Goal: Task Accomplishment & Management: Manage account settings

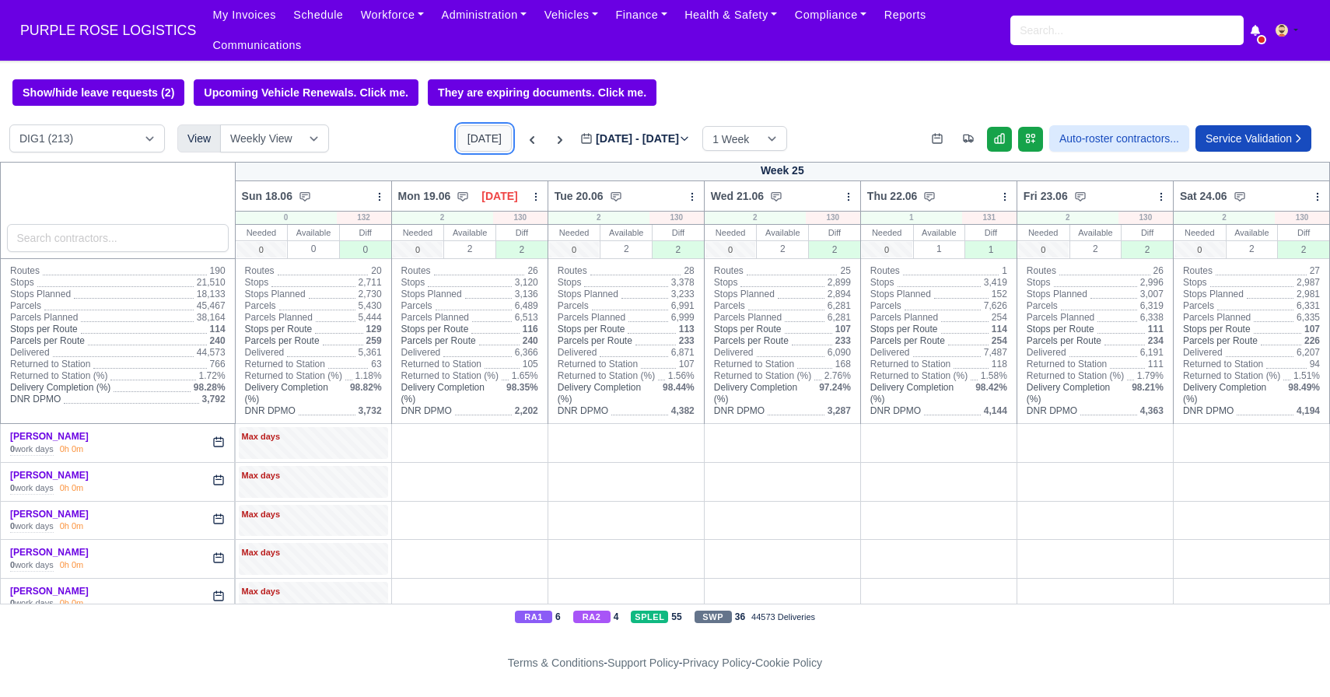
click at [457, 136] on button "[DATE]" at bounding box center [484, 138] width 54 height 26
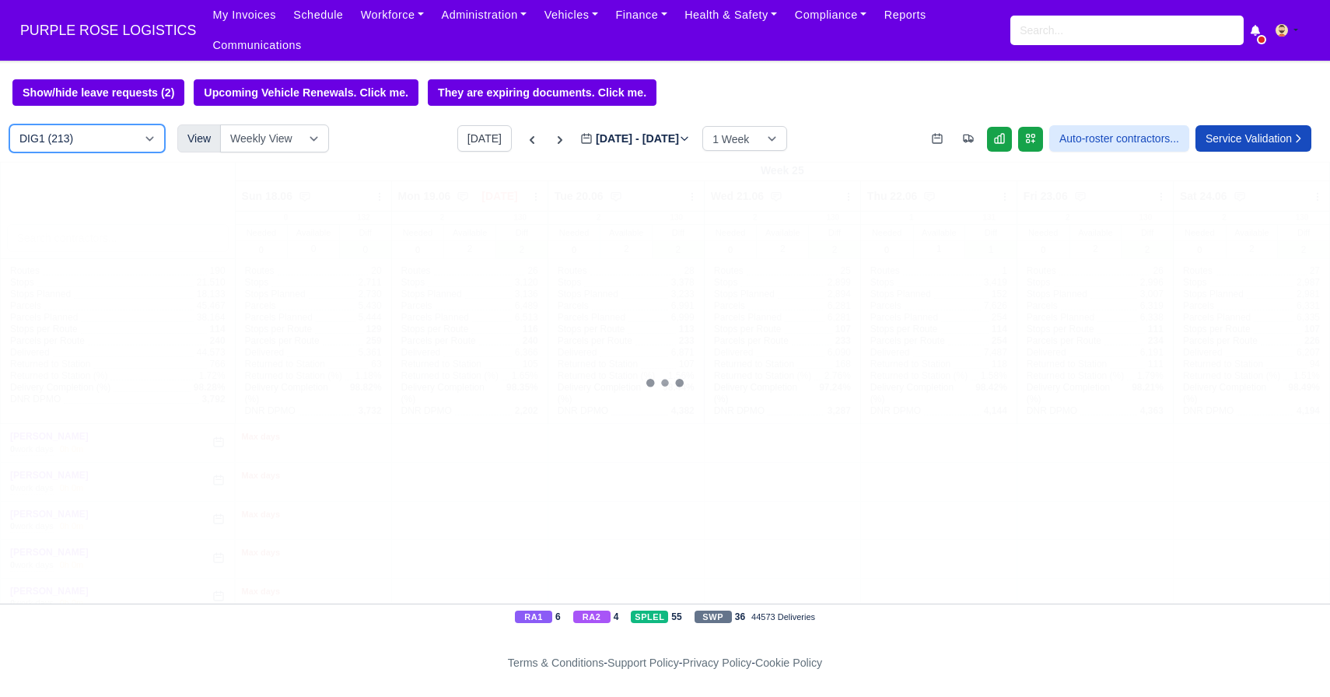
click at [107, 139] on select "DIG1 (213) DAK1 (1) GIMD (71)" at bounding box center [87, 138] width 156 height 28
type input "[DATE]"
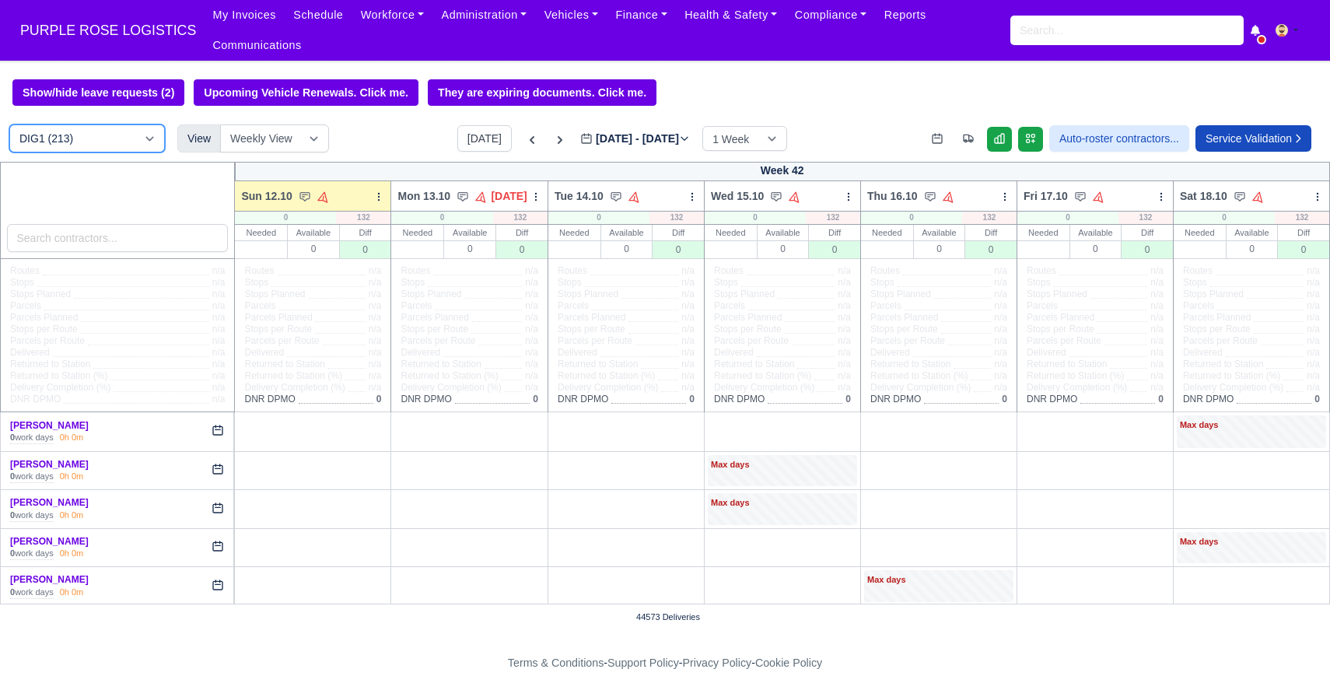
select select "5"
click at [9, 125] on select "DIG1 (213) DAK1 (1) GIMD (71)" at bounding box center [87, 138] width 156 height 28
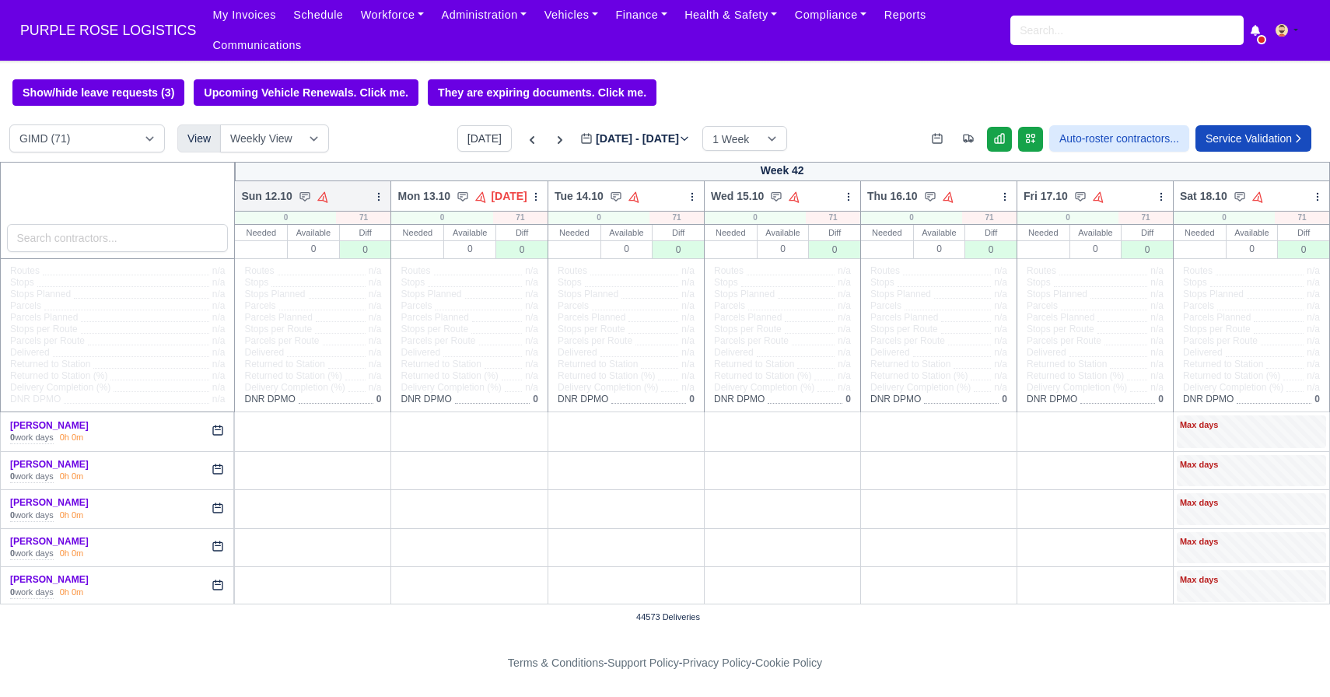
click at [373, 199] on icon at bounding box center [378, 196] width 11 height 11
click at [310, 246] on link "Bulk Status Change" at bounding box center [297, 252] width 174 height 28
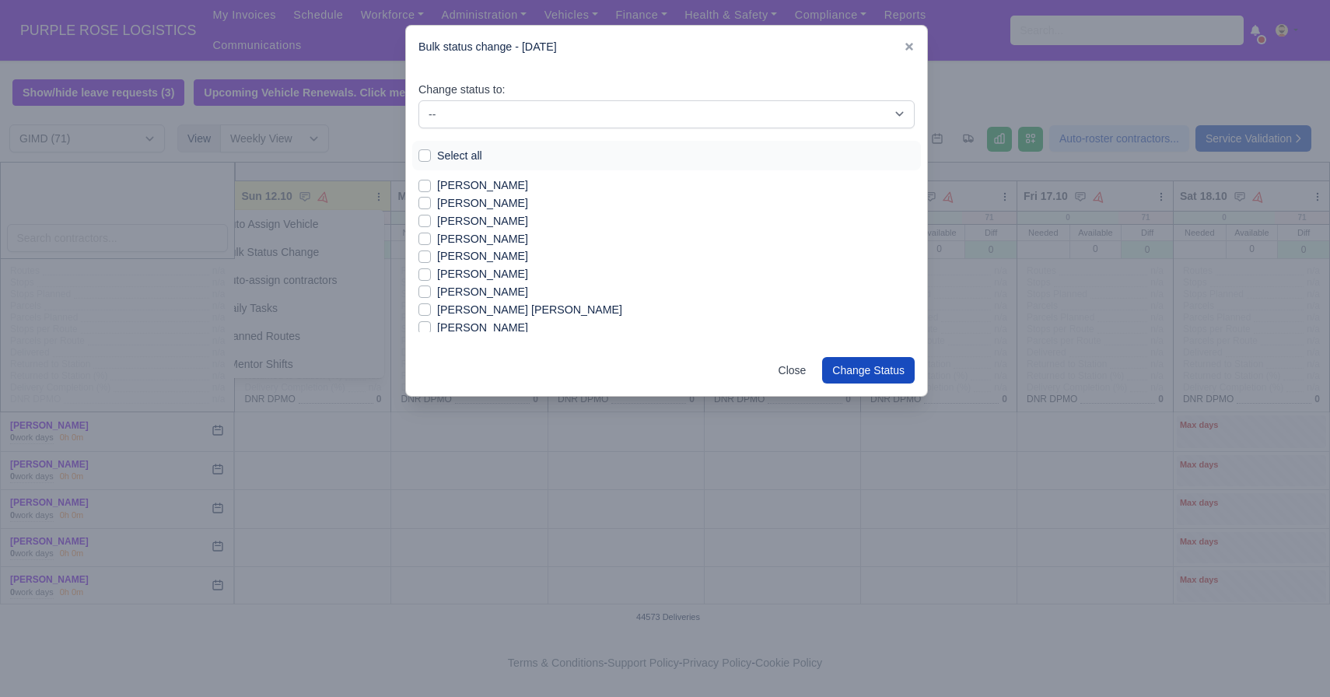
click at [437, 158] on label "Select all" at bounding box center [459, 156] width 45 height 18
click at [425, 158] on input "Select all" at bounding box center [424, 153] width 12 height 12
checkbox input "true"
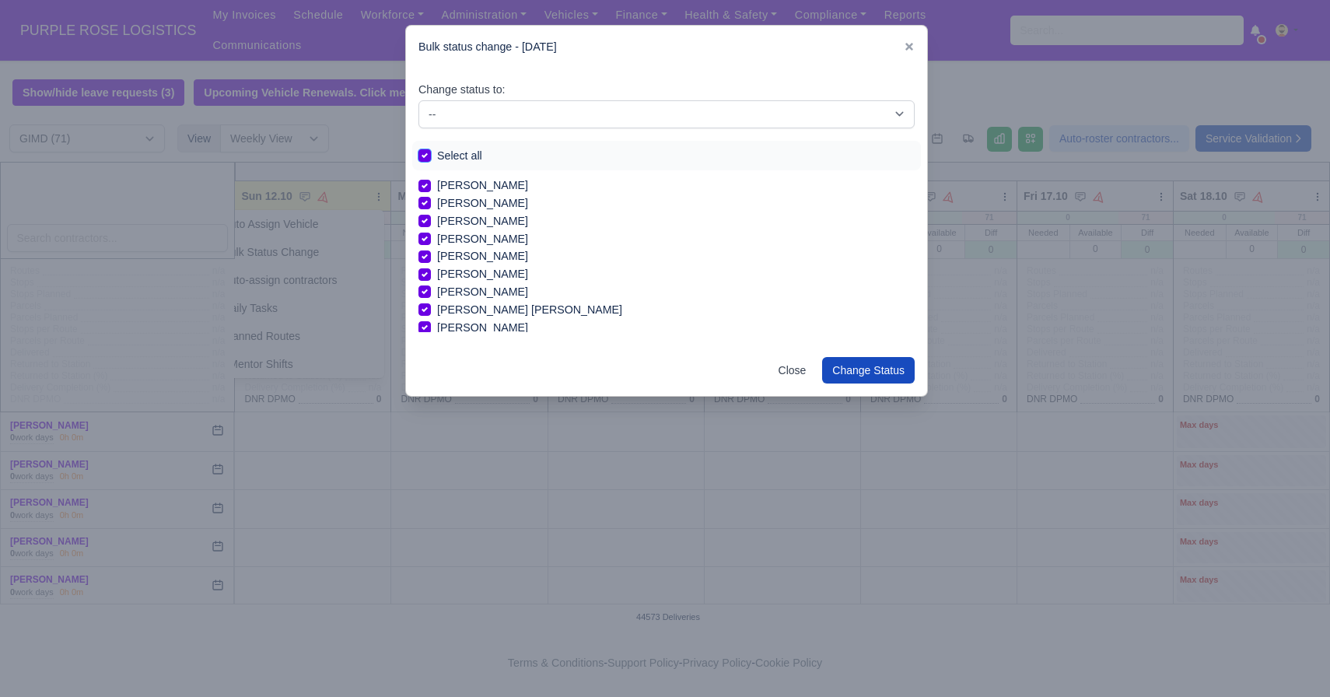
checkbox input "true"
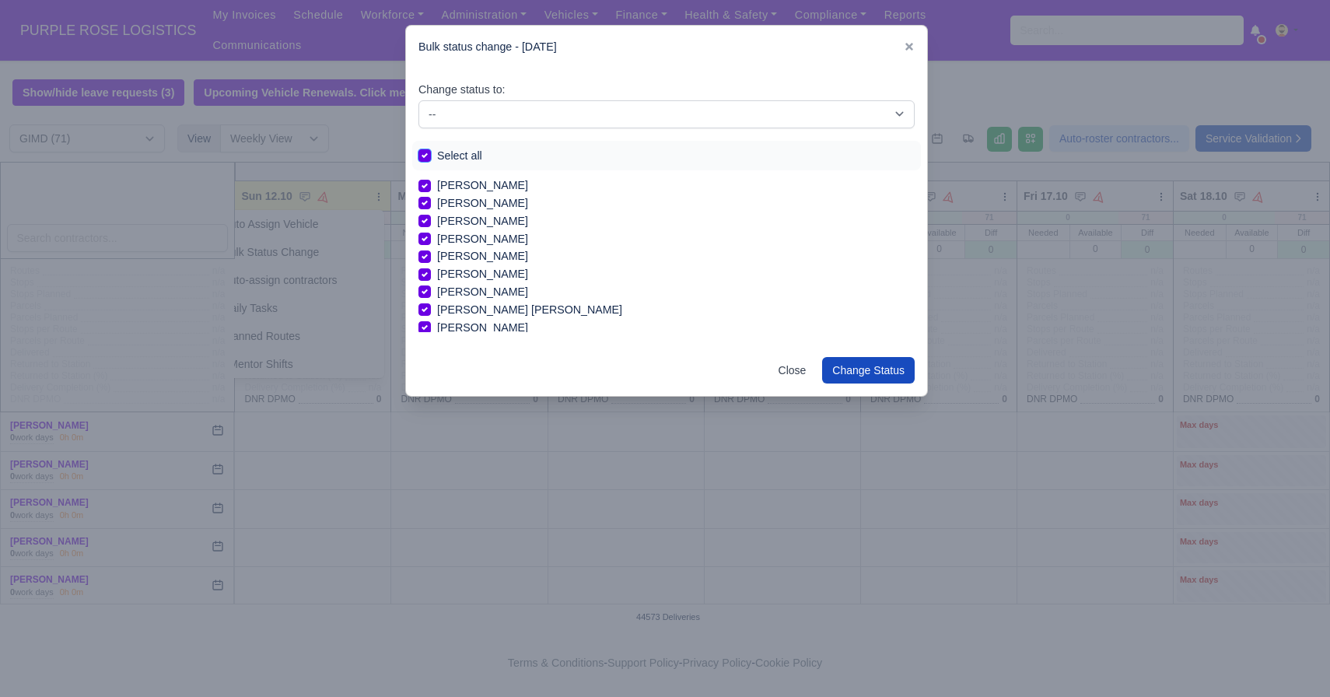
checkbox input "true"
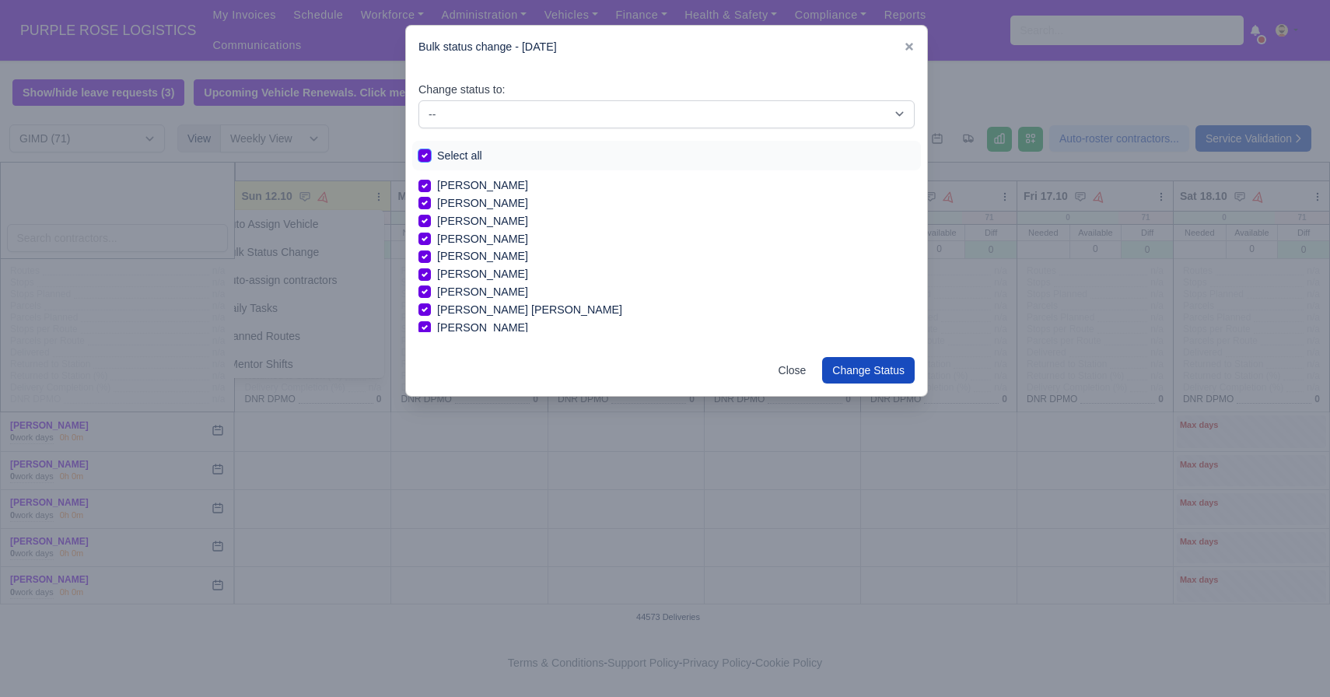
checkbox input "true"
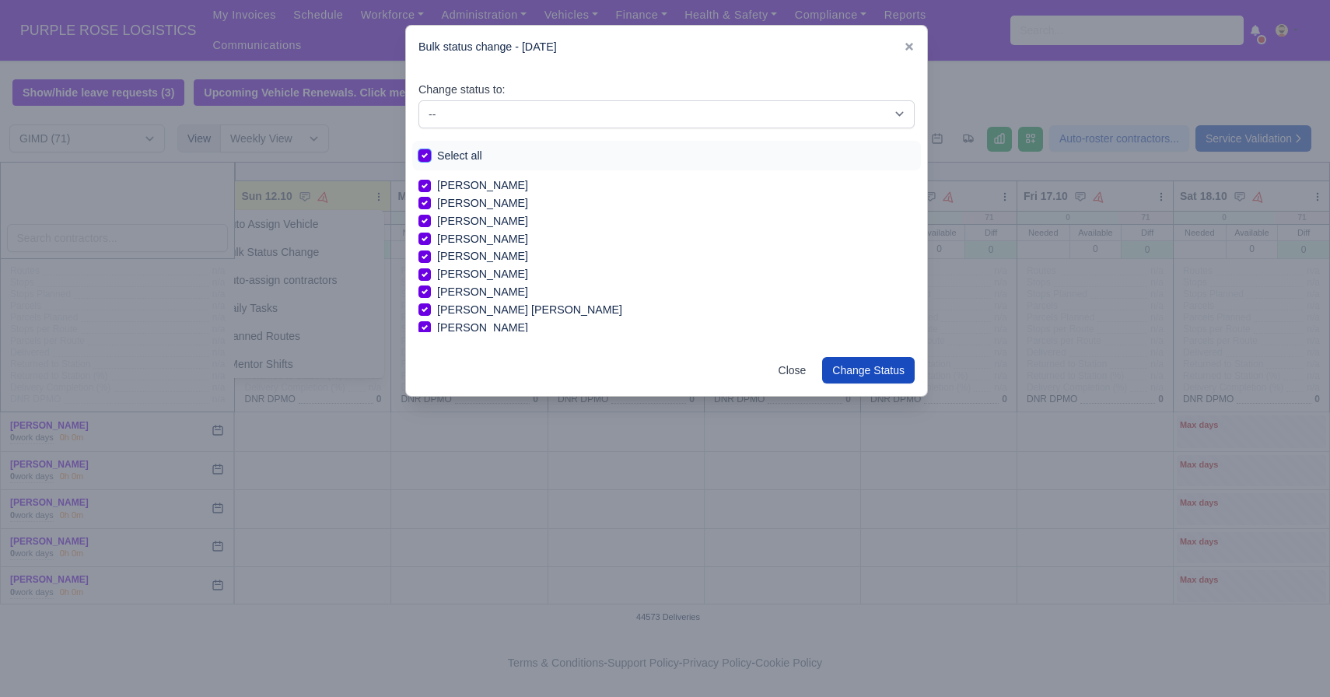
checkbox input "true"
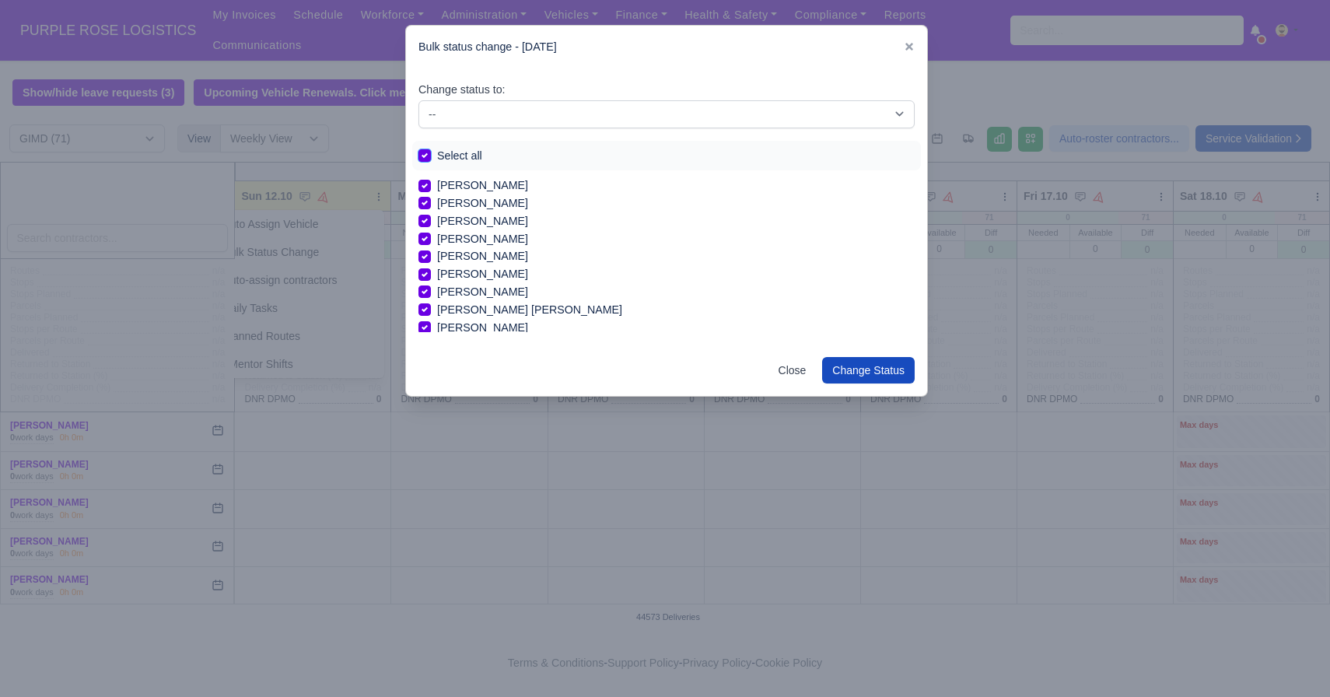
checkbox input "true"
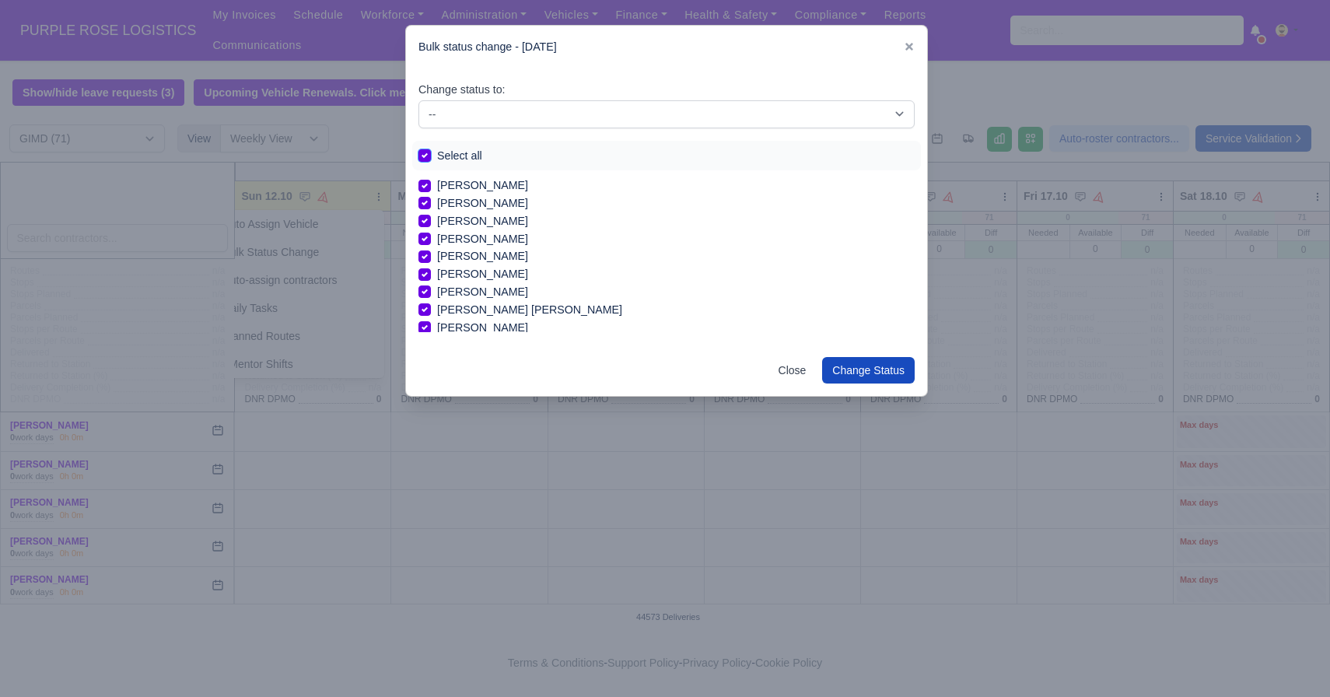
checkbox input "true"
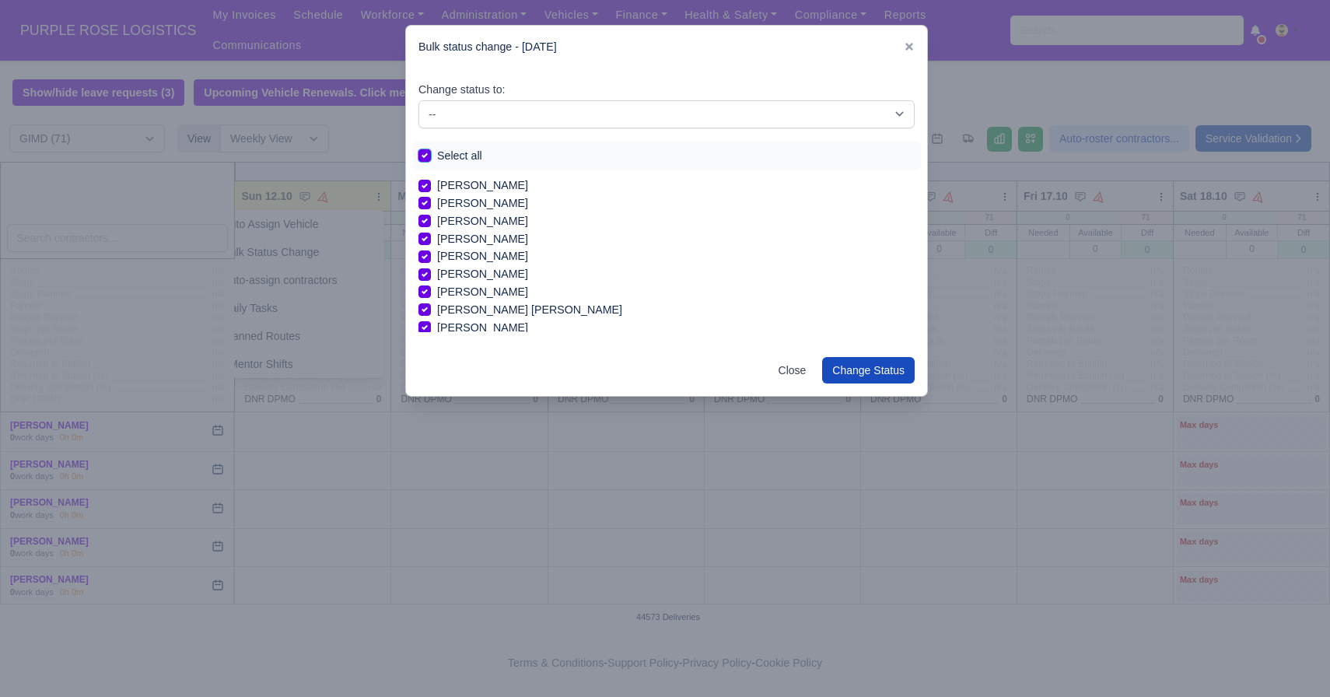
checkbox input "true"
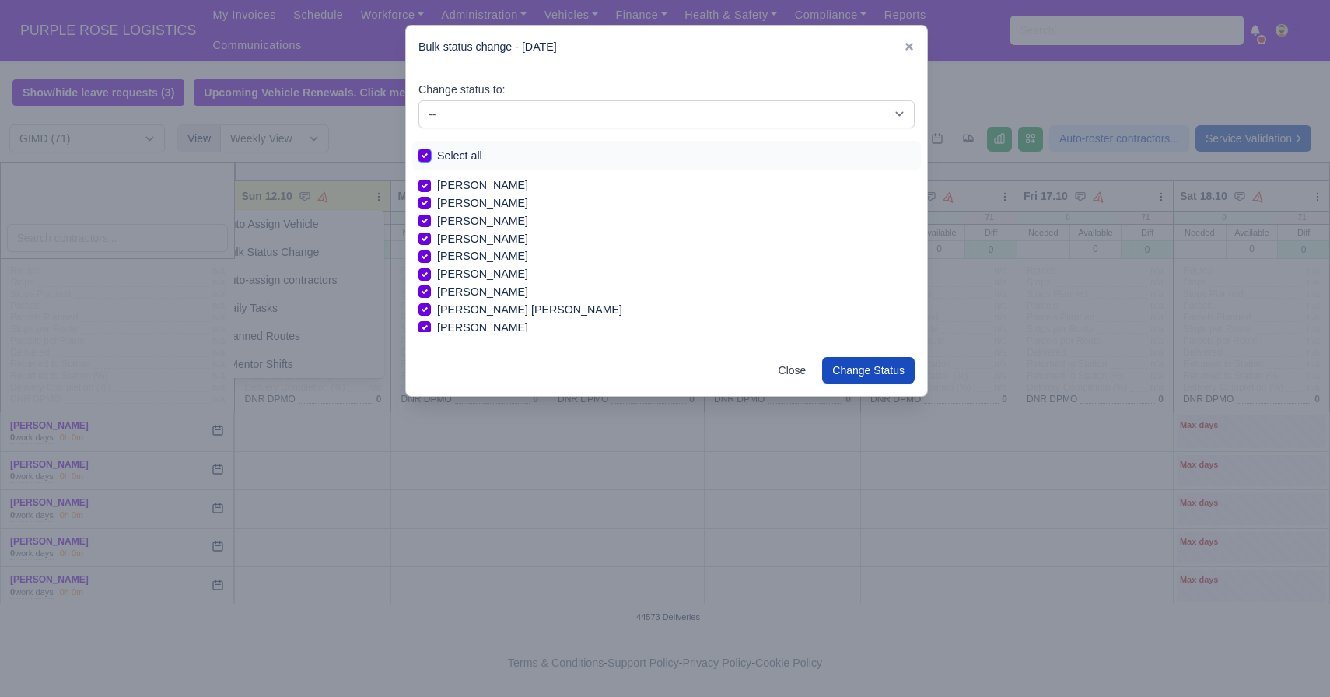
checkbox input "true"
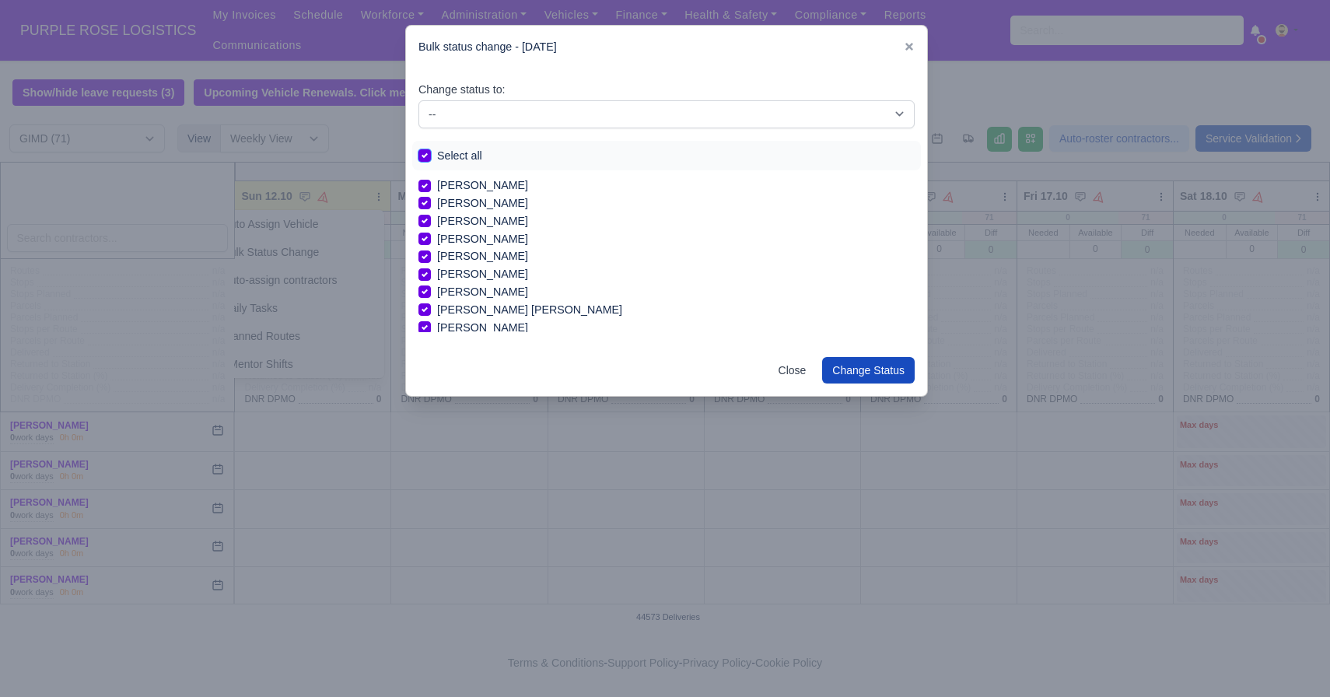
checkbox input "true"
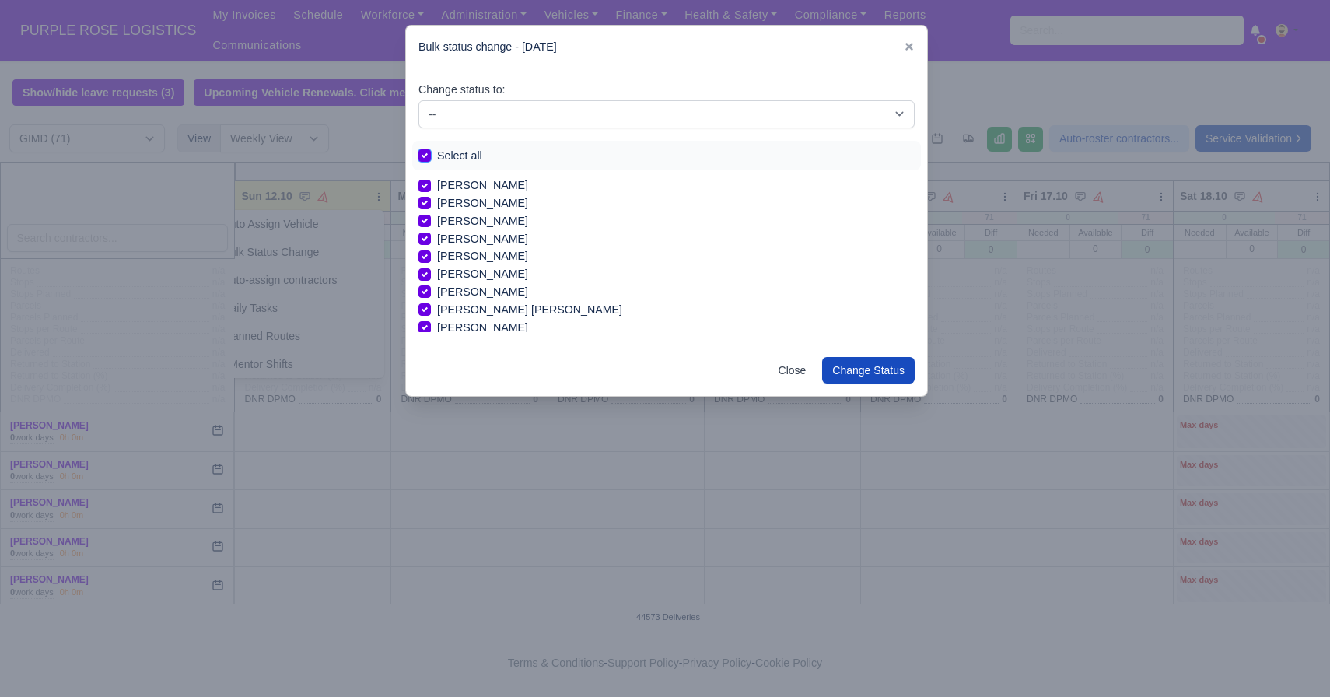
checkbox input "true"
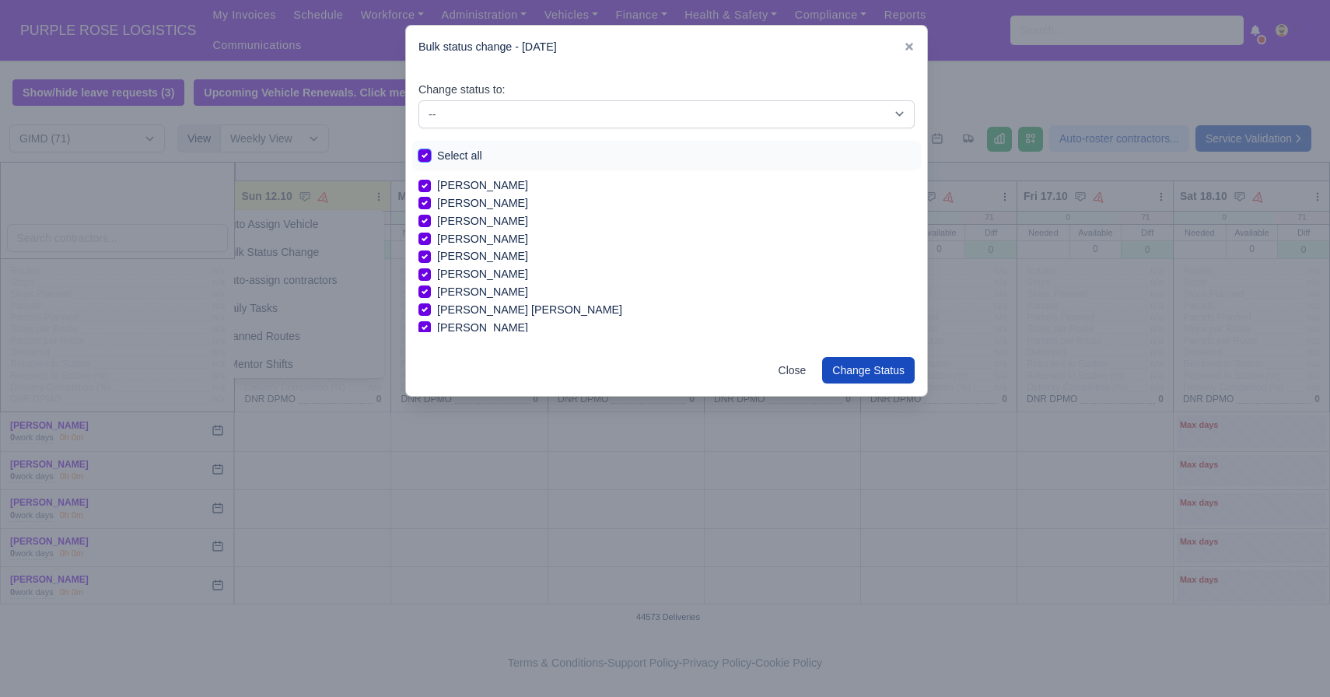
checkbox input "true"
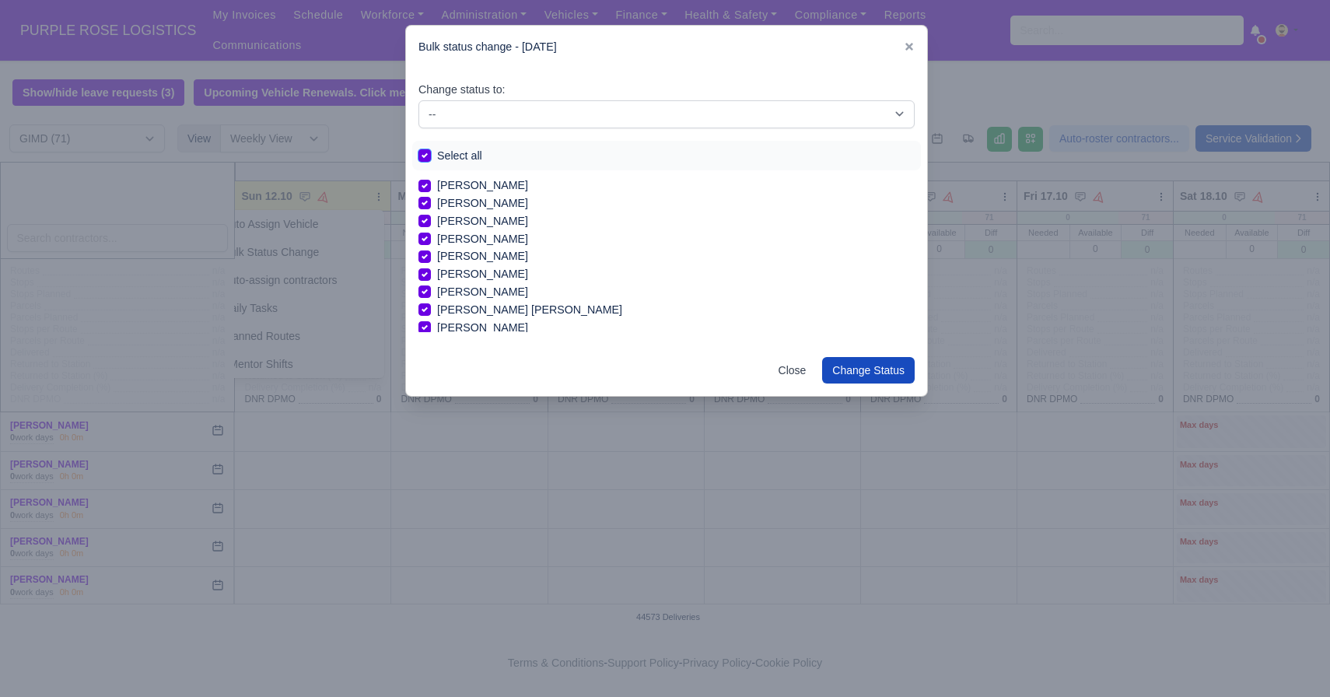
checkbox input "true"
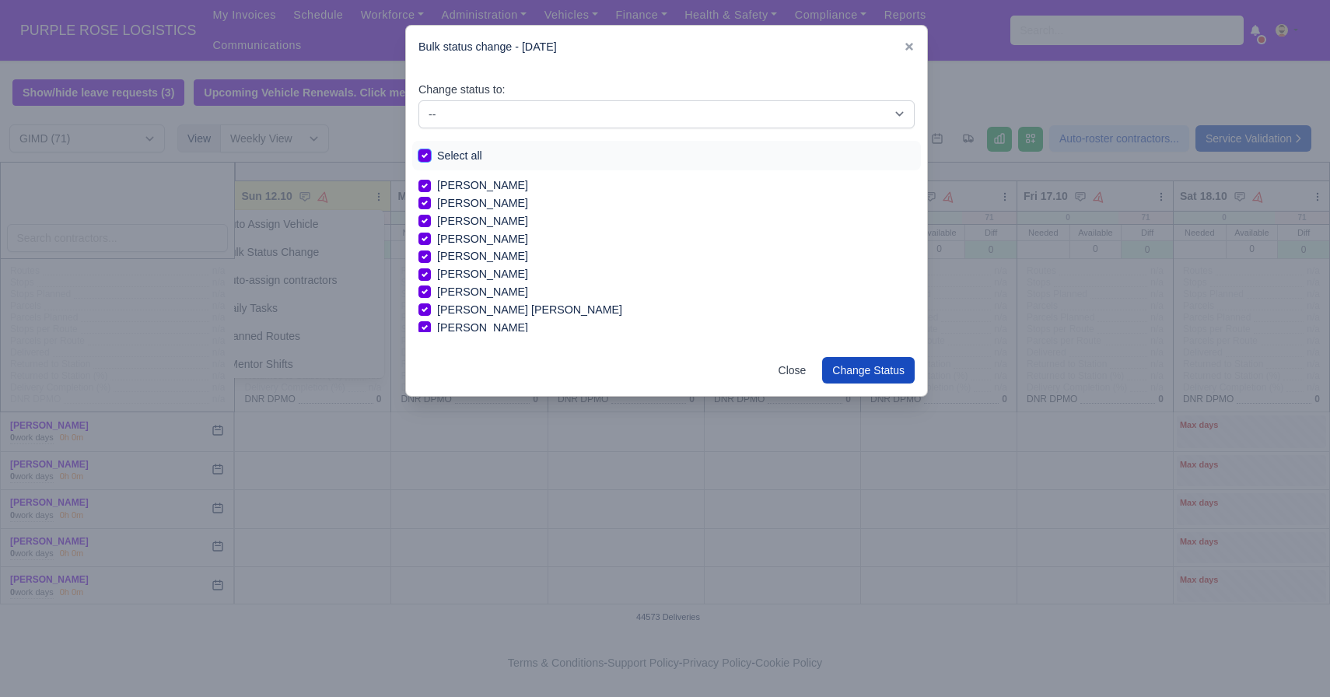
checkbox input "true"
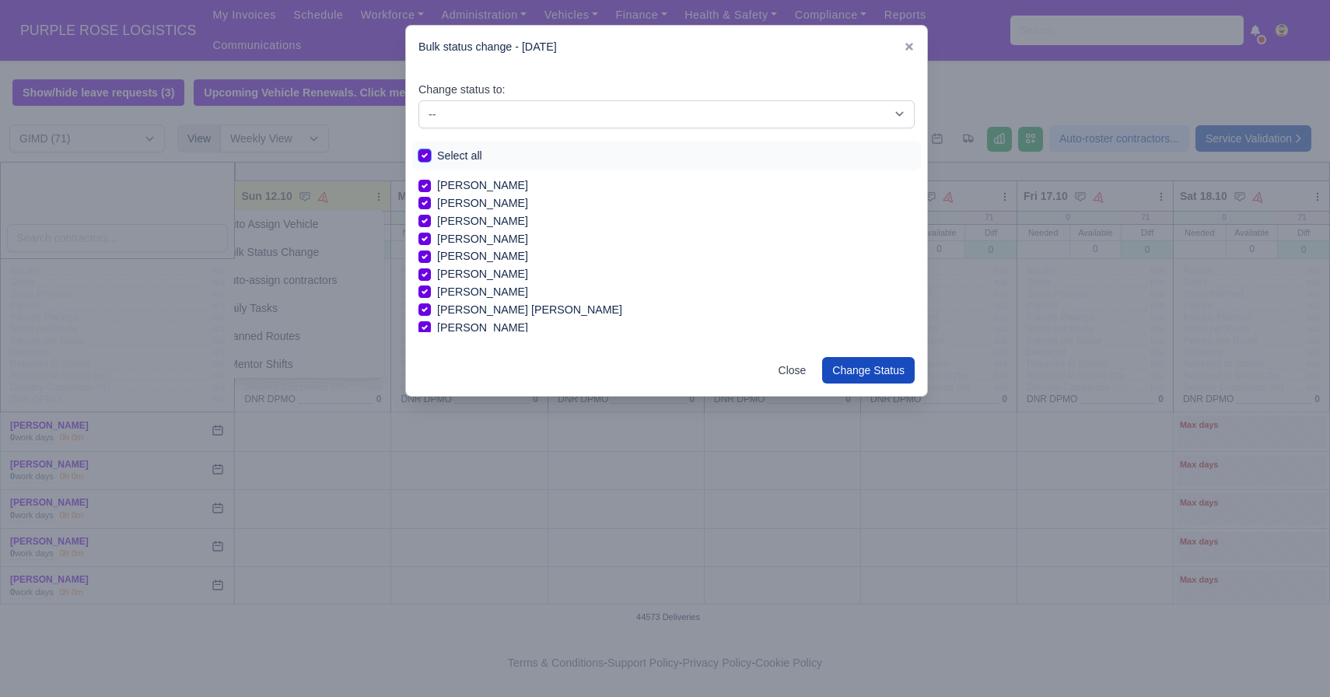
checkbox input "true"
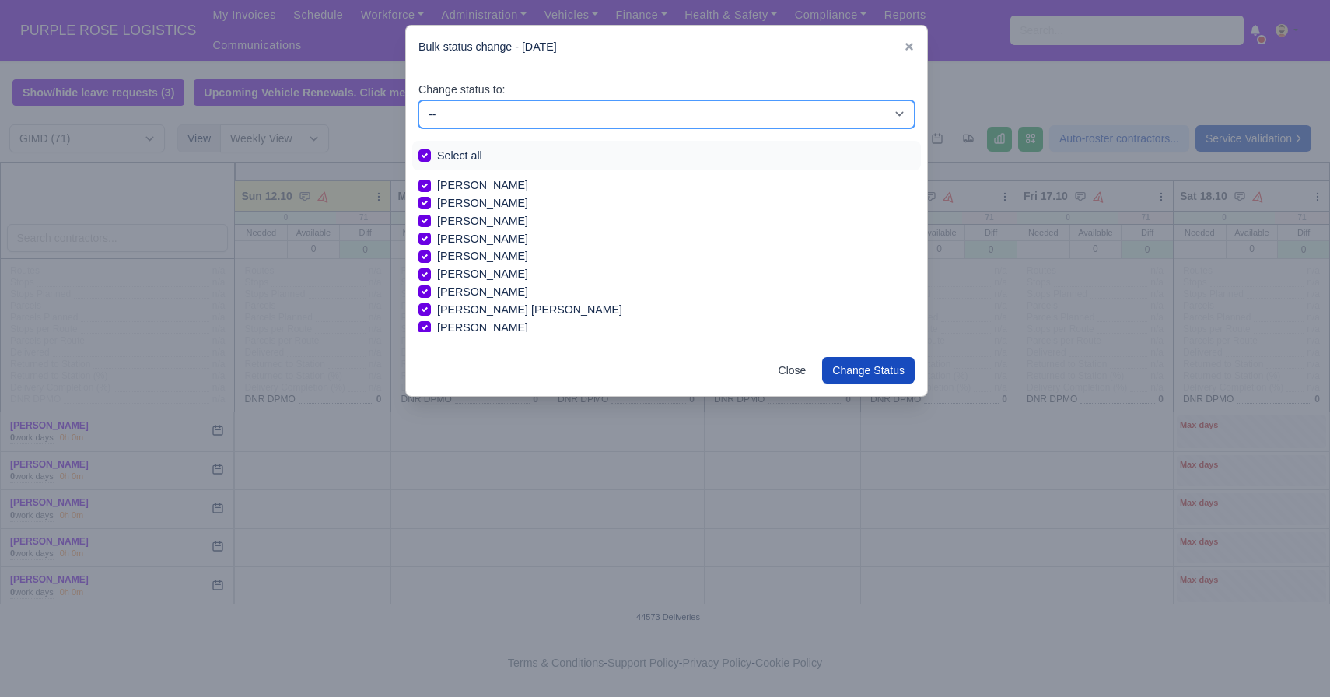
click at [470, 119] on select "-- Available Day Off Stand By Holiday In Office OSM Ridealong Nursery 1 Nursery…" at bounding box center [666, 114] width 496 height 28
select select "Day Off"
click at [418, 100] on select "-- Available Day Off Stand By Holiday In Office OSM Ridealong Nursery 1 Nursery…" at bounding box center [666, 114] width 496 height 28
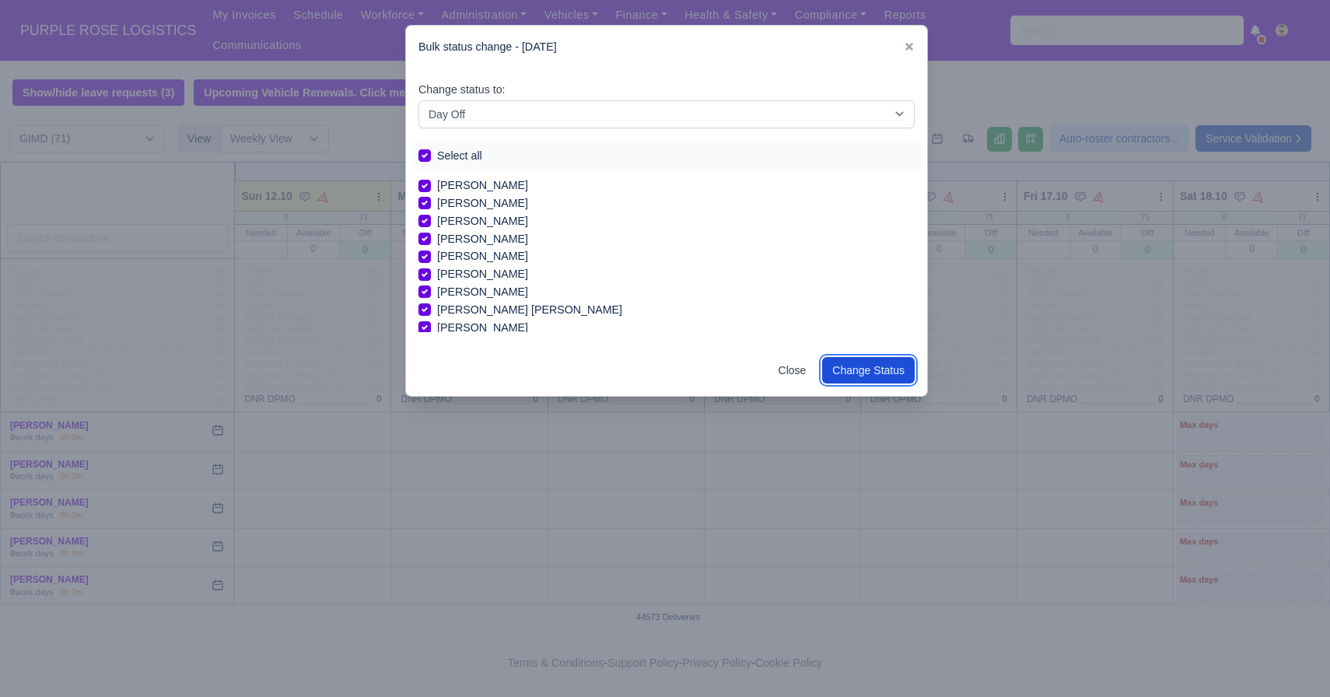
click at [856, 368] on button "Change Status" at bounding box center [868, 370] width 93 height 26
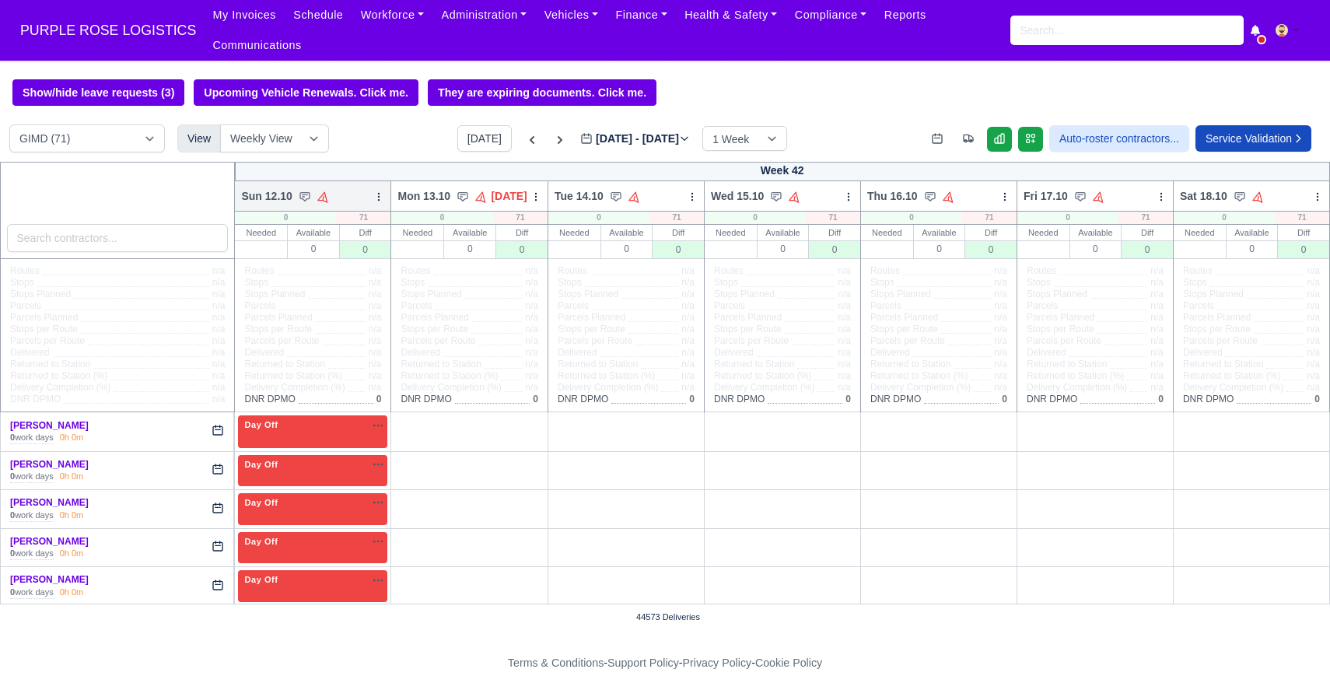
click at [379, 200] on icon at bounding box center [379, 196] width 1 height 7
click at [328, 249] on link "Bulk Status Change" at bounding box center [297, 252] width 174 height 28
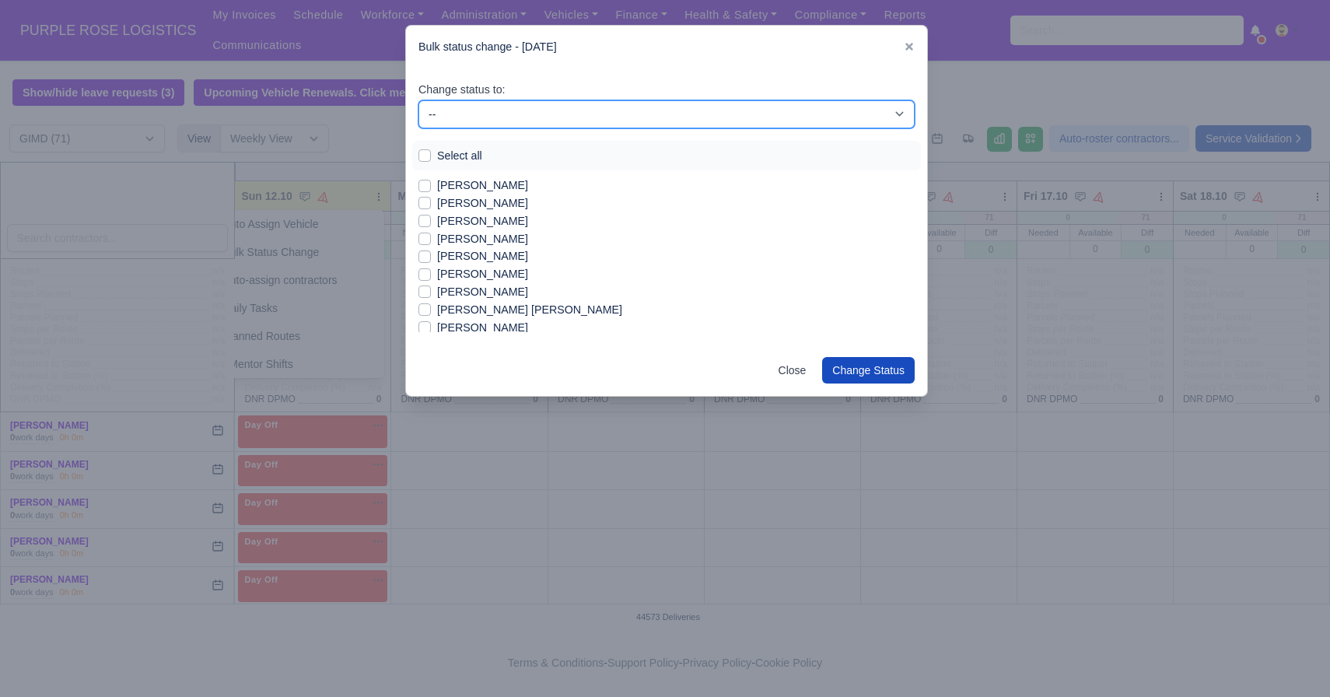
click at [491, 114] on select "-- Available Day Off Stand By Holiday In Office OSM Ridealong Nursery 1 Nursery…" at bounding box center [666, 114] width 496 height 28
select select "Available"
click at [418, 100] on select "-- Available Day Off Stand By Holiday In Office OSM Ridealong Nursery 1 Nursery…" at bounding box center [666, 114] width 496 height 28
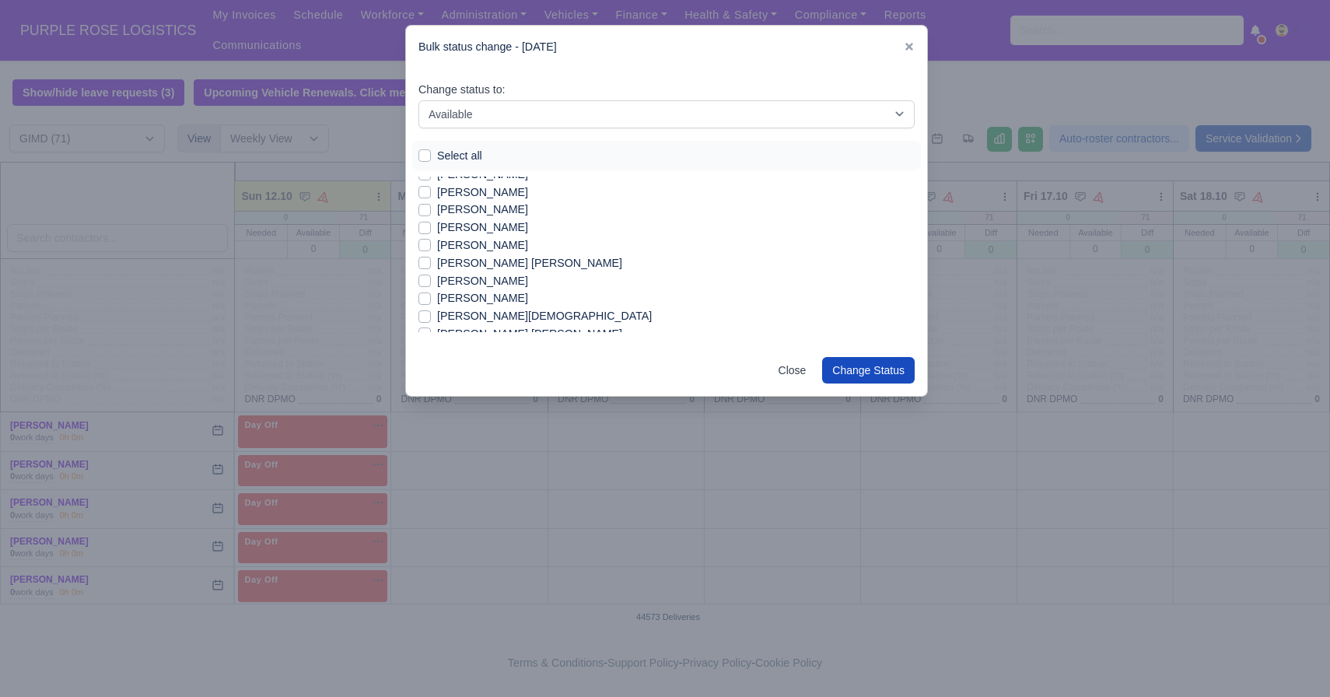
click at [505, 260] on label "[PERSON_NAME] [PERSON_NAME]" at bounding box center [529, 263] width 185 height 18
click at [431, 260] on input "[PERSON_NAME] [PERSON_NAME]" at bounding box center [424, 260] width 12 height 12
checkbox input "true"
click at [514, 247] on label "[PERSON_NAME]" at bounding box center [482, 251] width 91 height 18
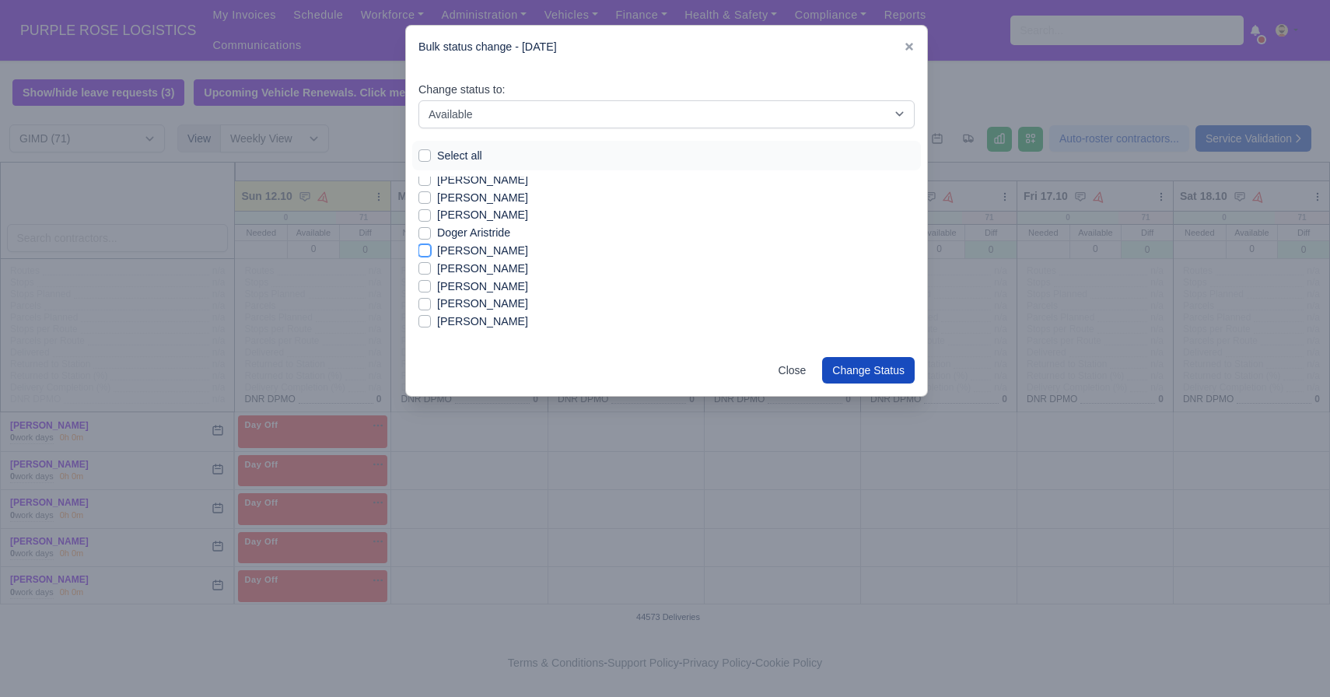
click at [431, 247] on input "[PERSON_NAME]" at bounding box center [424, 248] width 12 height 12
checkbox input "true"
click at [467, 218] on label "Ishaq kalam" at bounding box center [467, 216] width 60 height 18
click at [431, 218] on input "Ishaq kalam" at bounding box center [424, 213] width 12 height 12
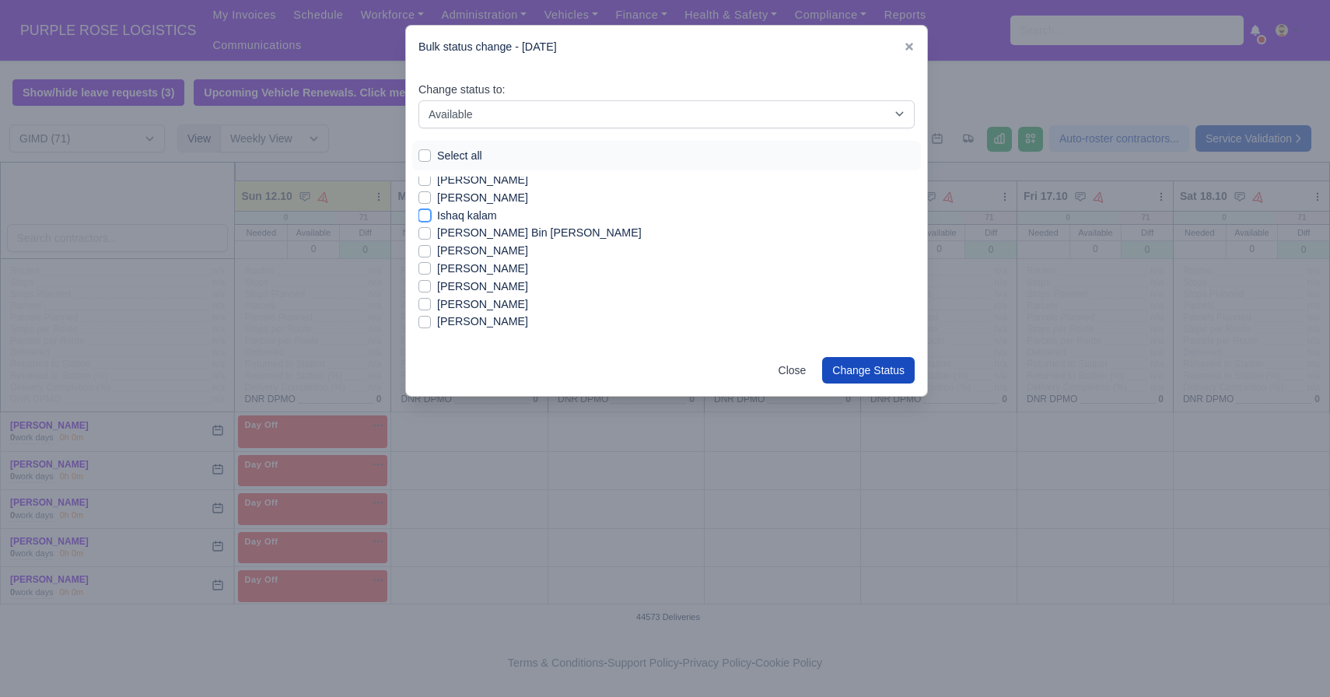
checkbox input "true"
click at [482, 291] on label "[PERSON_NAME]" at bounding box center [482, 289] width 91 height 18
click at [431, 291] on input "[PERSON_NAME]" at bounding box center [424, 286] width 12 height 12
checkbox input "true"
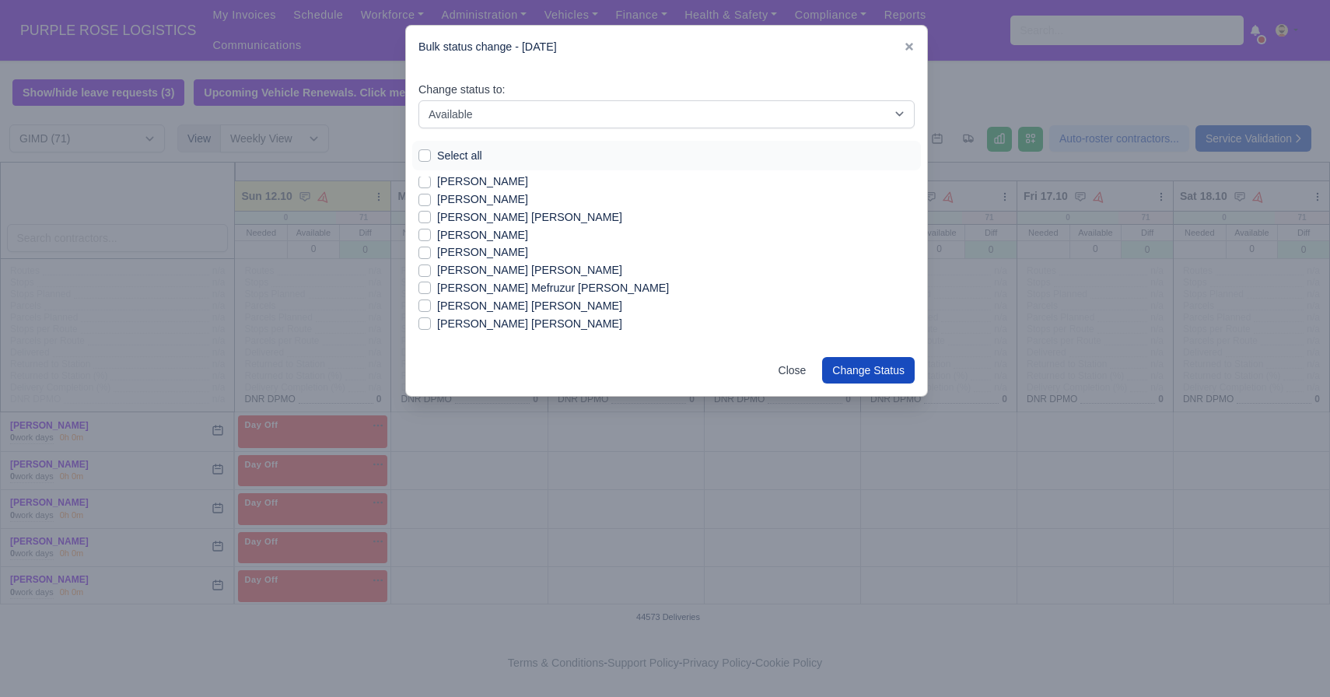
scroll to position [732, 0]
click at [492, 274] on label "[PERSON_NAME] [PERSON_NAME]" at bounding box center [529, 269] width 185 height 18
click at [431, 272] on input "[PERSON_NAME] [PERSON_NAME]" at bounding box center [424, 266] width 12 height 12
checkbox input "true"
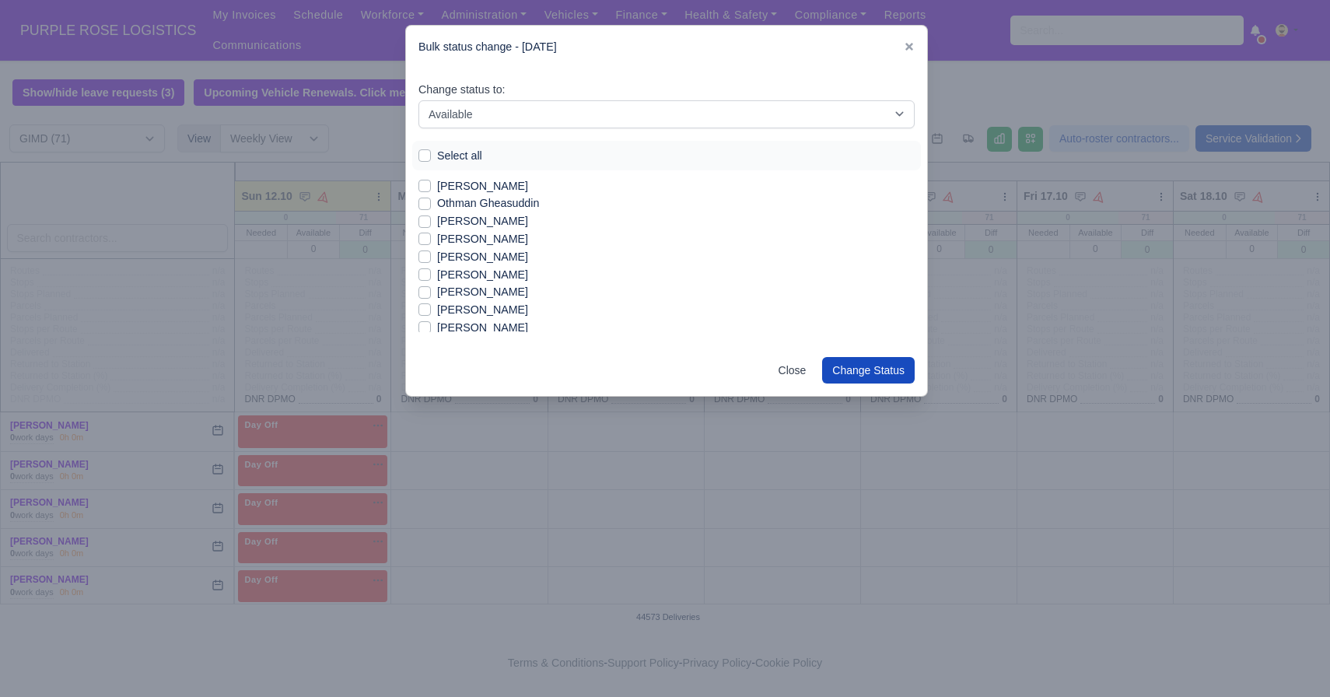
click at [496, 238] on label "[PERSON_NAME]" at bounding box center [482, 239] width 91 height 18
click at [431, 238] on input "[PERSON_NAME]" at bounding box center [424, 236] width 12 height 12
checkbox input "true"
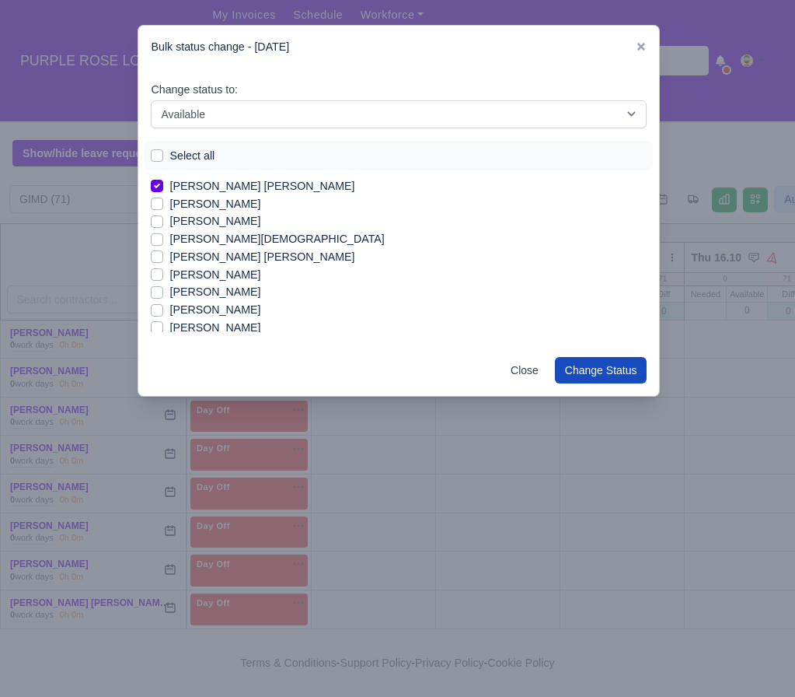
scroll to position [107, 0]
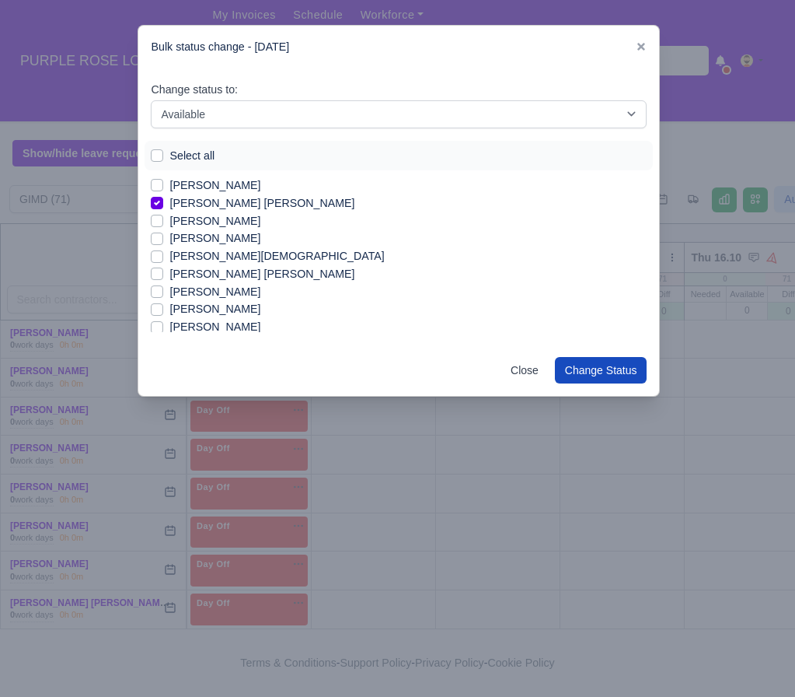
click at [216, 237] on label "[PERSON_NAME]" at bounding box center [215, 238] width 91 height 18
click at [163, 237] on input "[PERSON_NAME]" at bounding box center [157, 235] width 12 height 12
checkbox input "true"
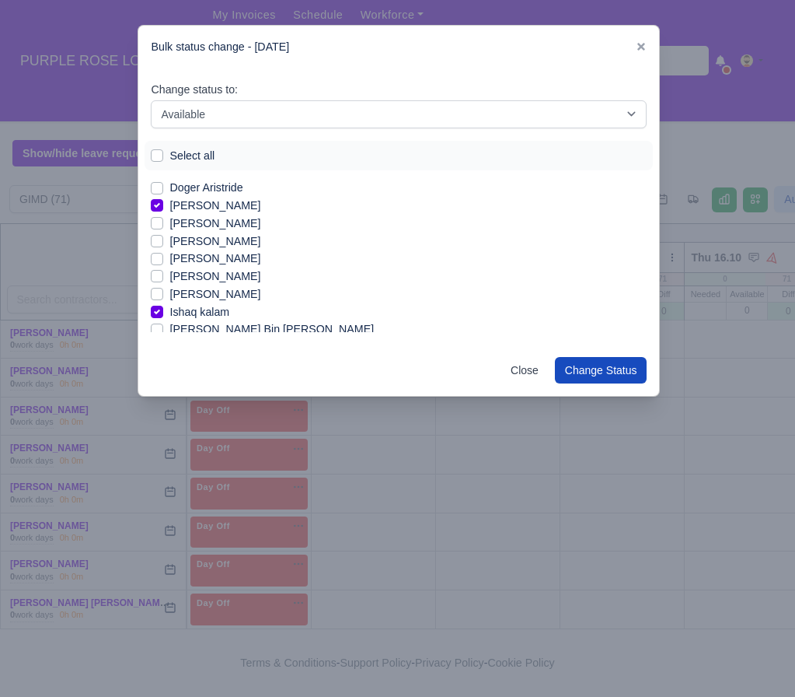
scroll to position [339, 0]
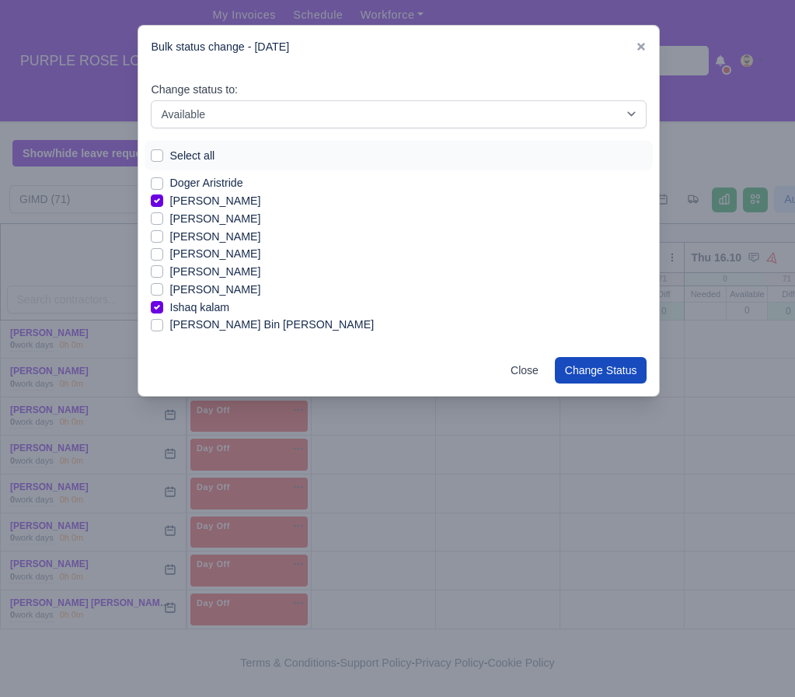
click at [211, 276] on label "[PERSON_NAME]" at bounding box center [215, 272] width 91 height 18
click at [163, 275] on input "[PERSON_NAME]" at bounding box center [157, 269] width 12 height 12
checkbox input "true"
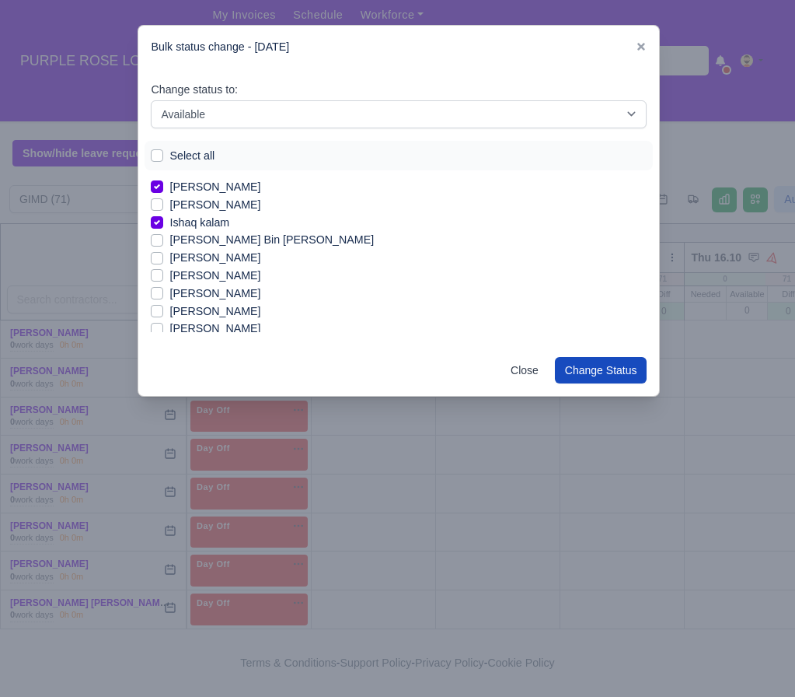
scroll to position [425, 0]
click at [194, 310] on label "[PERSON_NAME]" at bounding box center [215, 310] width 91 height 18
click at [163, 310] on input "[PERSON_NAME]" at bounding box center [157, 307] width 12 height 12
checkbox input "true"
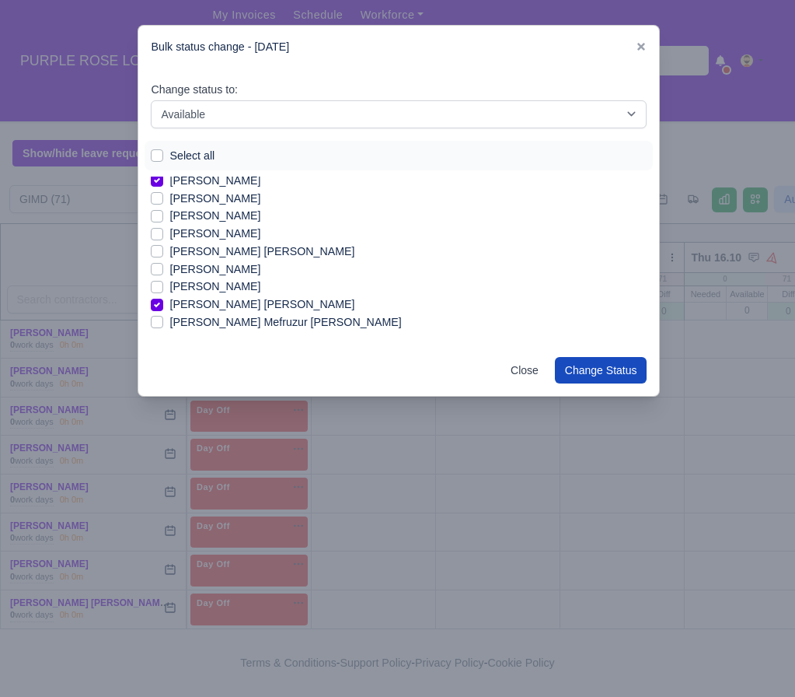
scroll to position [701, 0]
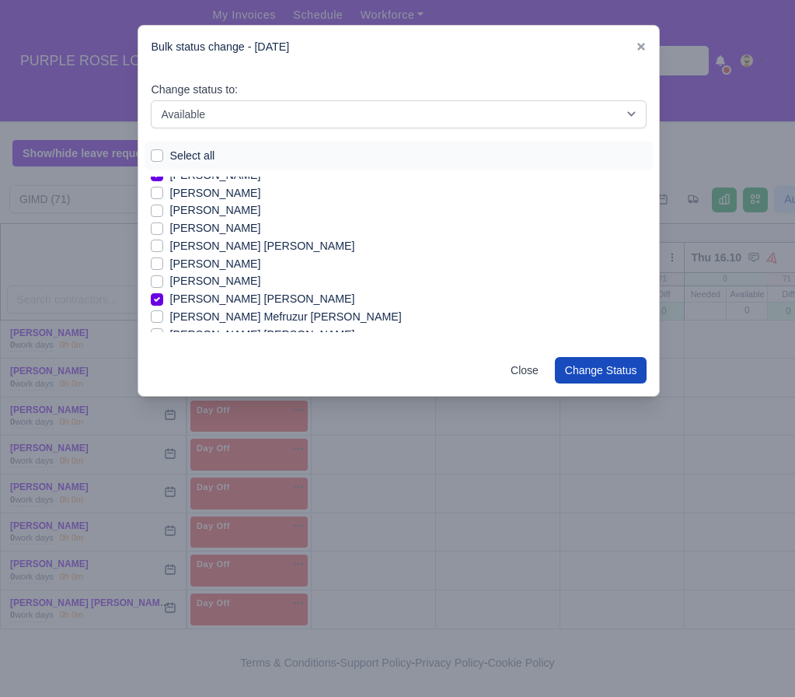
click at [205, 264] on label "[PERSON_NAME]" at bounding box center [215, 264] width 91 height 18
click at [163, 264] on input "[PERSON_NAME]" at bounding box center [157, 261] width 12 height 12
checkbox input "true"
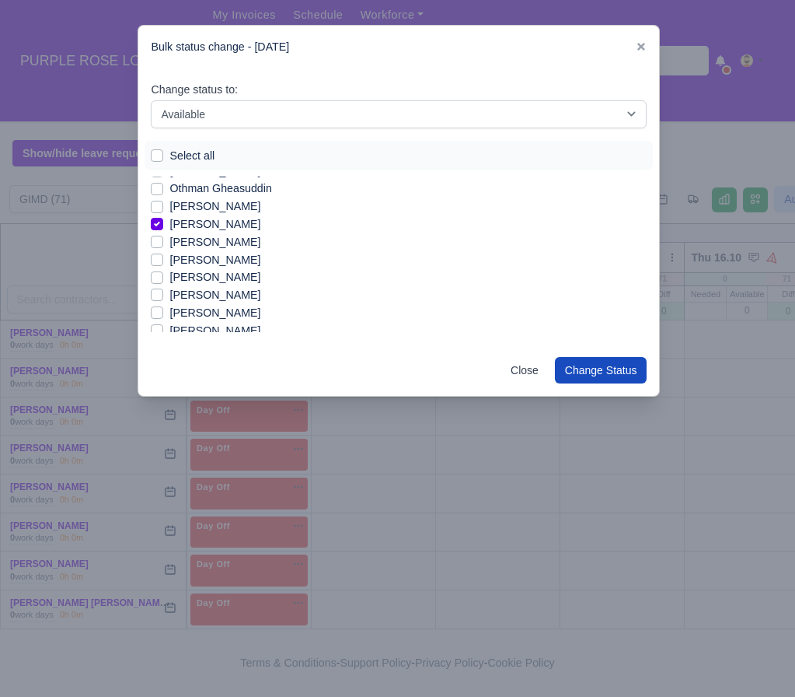
scroll to position [1046, 0]
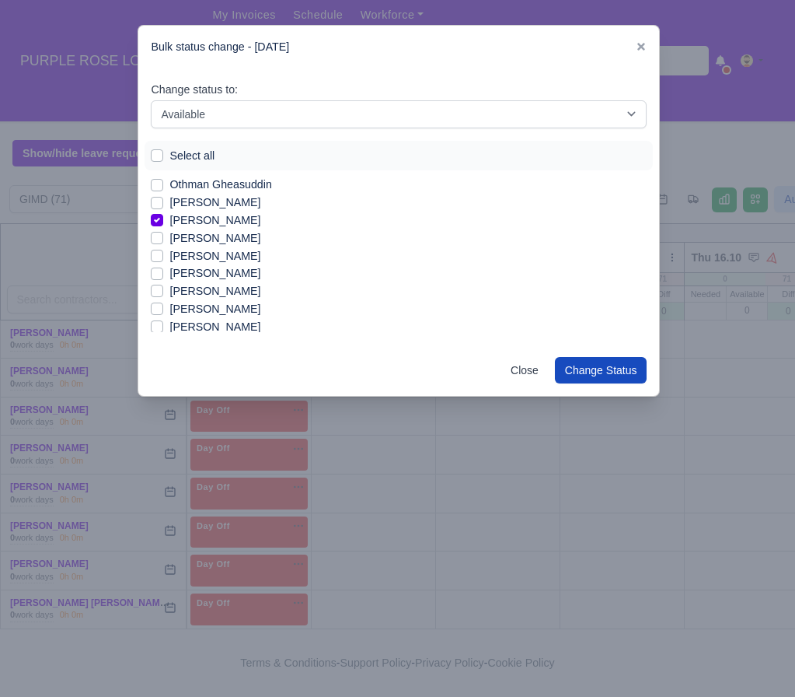
click at [227, 239] on label "[PERSON_NAME]" at bounding box center [215, 238] width 91 height 18
click at [163, 239] on input "[PERSON_NAME]" at bounding box center [157, 235] width 12 height 12
checkbox input "true"
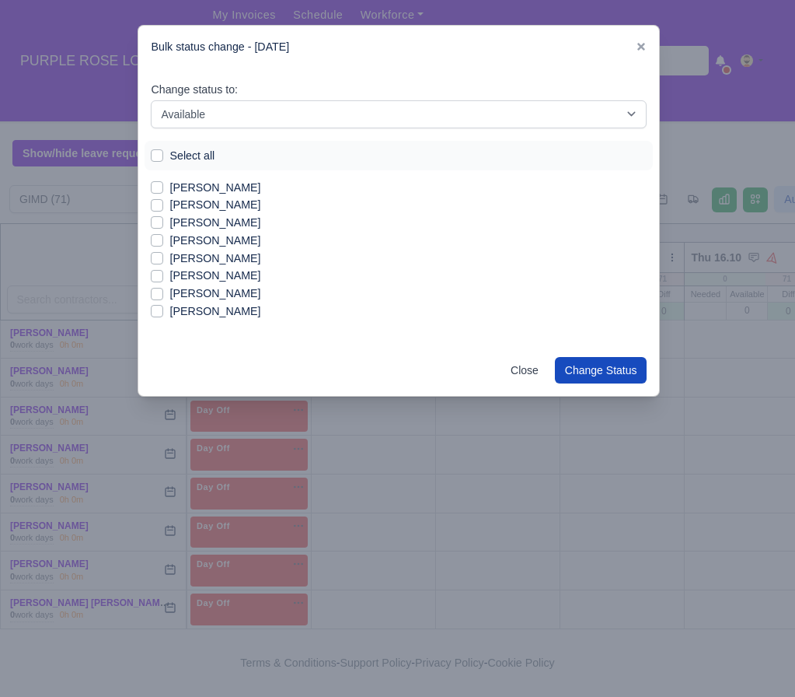
click at [197, 263] on label "[PERSON_NAME]" at bounding box center [215, 259] width 91 height 18
click at [163, 262] on input "[PERSON_NAME]" at bounding box center [157, 256] width 12 height 12
checkbox input "true"
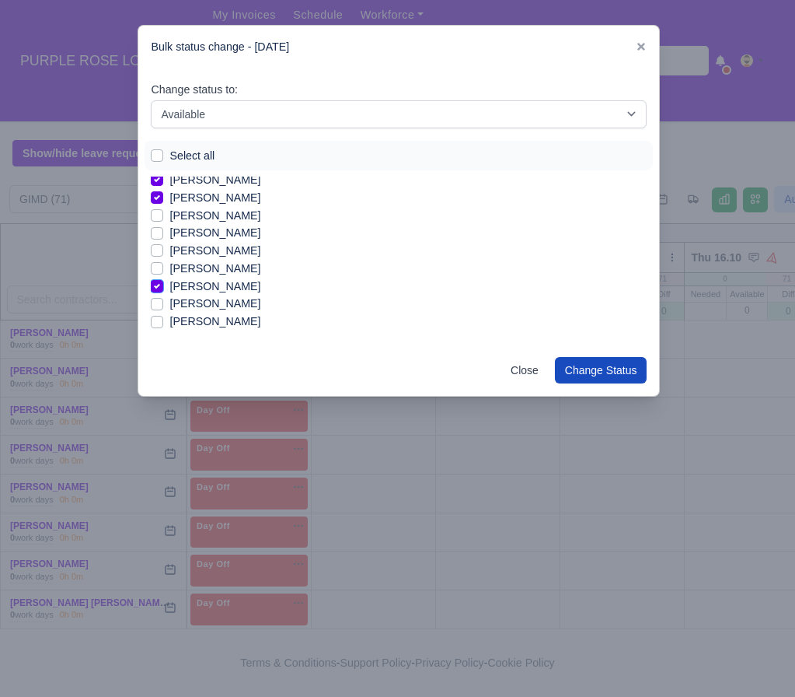
scroll to position [1077, 0]
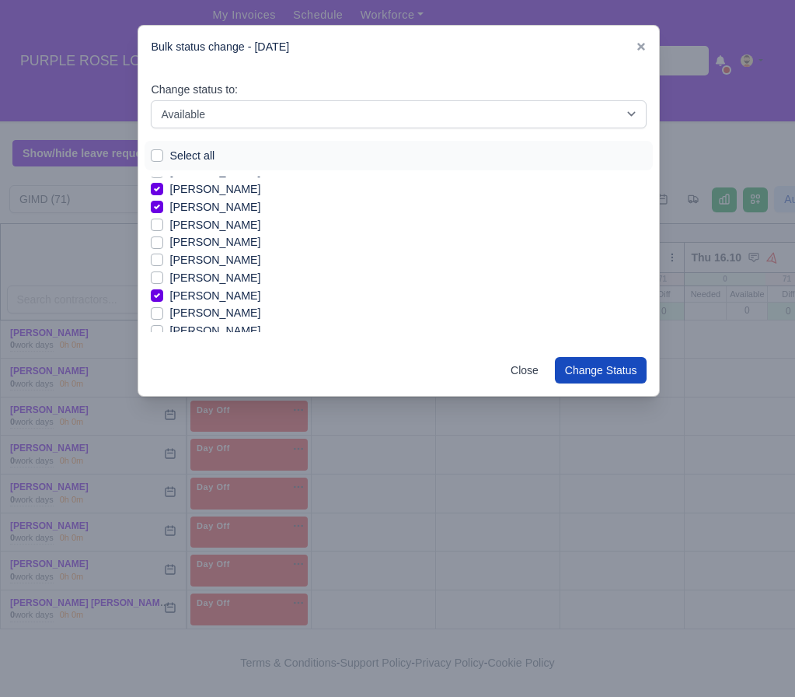
click at [201, 225] on label "[PERSON_NAME]" at bounding box center [215, 225] width 91 height 18
click at [163, 225] on input "[PERSON_NAME]" at bounding box center [157, 222] width 12 height 12
checkbox input "true"
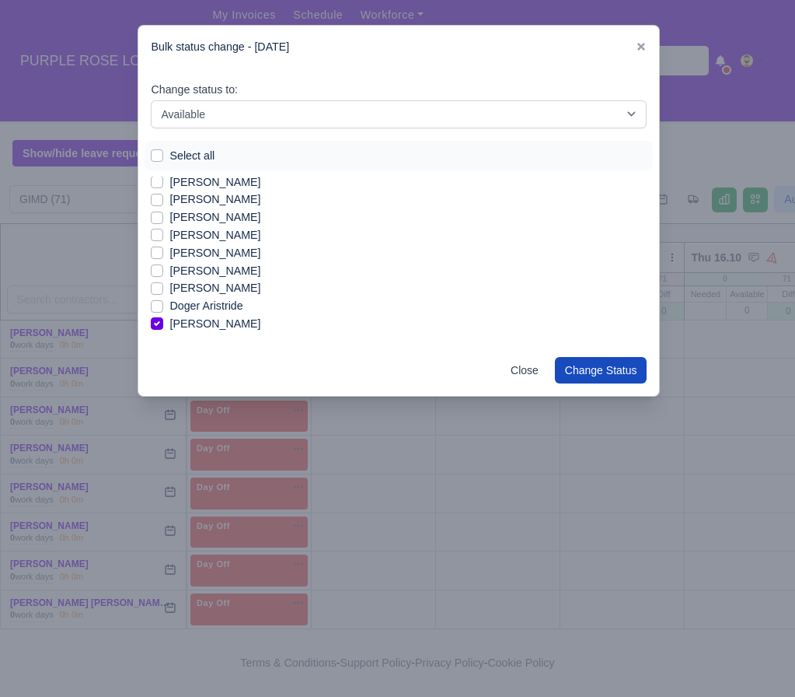
scroll to position [211, 0]
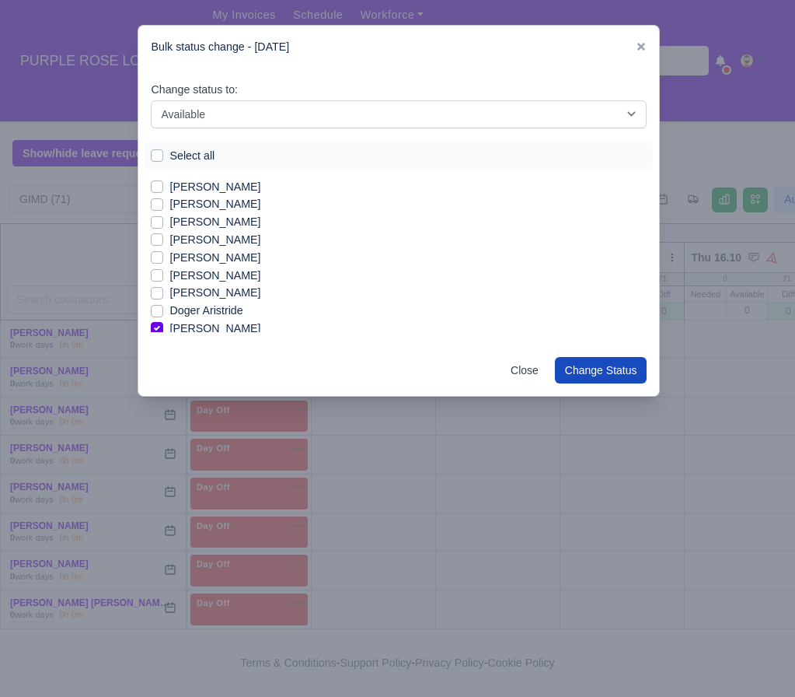
click at [211, 271] on label "[PERSON_NAME]" at bounding box center [215, 276] width 91 height 18
click at [163, 271] on input "[PERSON_NAME]" at bounding box center [157, 273] width 12 height 12
checkbox input "true"
click at [228, 257] on label "[PERSON_NAME]" at bounding box center [215, 258] width 91 height 18
click at [163, 257] on input "[PERSON_NAME]" at bounding box center [157, 255] width 12 height 12
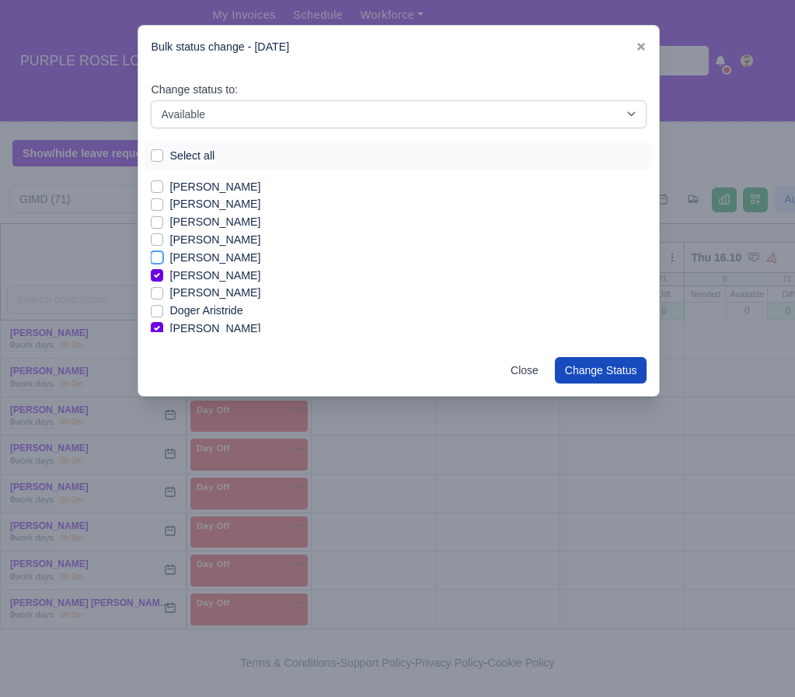
checkbox input "true"
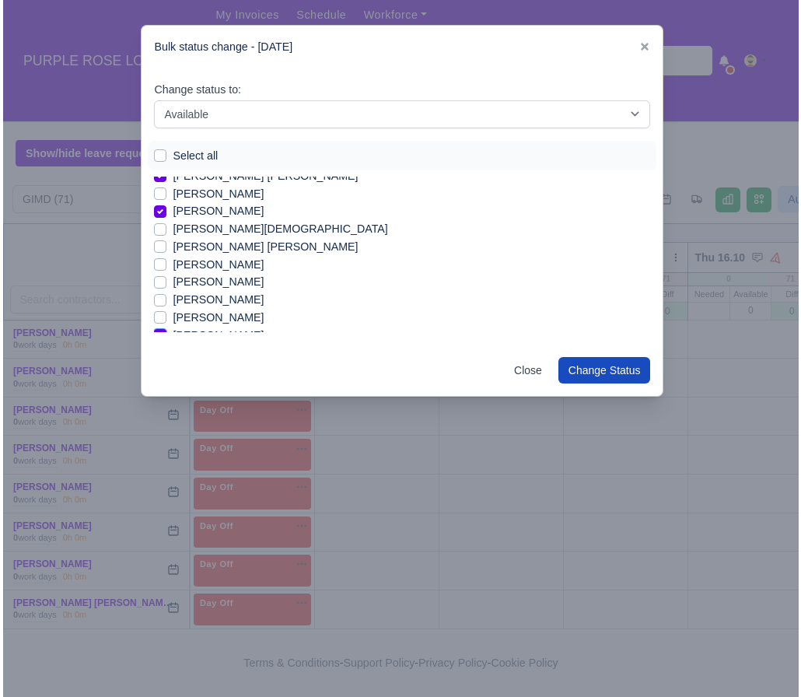
scroll to position [130, 0]
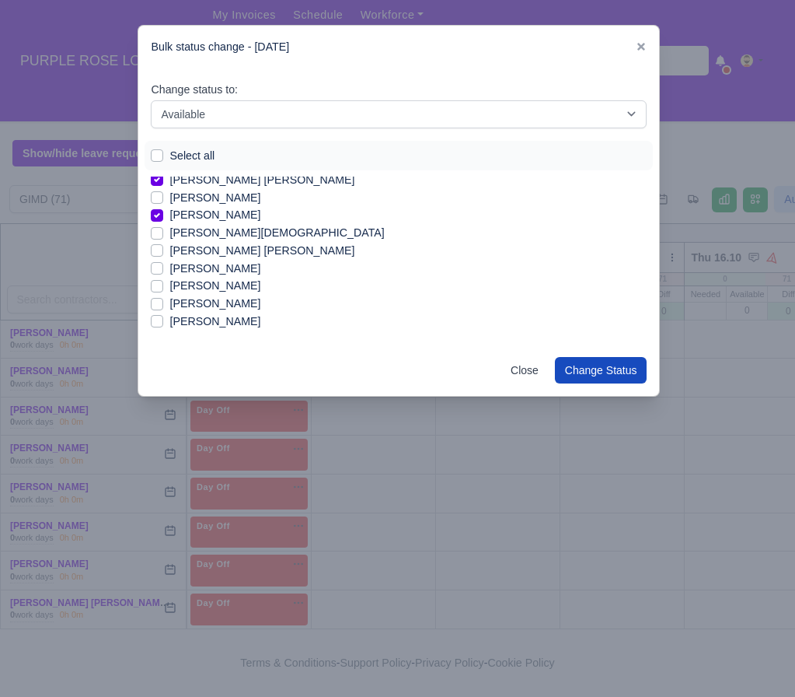
click at [215, 201] on label "[PERSON_NAME]" at bounding box center [215, 198] width 91 height 18
click at [163, 201] on input "[PERSON_NAME]" at bounding box center [157, 195] width 12 height 12
checkbox input "true"
click at [596, 362] on button "Change Status" at bounding box center [601, 370] width 93 height 26
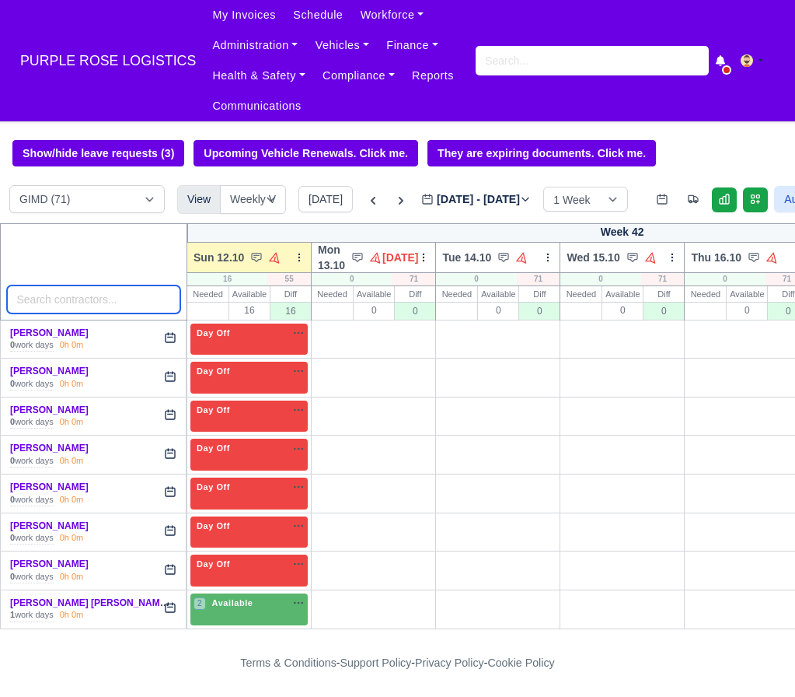
click at [55, 302] on input "search" at bounding box center [94, 299] width 174 height 28
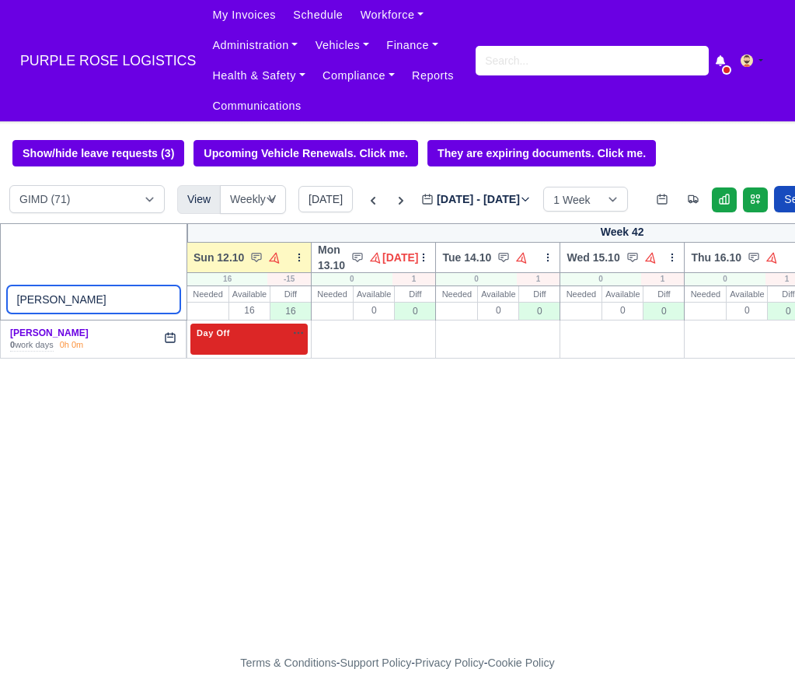
type input "[PERSON_NAME]"
click at [243, 327] on div "Day Off Available" at bounding box center [249, 333] width 111 height 13
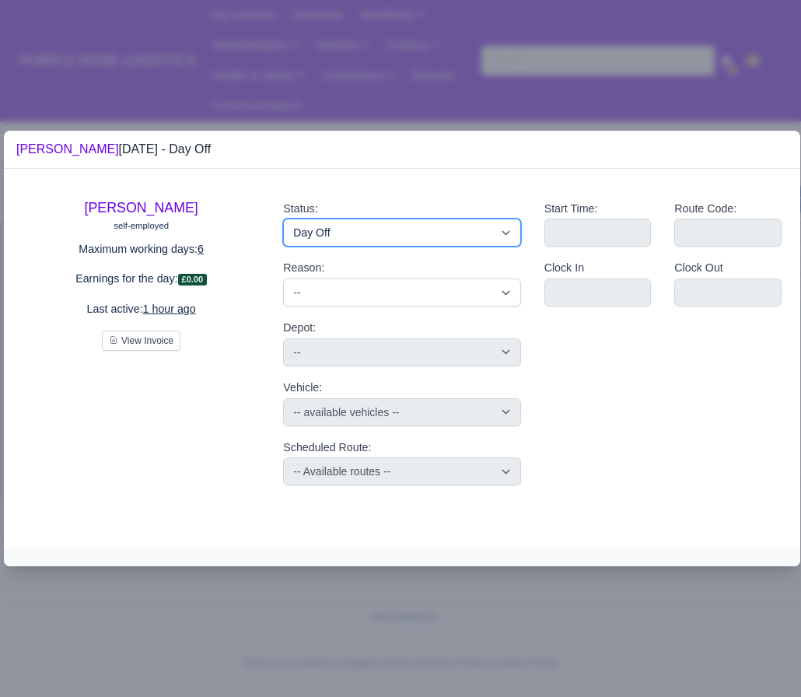
click at [411, 227] on select "Available Day Off Stand By Holiday Other Depot In Office OSM Ridealong Nursery …" at bounding box center [401, 232] width 237 height 28
select select "Ridealong"
click at [283, 218] on select "Available Day Off Stand By Holiday Other Depot In Office OSM Ridealong Nursery …" at bounding box center [401, 232] width 237 height 28
select select
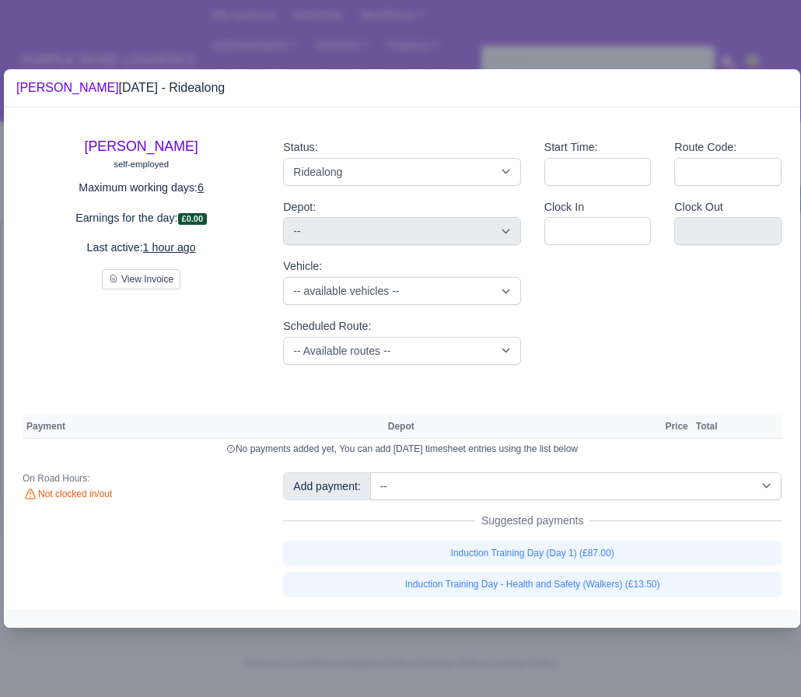
click at [453, 470] on div "[PERSON_NAME] self-employed Maximum working days: 6 Earnings for the day: £0.00…" at bounding box center [402, 358] width 796 height 502
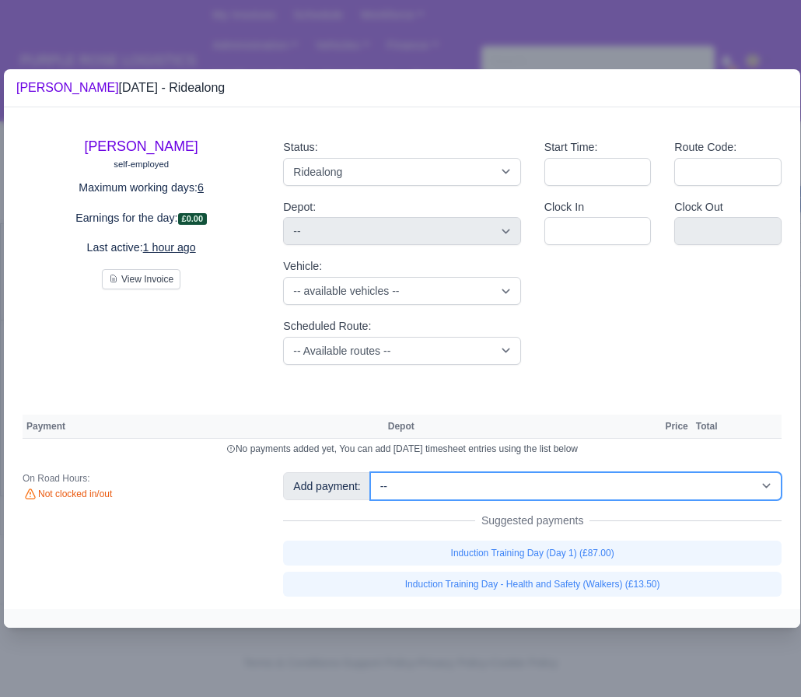
click at [452, 492] on select "-- Additional Hour Support (£14.50) Additional Hour Support (Walkers) (£13.50) …" at bounding box center [575, 486] width 411 height 28
click at [372, 472] on select "-- Additional Hour Support (£14.50) Additional Hour Support (Walkers) (£13.50) …" at bounding box center [575, 486] width 411 height 28
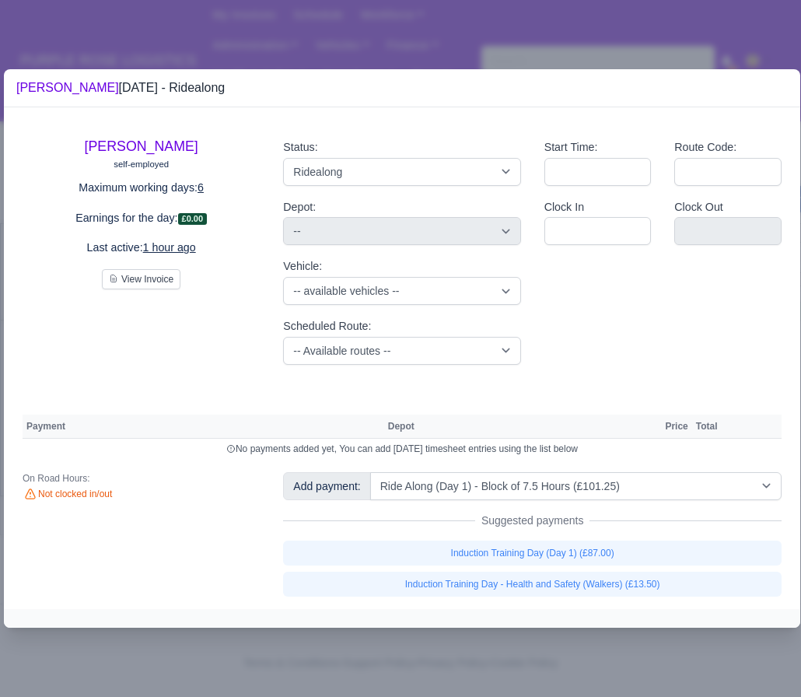
select select "5"
select select
select select "5"
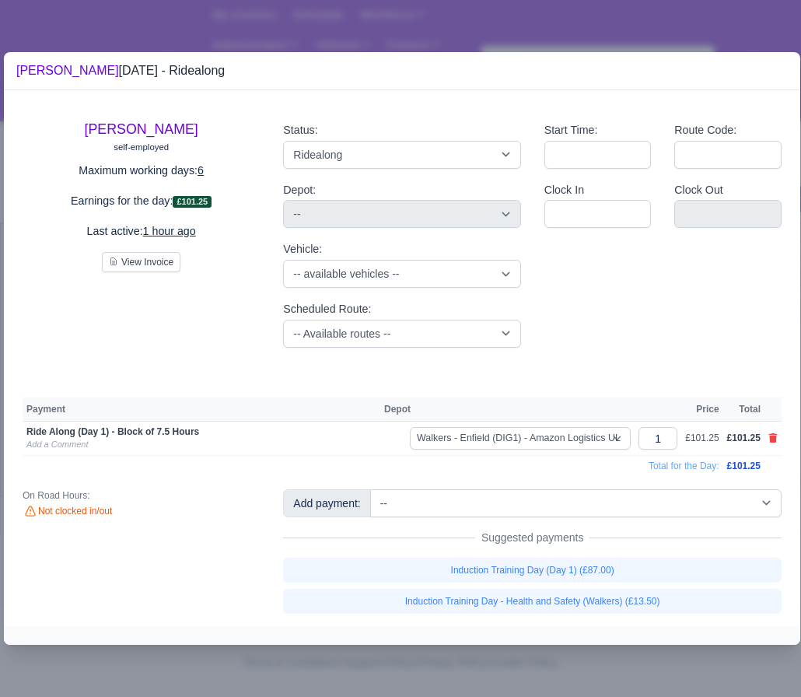
click at [658, 655] on div at bounding box center [400, 348] width 801 height 697
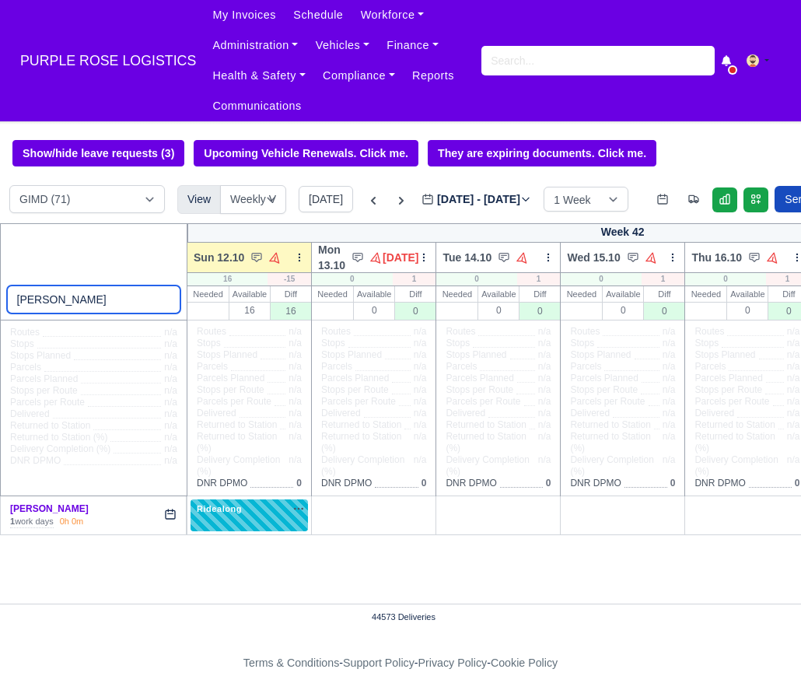
click at [50, 285] on input "[PERSON_NAME]" at bounding box center [94, 299] width 174 height 28
type input "dar"
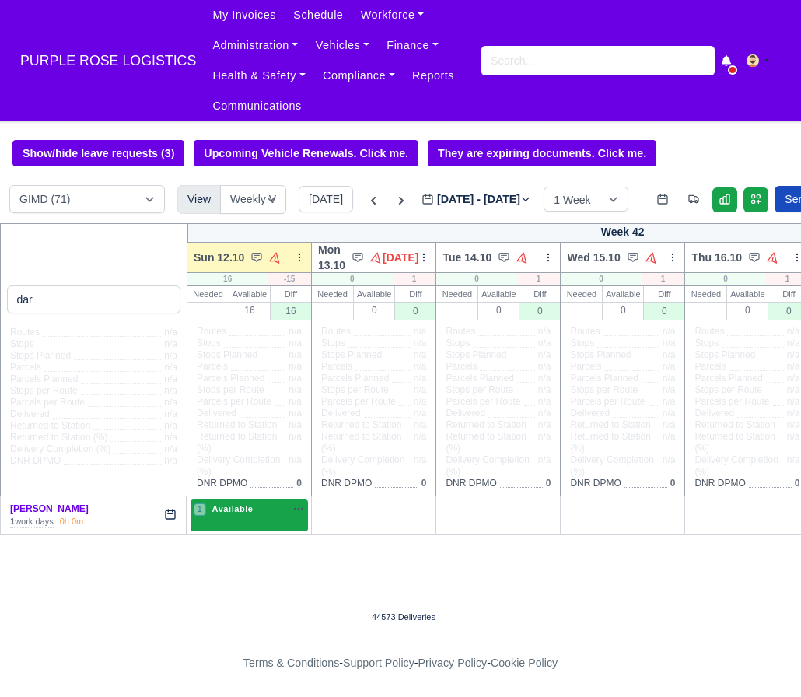
click at [236, 514] on span "Available" at bounding box center [232, 508] width 47 height 11
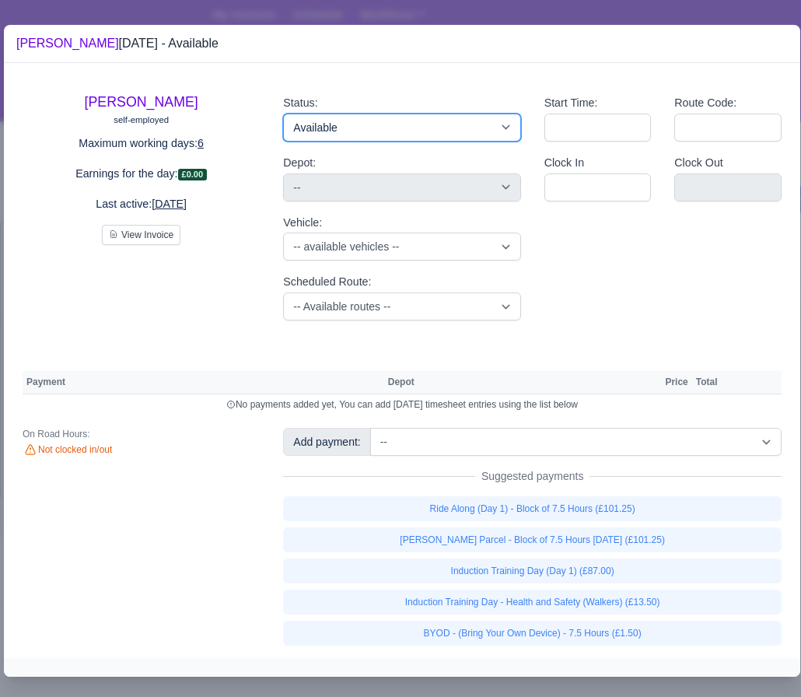
click at [373, 120] on select "Available Day Off Stand By Holiday Other Depot In Office OSM Ridealong Nursery …" at bounding box center [401, 128] width 237 height 28
select select "Day Off"
click at [283, 114] on select "Available Day Off Stand By Holiday Other Depot In Office OSM Ridealong Nursery …" at bounding box center [401, 128] width 237 height 28
select select "na"
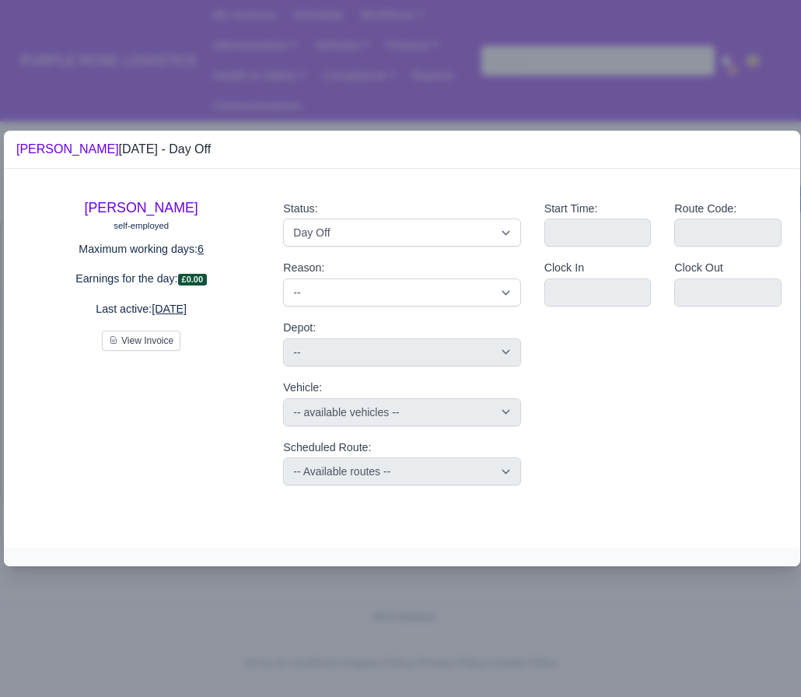
click at [387, 30] on div at bounding box center [400, 348] width 801 height 697
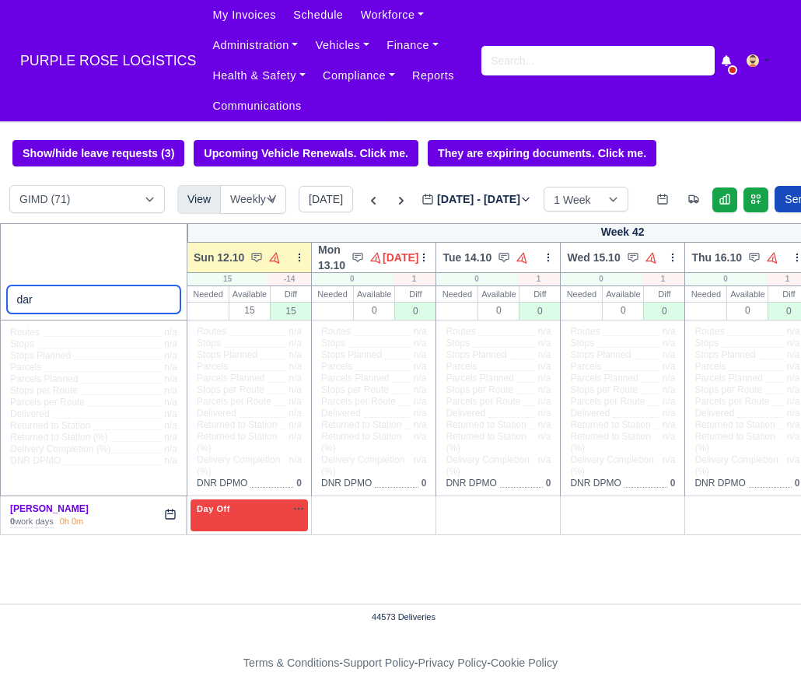
click at [140, 293] on input "dar" at bounding box center [94, 299] width 174 height 28
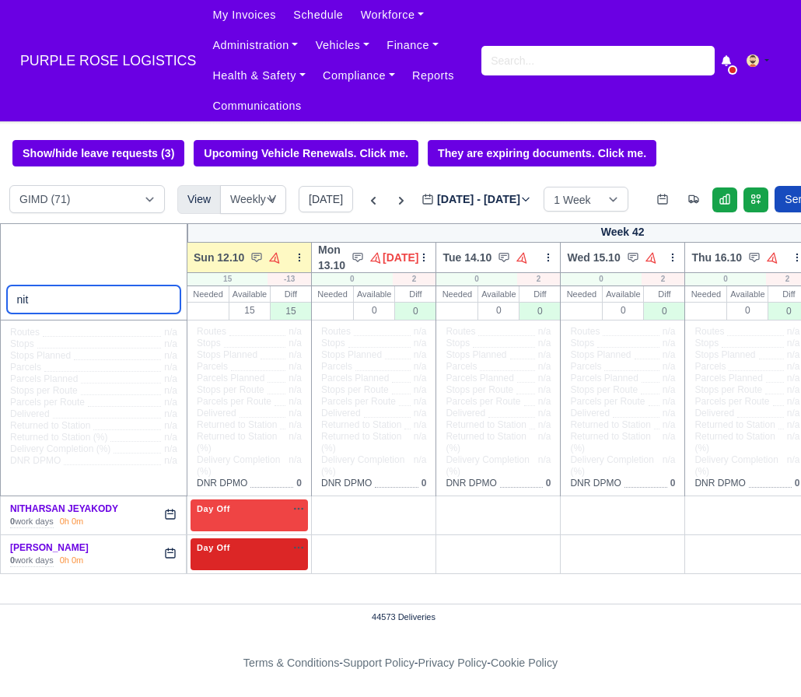
type input "nit"
click at [245, 554] on div "Day Off Available" at bounding box center [249, 547] width 111 height 13
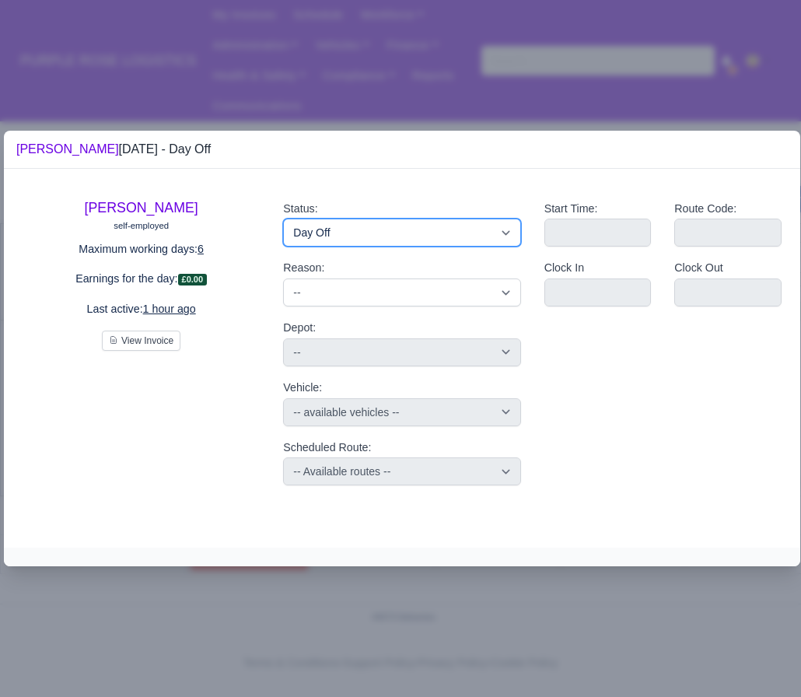
click at [390, 244] on select "Available Day Off Stand By Holiday Other Depot In Office OSM Ridealong Nursery …" at bounding box center [401, 232] width 237 height 28
select select "Available"
click at [283, 218] on select "Available Day Off Stand By Holiday Other Depot In Office OSM Ridealong Nursery …" at bounding box center [401, 232] width 237 height 28
select select
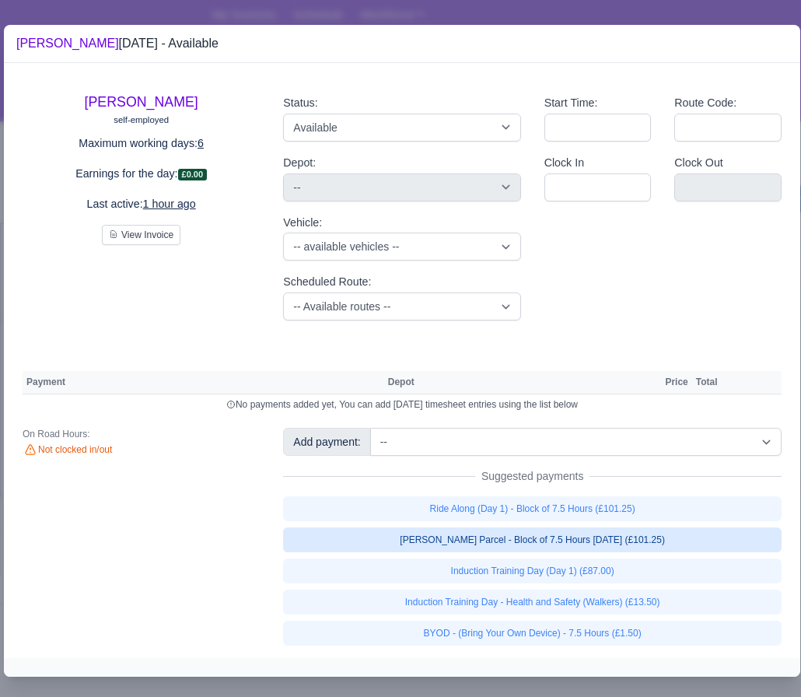
click at [564, 538] on link "[PERSON_NAME] Parcel - Block of 7.5 Hours [DATE] (£101.25)" at bounding box center [532, 539] width 498 height 25
select select "5"
select select
select select "5"
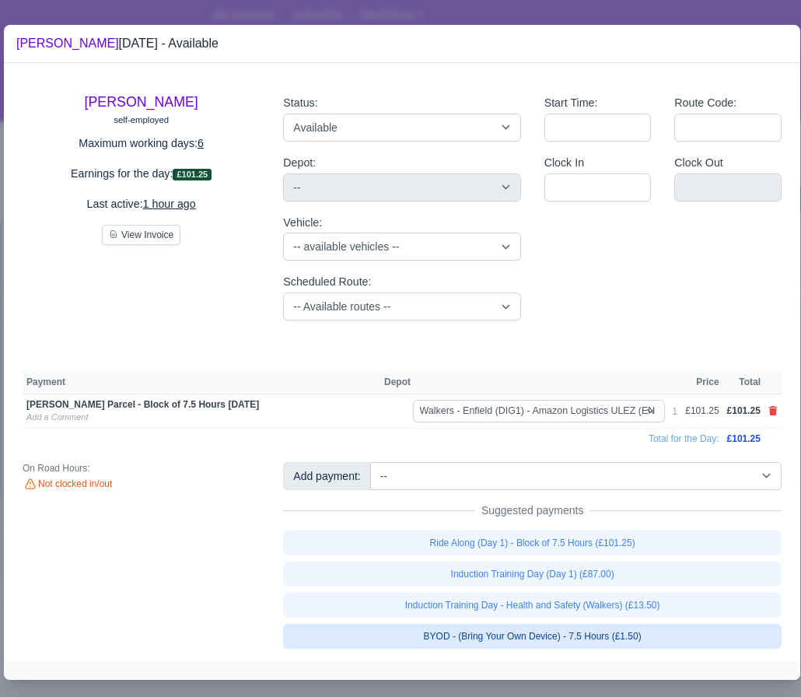
click at [564, 638] on link "BYOD - (Bring Your Own Device) - 7.5 Hours (£1.50)" at bounding box center [532, 636] width 498 height 25
select select
select select "5"
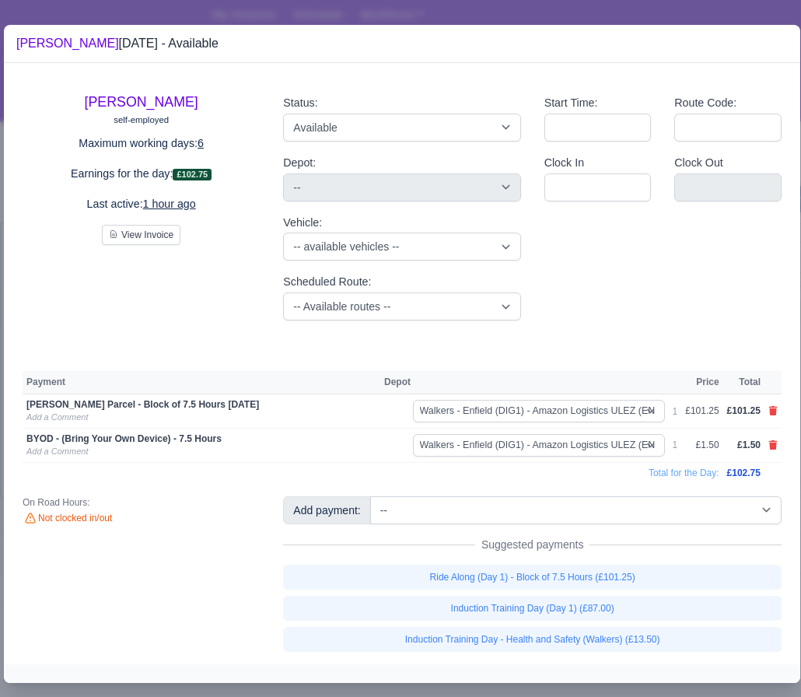
click at [618, 12] on div at bounding box center [400, 348] width 801 height 697
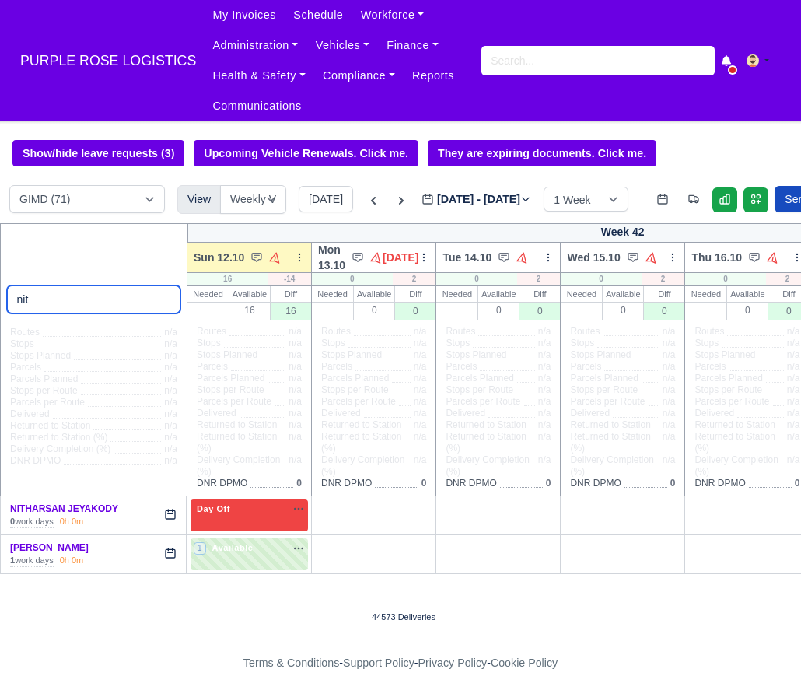
click at [76, 294] on input "nit" at bounding box center [94, 299] width 174 height 28
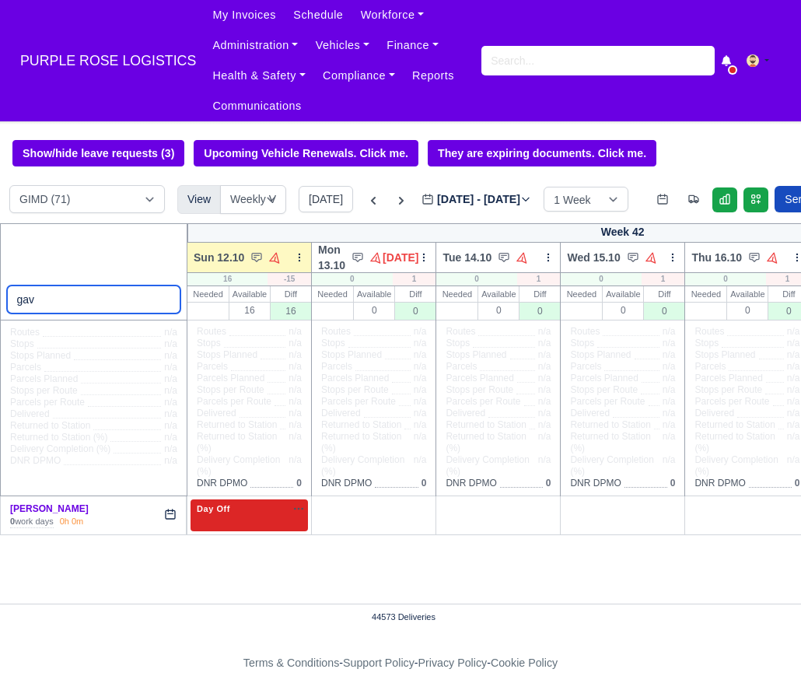
type input "gav"
click at [239, 516] on div "Day Off Available" at bounding box center [249, 508] width 111 height 13
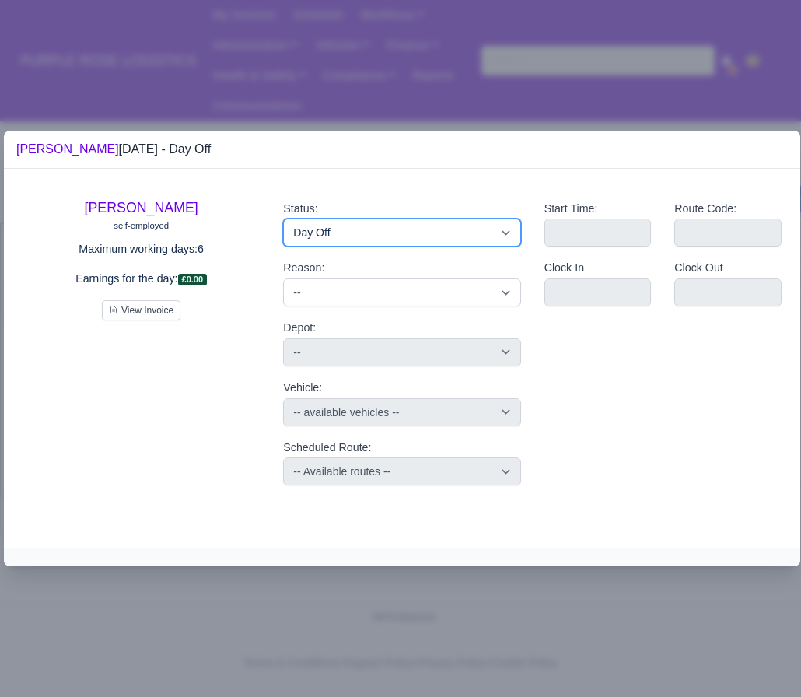
click at [353, 231] on select "Available Day Off Stand By Holiday Other Depot In Office OSM Ridealong Nursery …" at bounding box center [401, 232] width 237 height 28
select select "Ridealong"
click at [283, 218] on select "Available Day Off Stand By Holiday Other Depot In Office OSM Ridealong Nursery …" at bounding box center [401, 232] width 237 height 28
select select
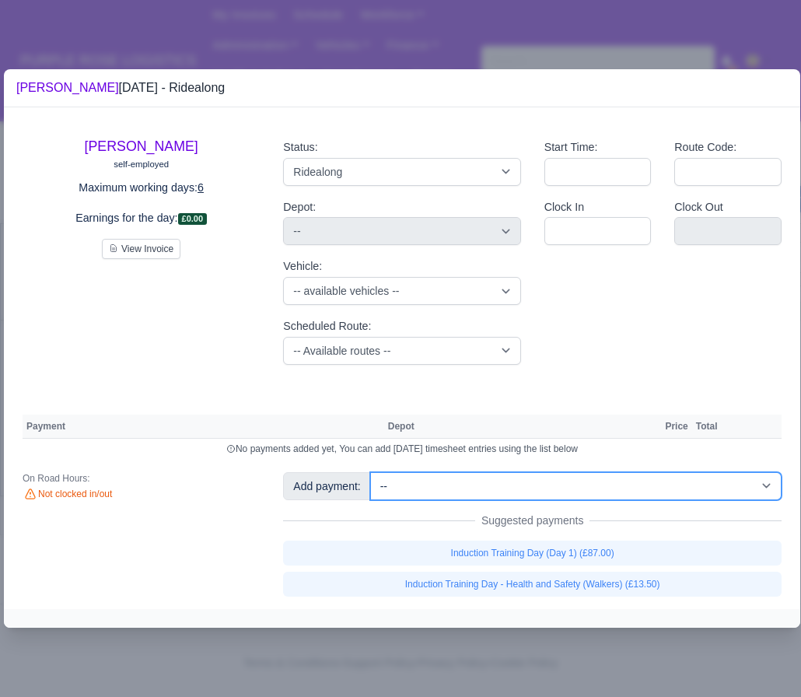
click at [433, 491] on select "-- Additional Hour Support (£14.50) Additional Hour Support (Walkers) (£13.50) …" at bounding box center [575, 486] width 411 height 28
click at [372, 472] on select "-- Additional Hour Support (£14.50) Additional Hour Support (Walkers) (£13.50) …" at bounding box center [575, 486] width 411 height 28
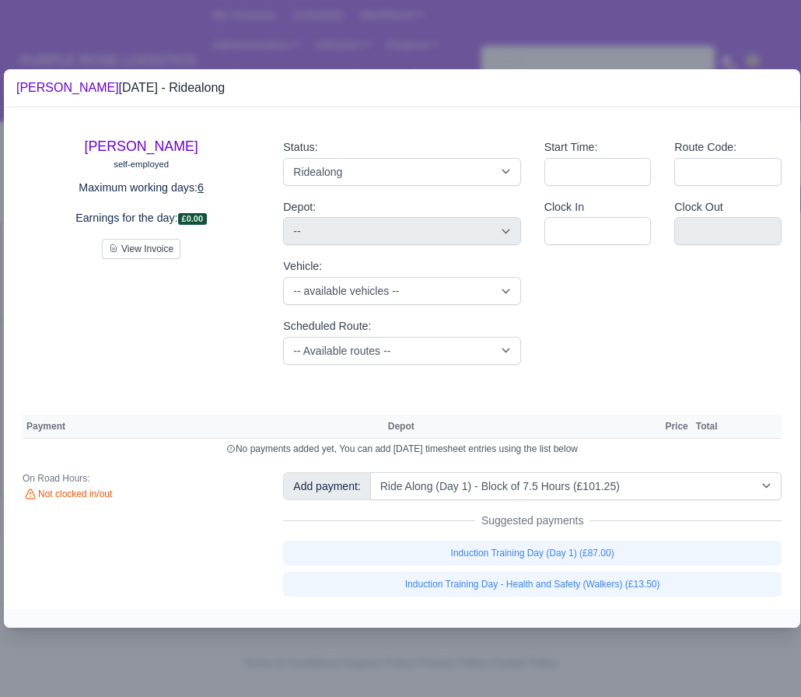
select select "5"
select select
select select "5"
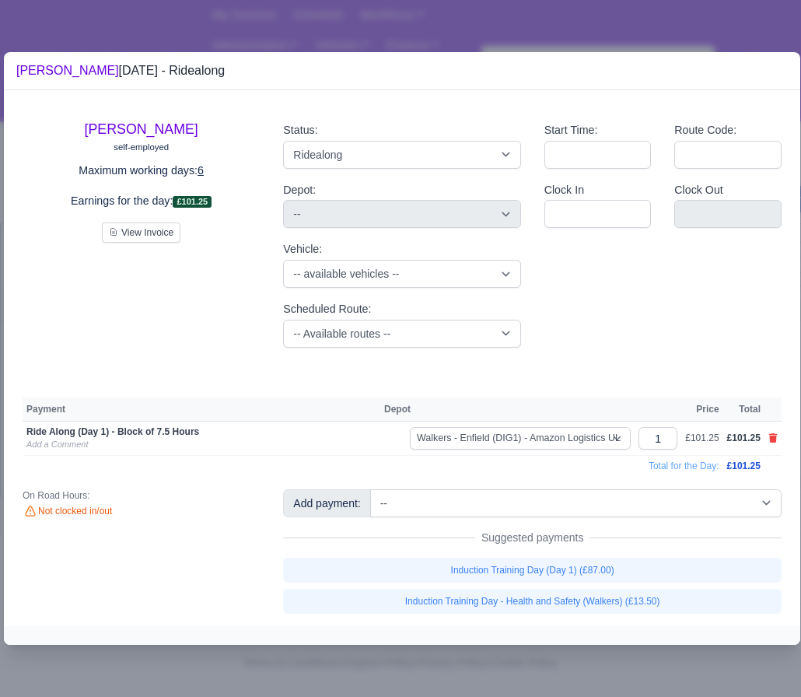
click at [335, 23] on div at bounding box center [400, 348] width 801 height 697
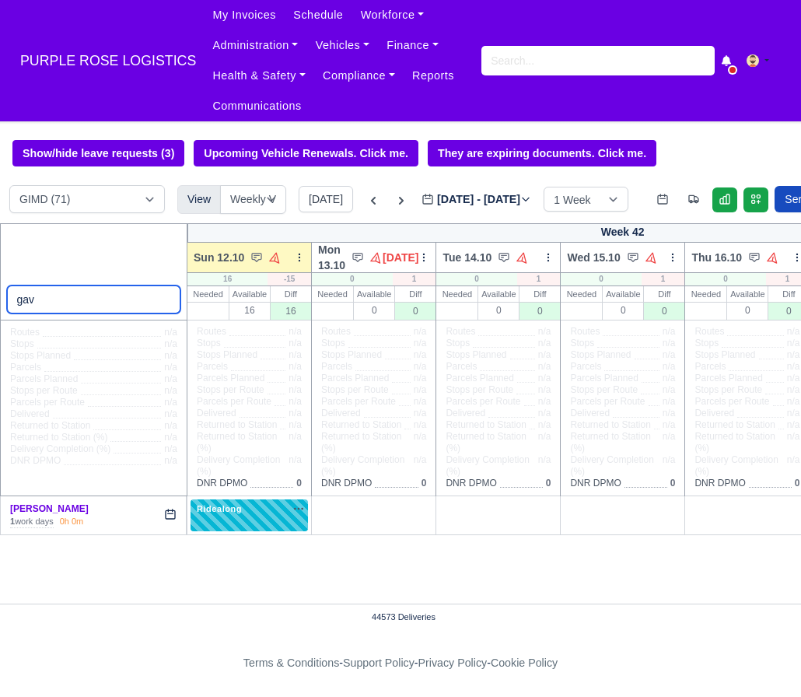
click at [115, 306] on input "gav" at bounding box center [94, 299] width 174 height 28
type input "[PERSON_NAME]"
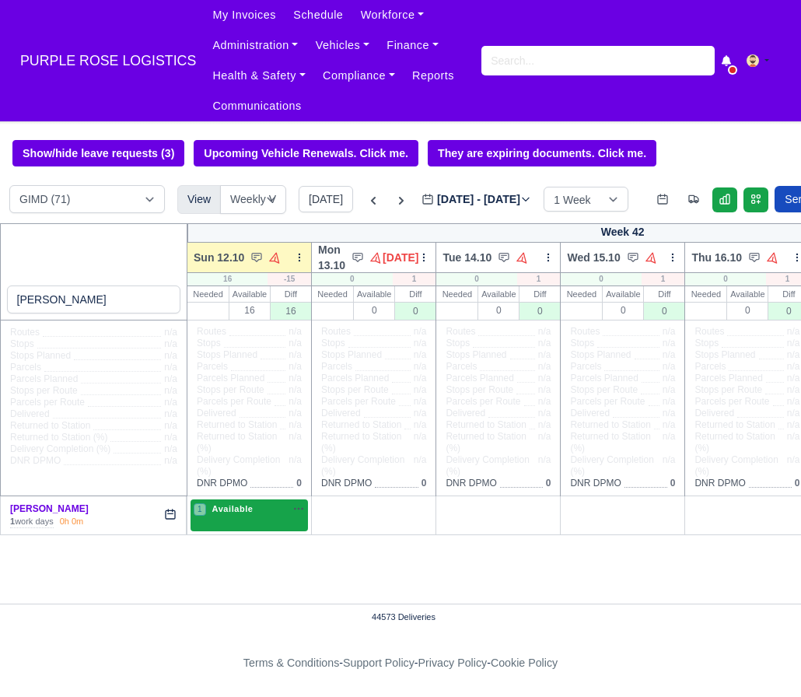
click at [249, 514] on span "Available" at bounding box center [232, 508] width 47 height 11
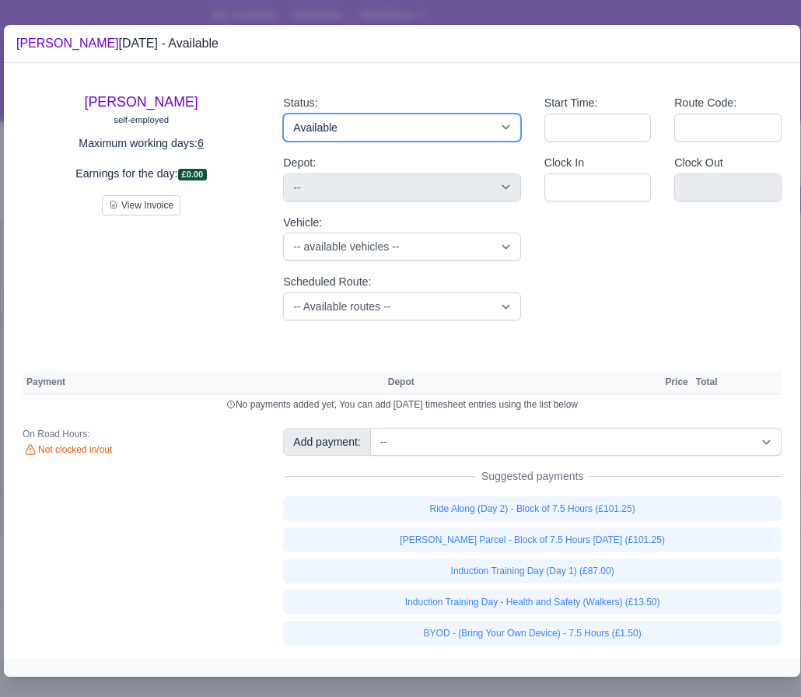
click at [411, 128] on select "Available Day Off Stand By Holiday Other Depot In Office OSM Ridealong Nursery …" at bounding box center [401, 128] width 237 height 28
select select "Day Off"
click at [283, 114] on select "Available Day Off Stand By Holiday Other Depot In Office OSM Ridealong Nursery …" at bounding box center [401, 128] width 237 height 28
select select "na"
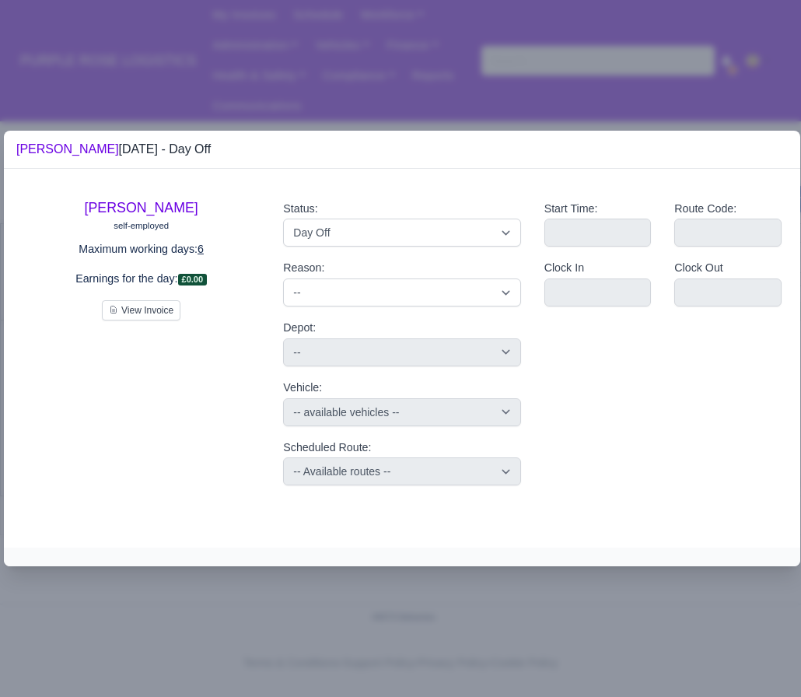
click at [523, 16] on div at bounding box center [400, 348] width 801 height 697
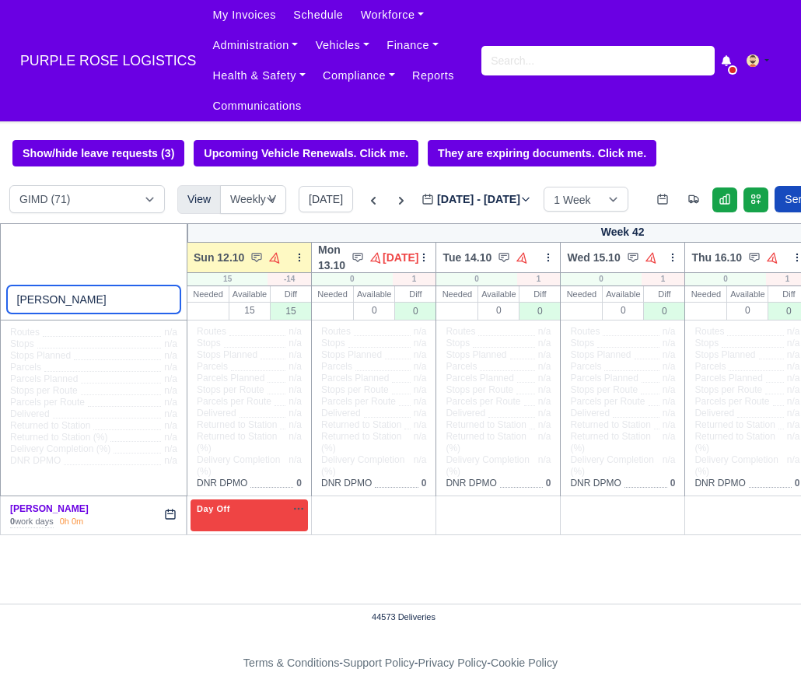
click at [97, 297] on input "[PERSON_NAME]" at bounding box center [94, 299] width 174 height 28
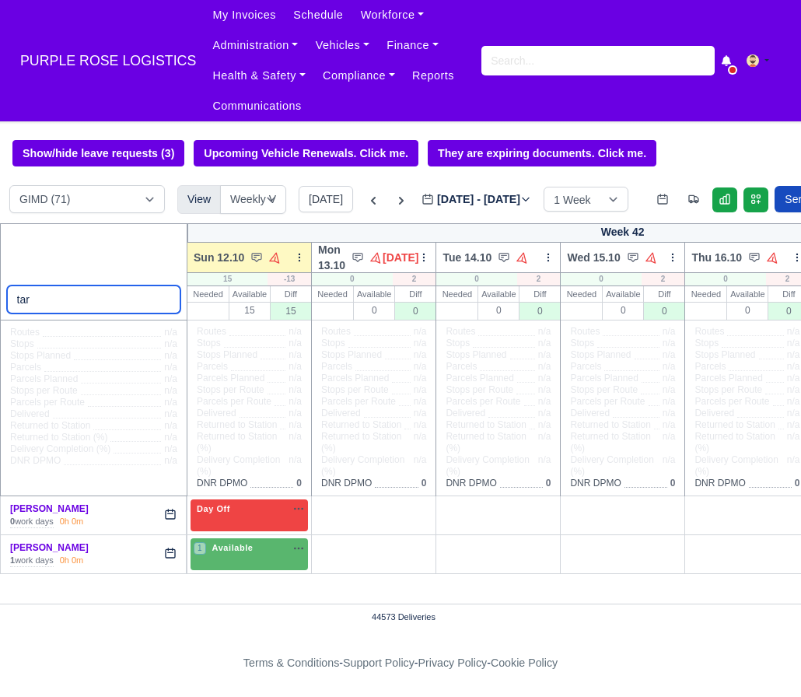
click at [60, 298] on input "tar" at bounding box center [94, 299] width 174 height 28
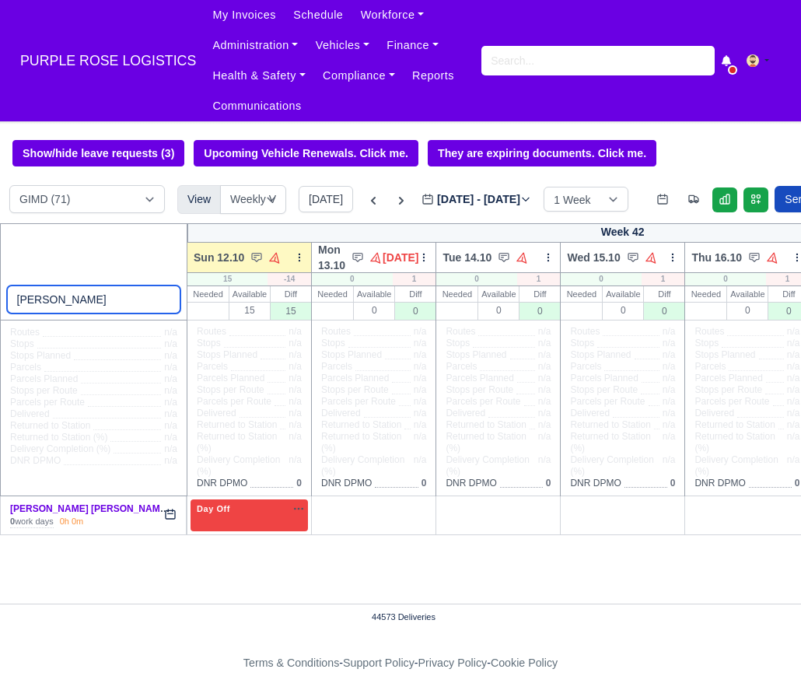
type input "[PERSON_NAME]"
click at [201, 510] on td "Day Off Available" at bounding box center [249, 515] width 124 height 39
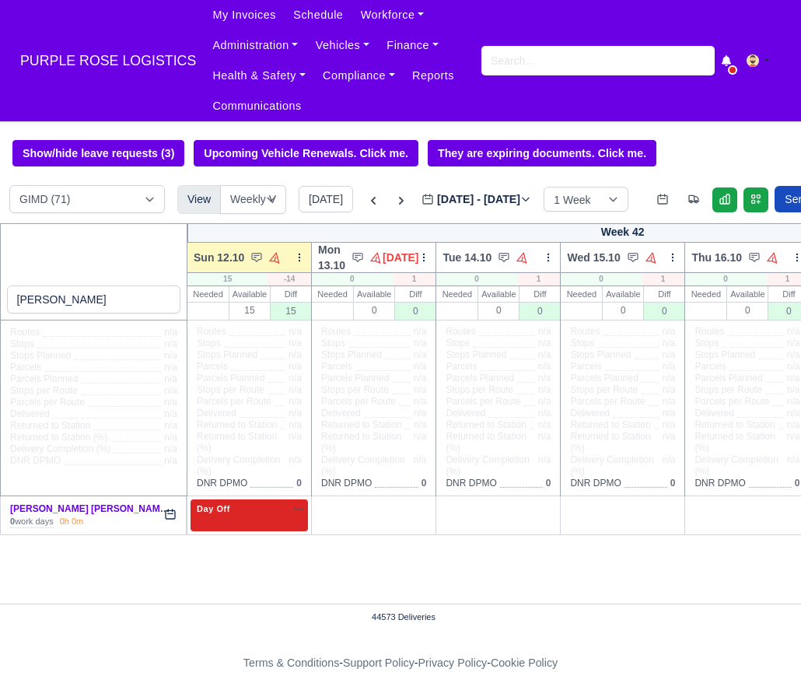
click at [221, 529] on div "Day Off Available" at bounding box center [248, 515] width 117 height 32
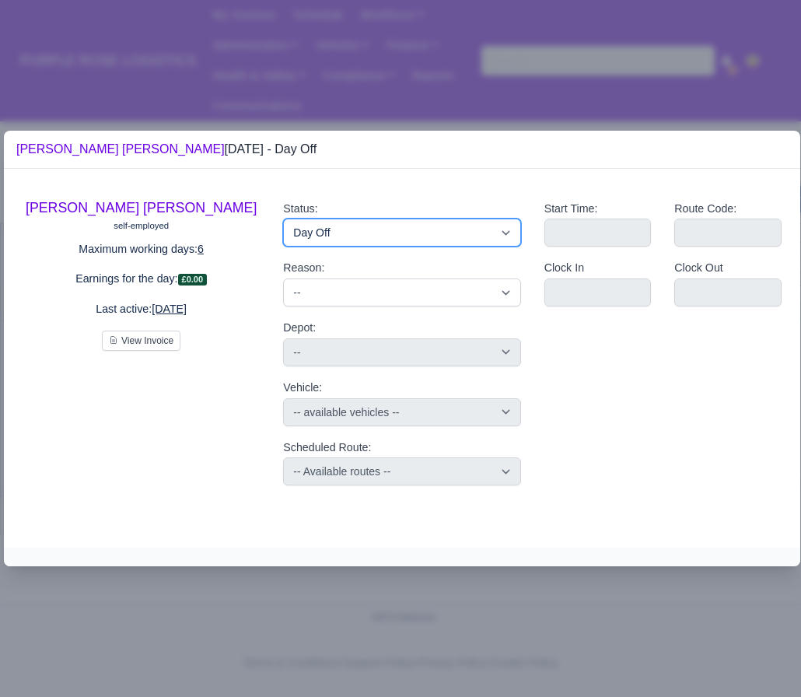
click at [345, 245] on select "Available Day Off Stand By Holiday Other Depot In Office OSM Ridealong Nursery …" at bounding box center [401, 232] width 237 height 28
select select "Available"
click at [283, 218] on select "Available Day Off Stand By Holiday Other Depot In Office OSM Ridealong Nursery …" at bounding box center [401, 232] width 237 height 28
select select
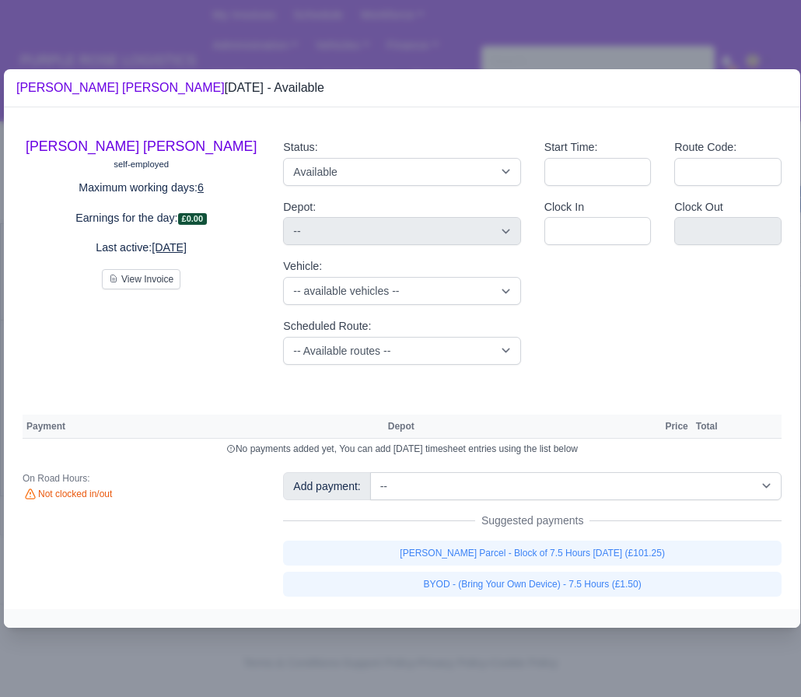
click at [452, 55] on div at bounding box center [400, 348] width 801 height 697
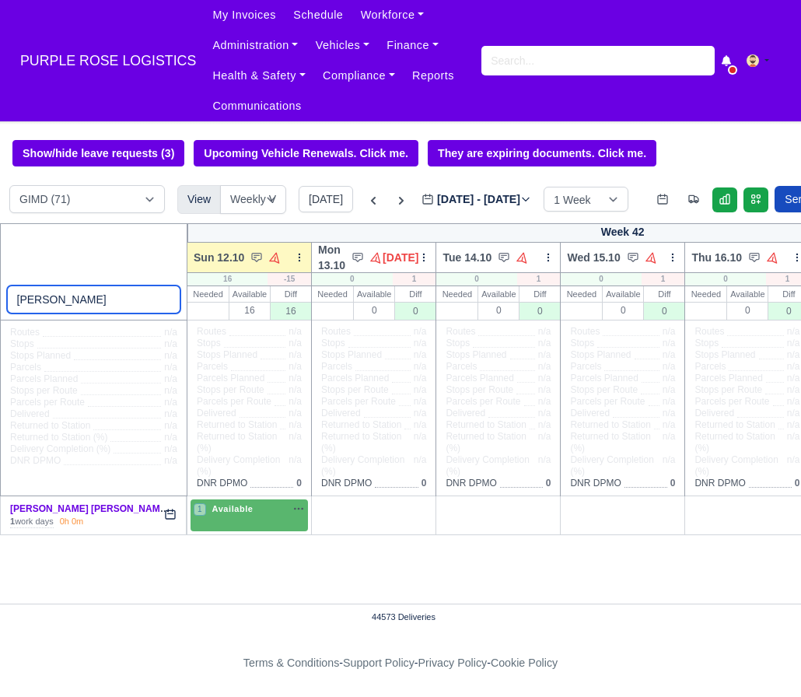
click at [163, 301] on input "[PERSON_NAME]" at bounding box center [94, 299] width 174 height 28
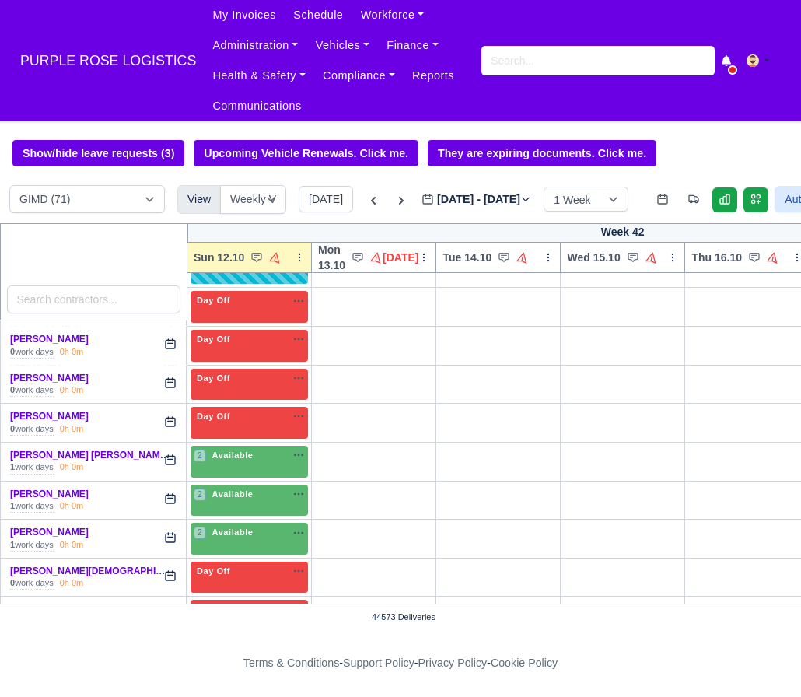
scroll to position [325, 0]
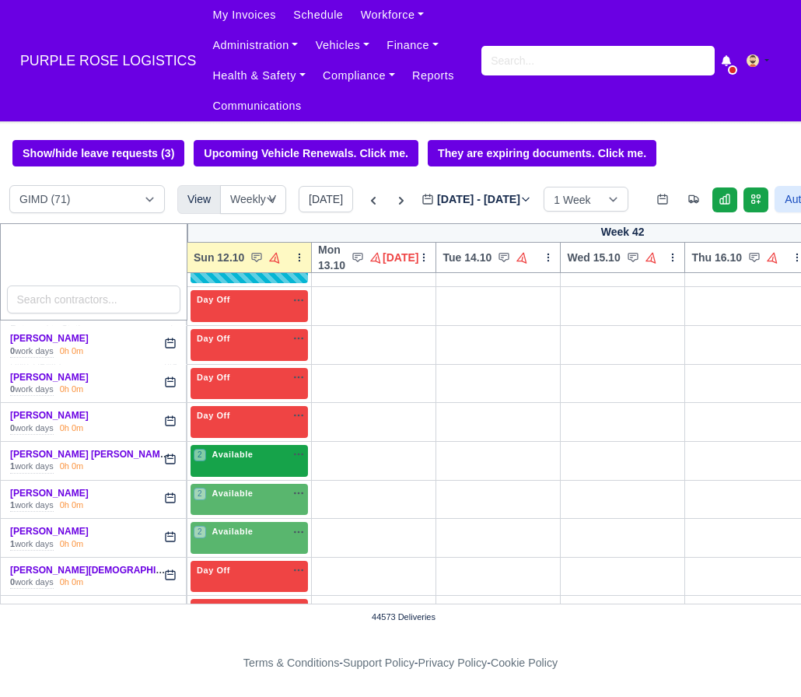
click at [232, 460] on span "Available" at bounding box center [232, 454] width 47 height 11
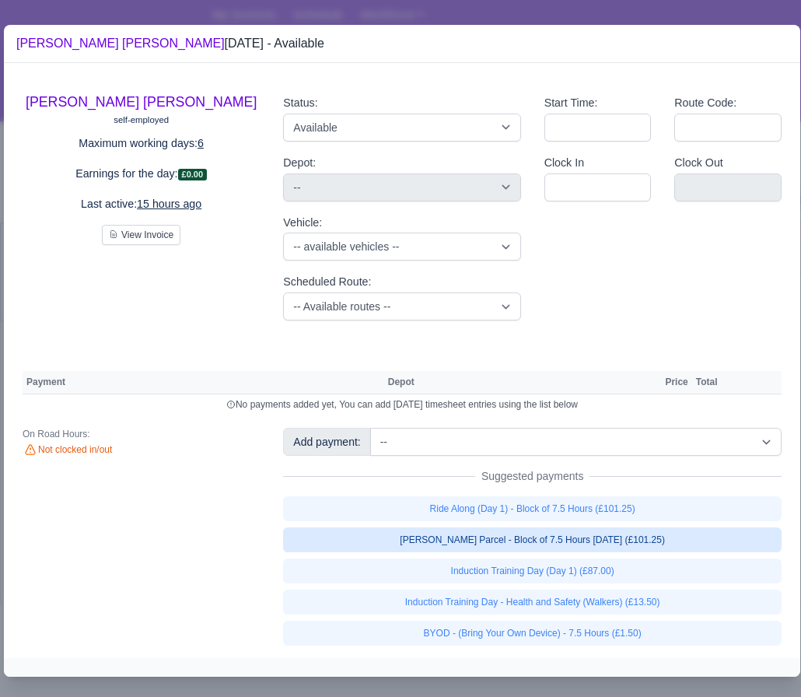
click at [498, 541] on link "[PERSON_NAME] Parcel - Block of 7.5 Hours [DATE] (£101.25)" at bounding box center [532, 539] width 498 height 25
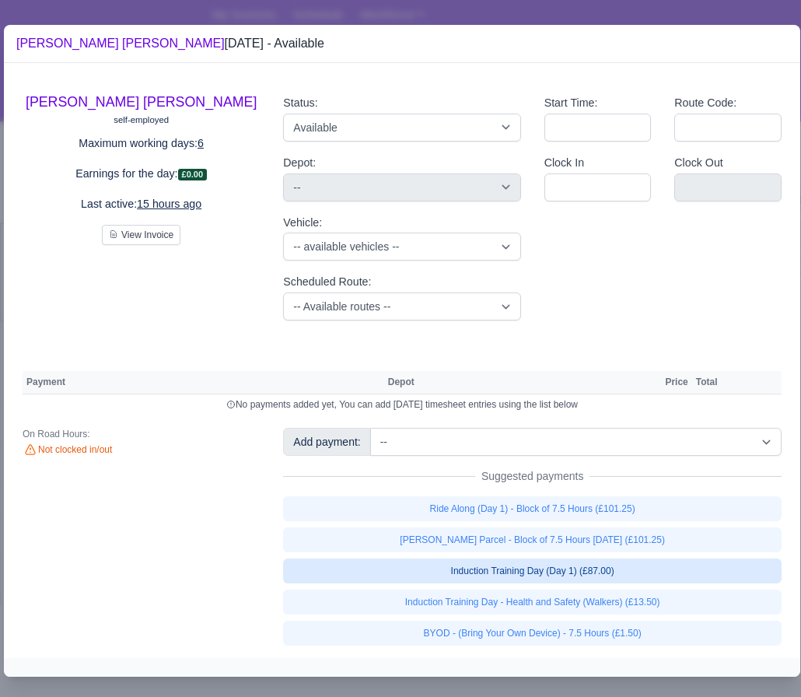
select select "5"
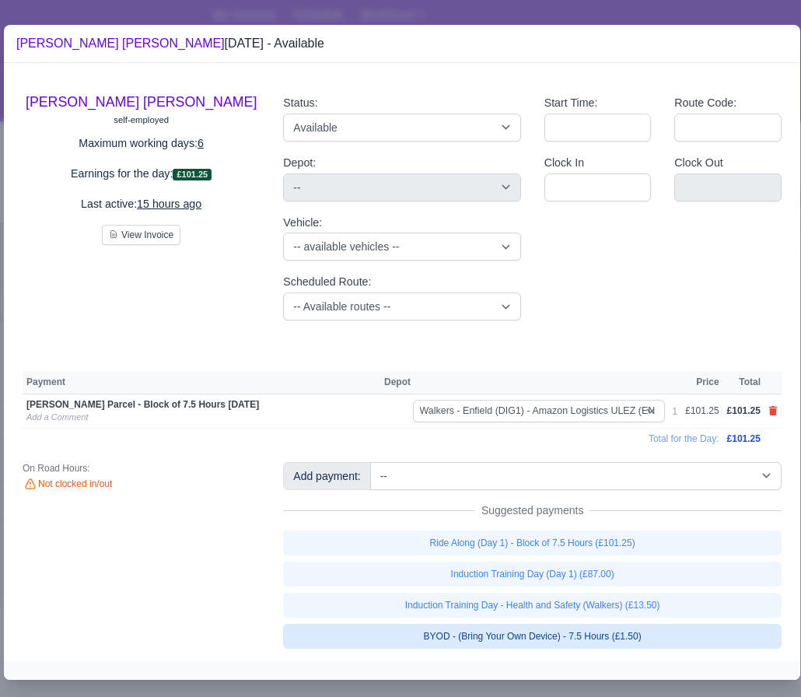
click at [432, 627] on link "BYOD - (Bring Your Own Device) - 7.5 Hours (£1.50)" at bounding box center [532, 636] width 498 height 25
select select "5"
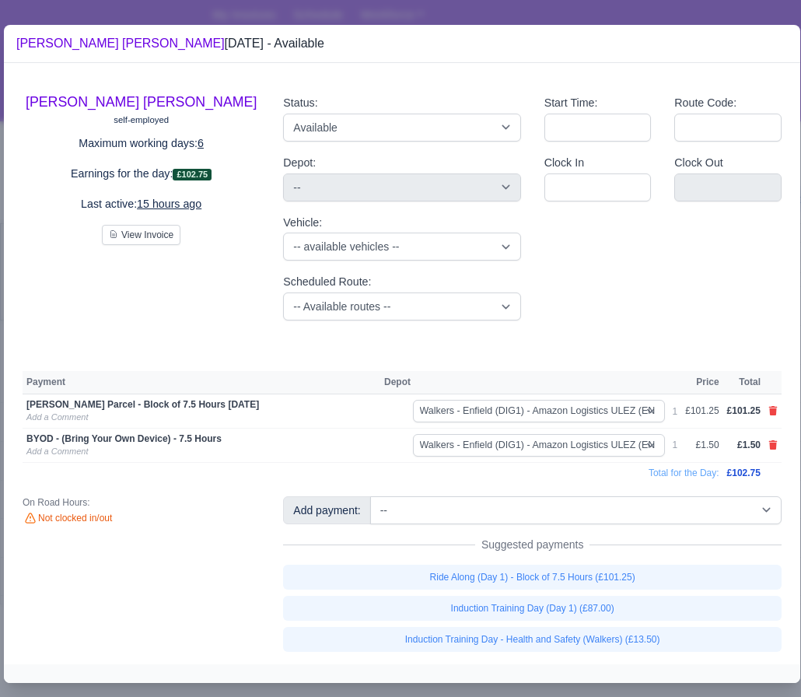
click at [523, 17] on div at bounding box center [400, 348] width 801 height 697
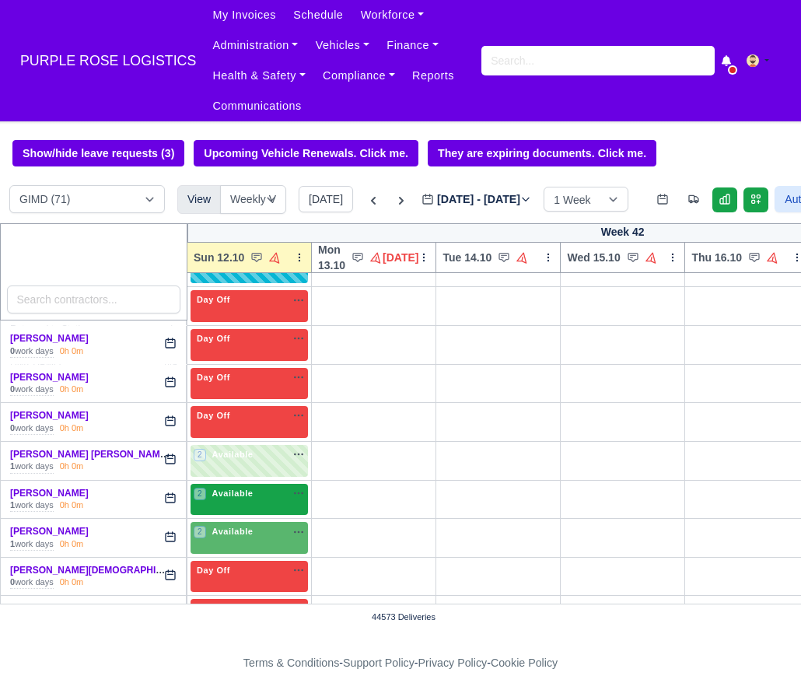
click at [250, 498] on span "Available" at bounding box center [232, 493] width 47 height 11
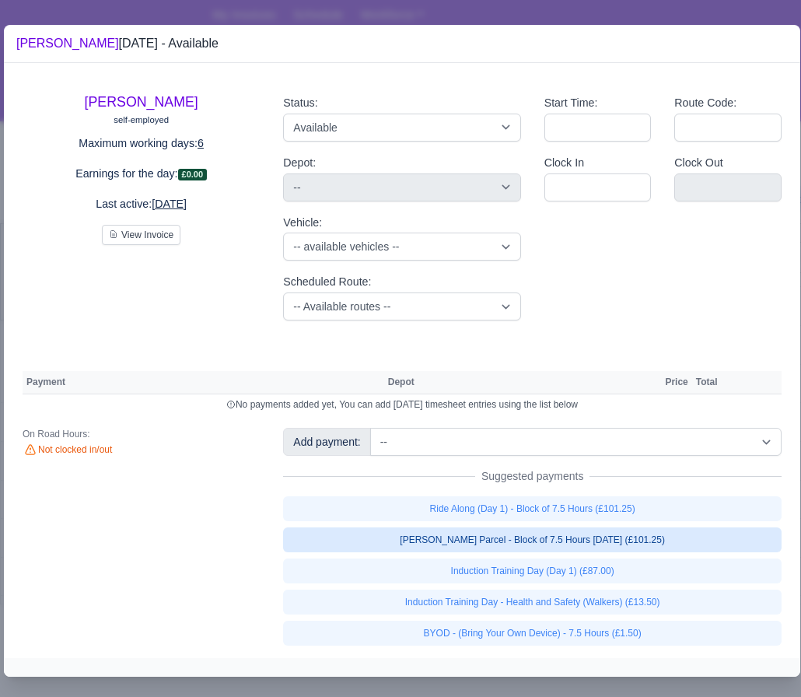
click at [490, 533] on link "[PERSON_NAME] Parcel - Block of 7.5 Hours [DATE] (£101.25)" at bounding box center [532, 539] width 498 height 25
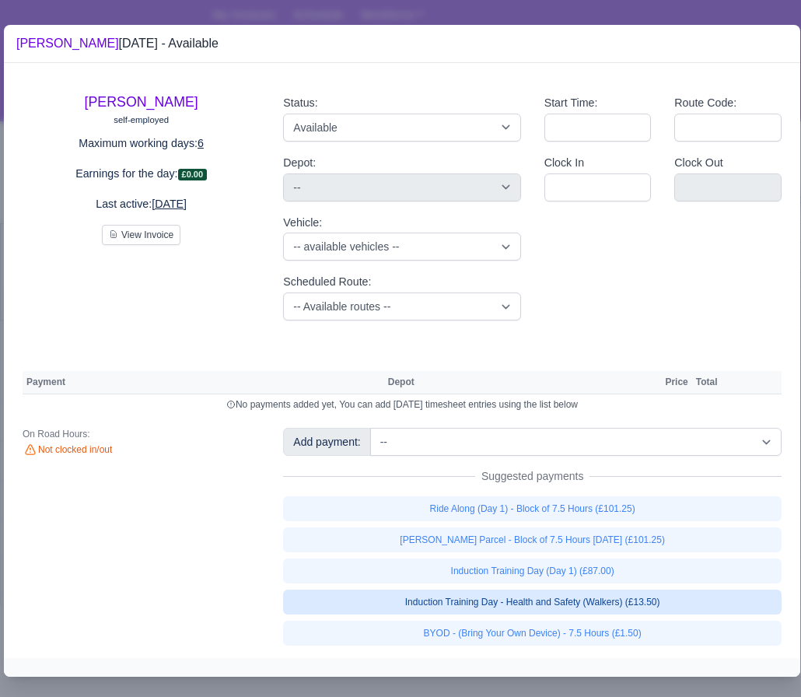
select select "5"
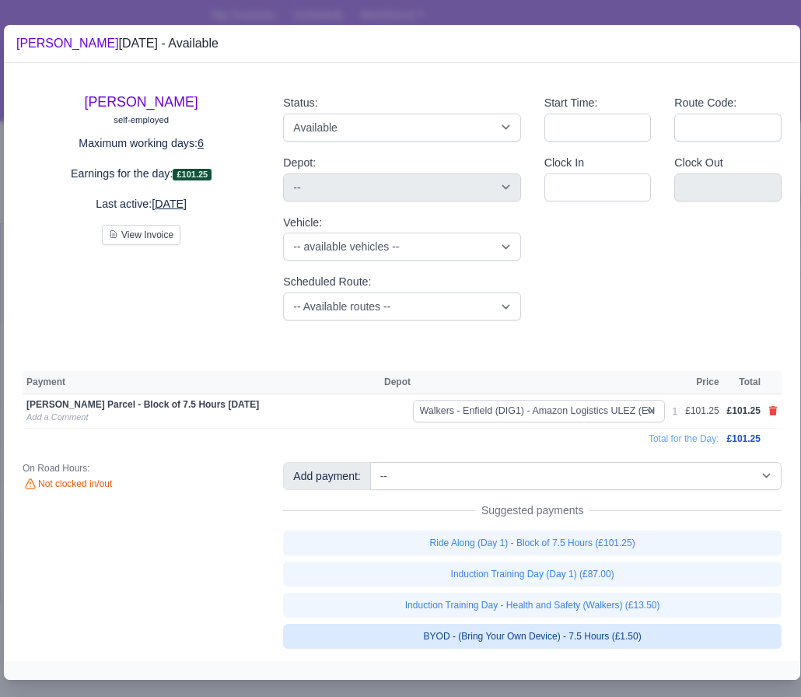
click at [428, 629] on link "BYOD - (Bring Your Own Device) - 7.5 Hours (£1.50)" at bounding box center [532, 636] width 498 height 25
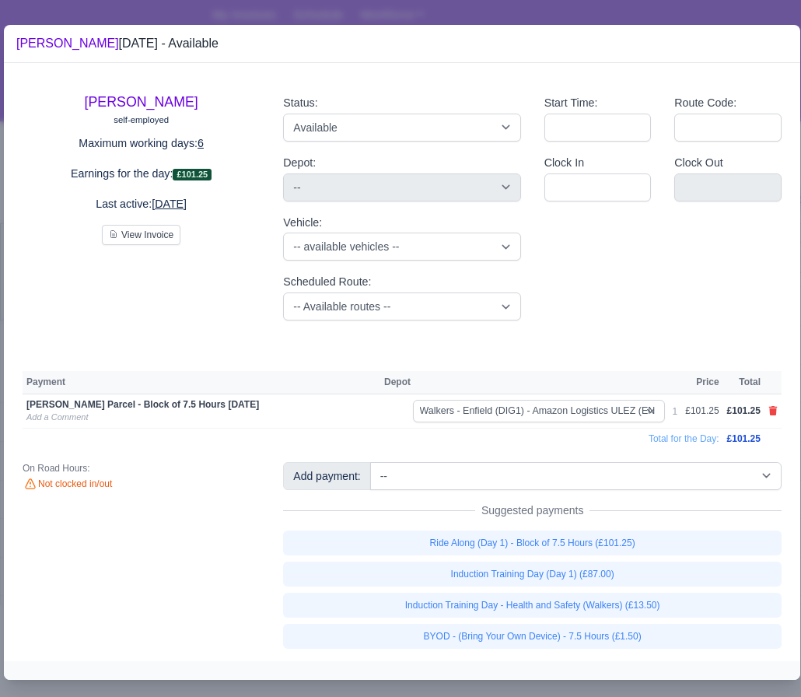
select select "5"
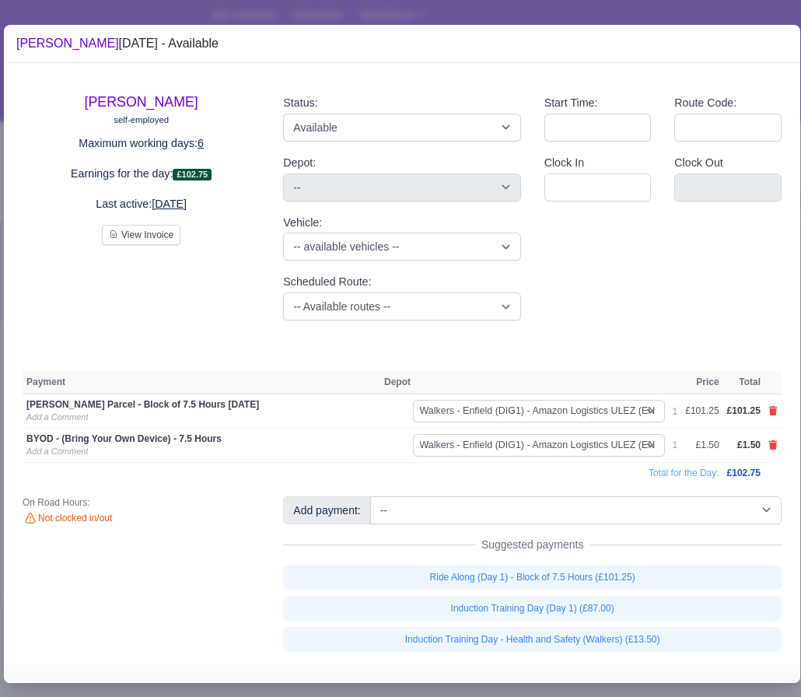
click at [408, 688] on div at bounding box center [400, 348] width 801 height 697
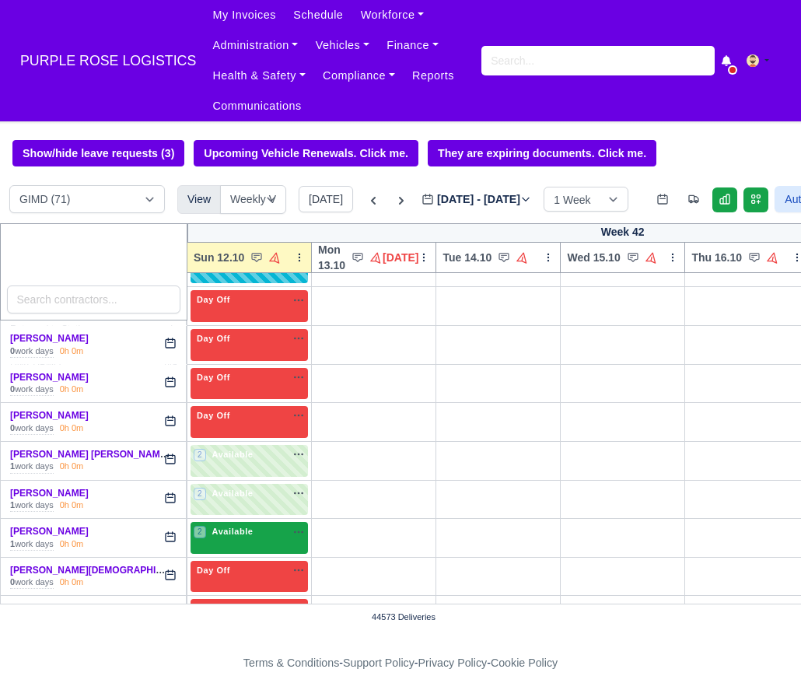
click at [261, 554] on div "2 Available" at bounding box center [248, 538] width 117 height 32
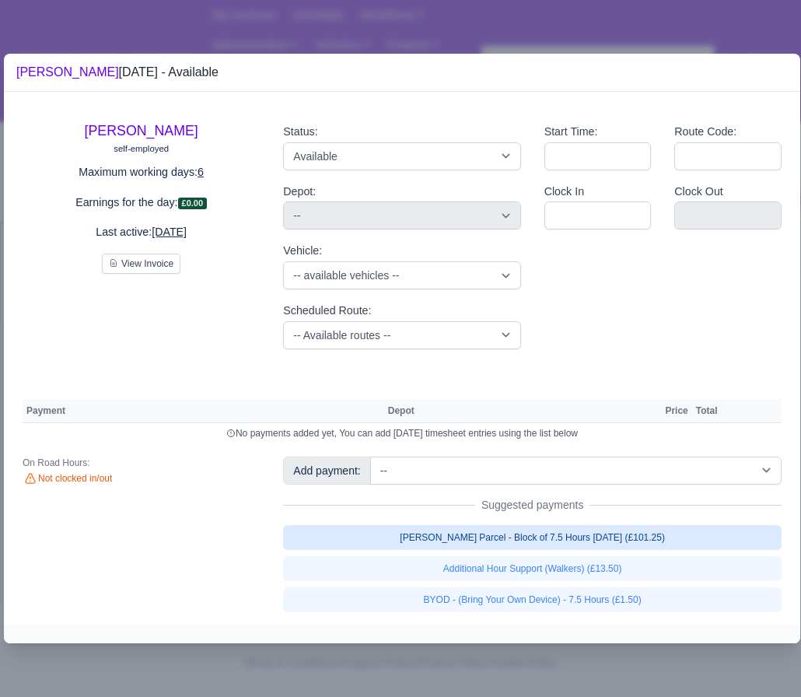
click at [470, 544] on link "[PERSON_NAME] Parcel - Block of 7.5 Hours [DATE] (£101.25)" at bounding box center [532, 537] width 498 height 25
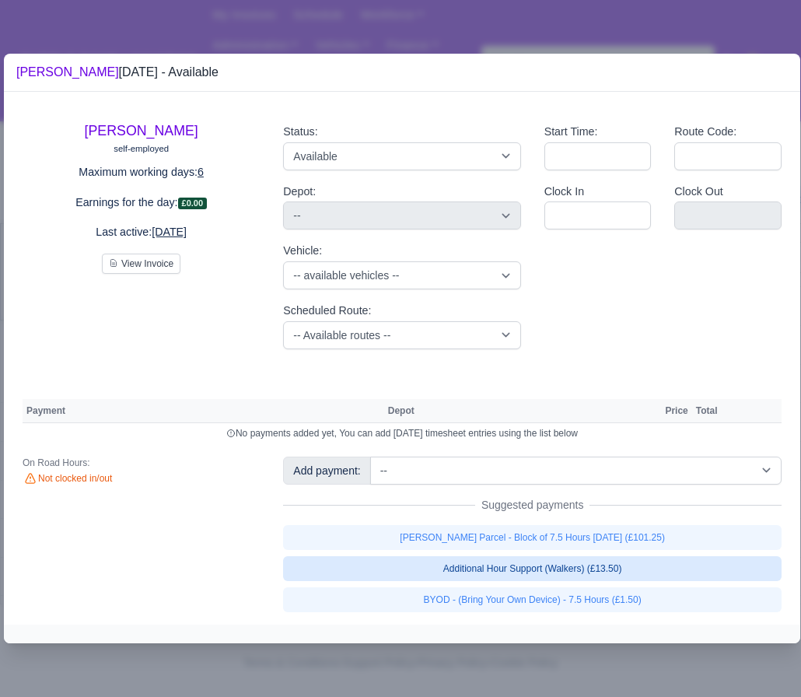
select select "5"
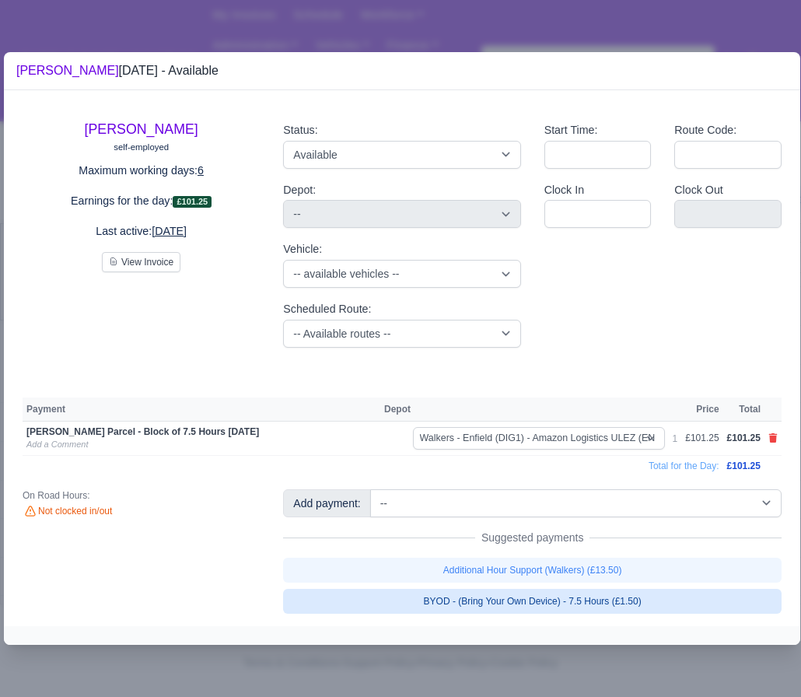
click at [436, 589] on link "BYOD - (Bring Your Own Device) - 7.5 Hours (£1.50)" at bounding box center [532, 601] width 498 height 25
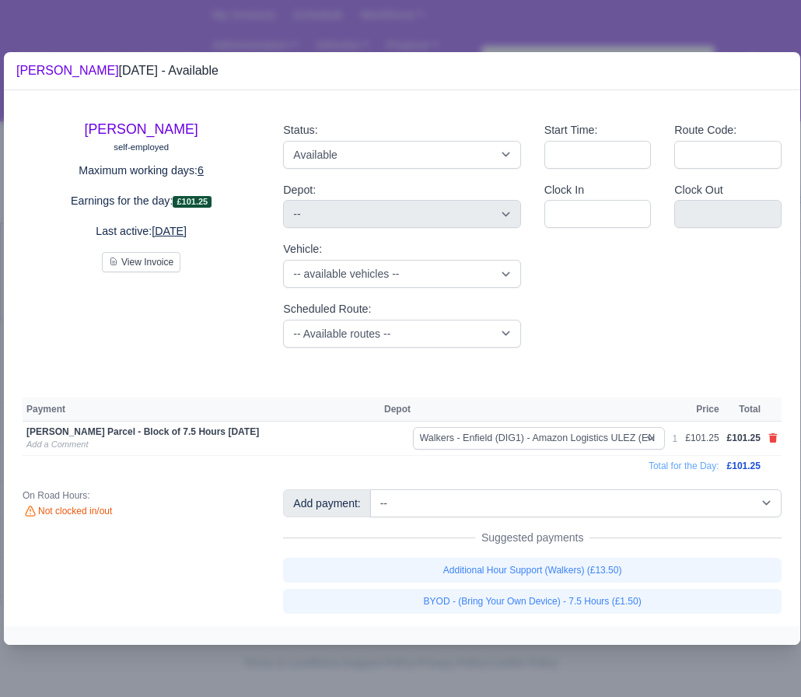
select select "5"
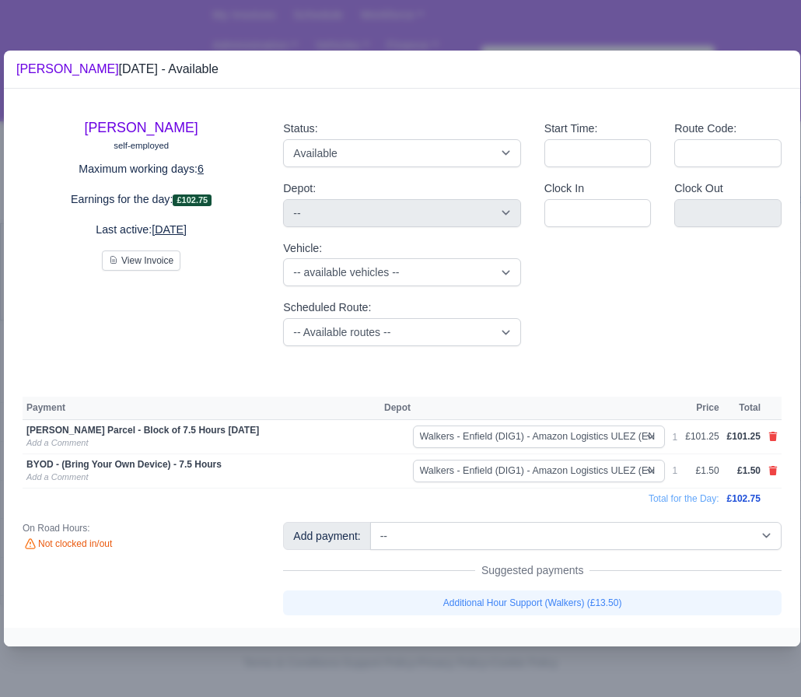
click at [427, 658] on div at bounding box center [400, 348] width 801 height 697
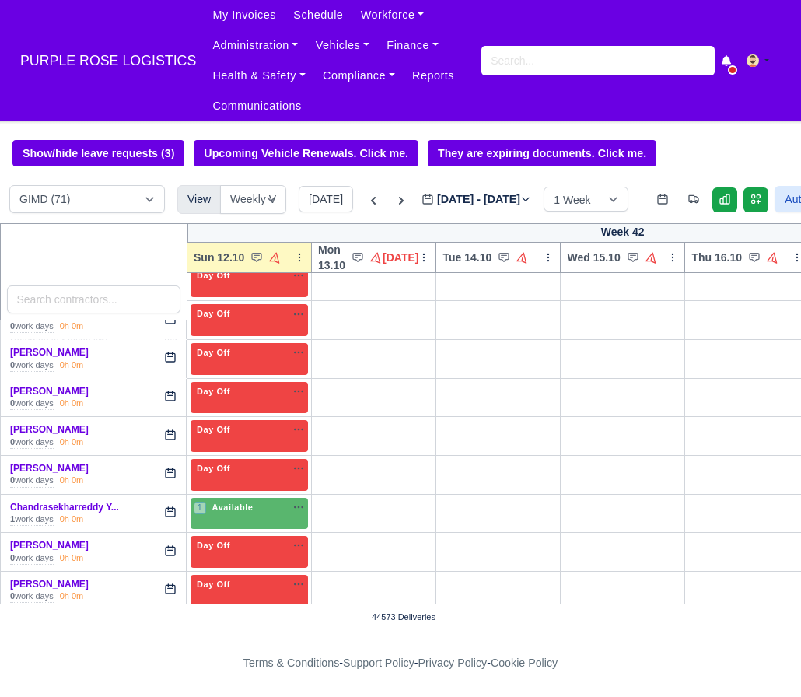
scroll to position [680, 0]
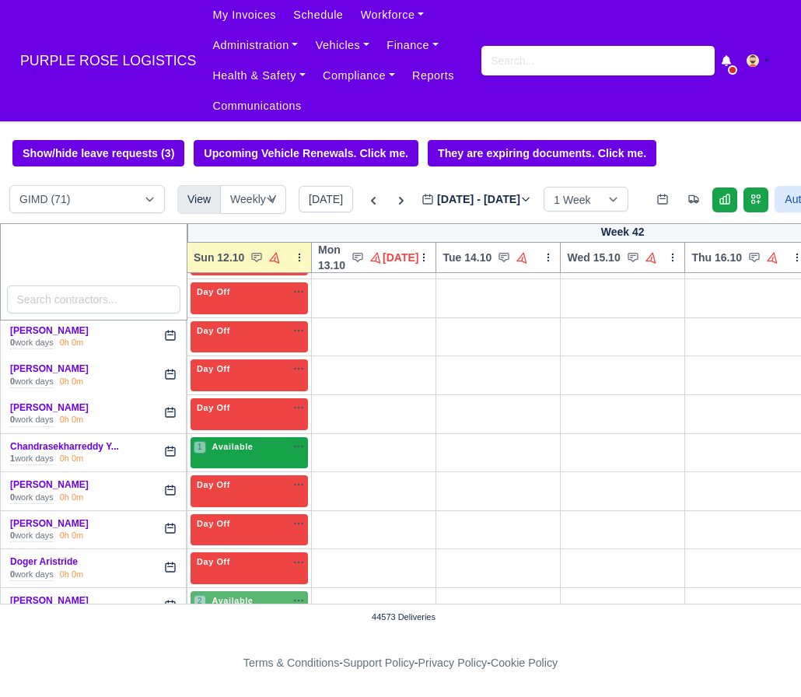
click at [224, 456] on div "1 Available na" at bounding box center [249, 448] width 111 height 16
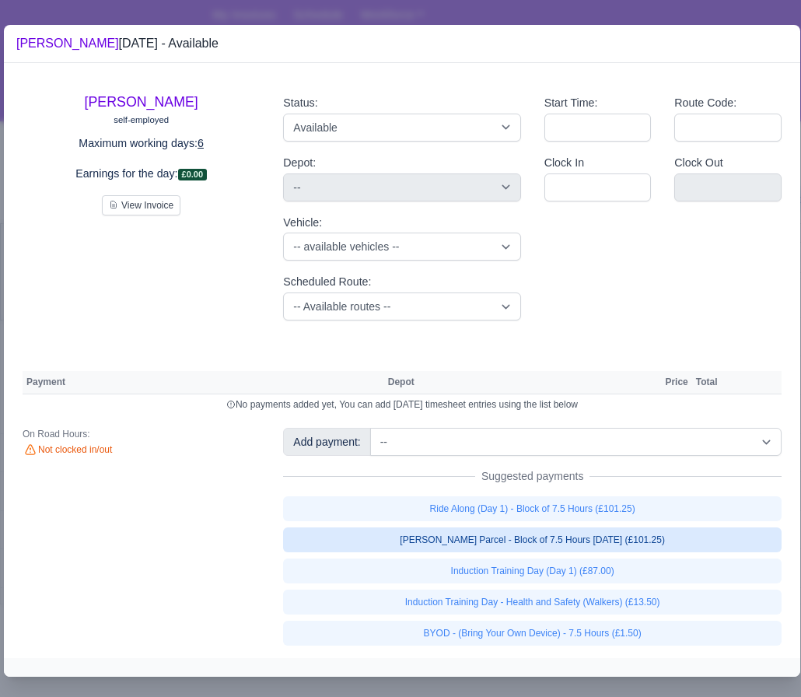
click at [473, 547] on link "[PERSON_NAME] Parcel - Block of 7.5 Hours [DATE] (£101.25)" at bounding box center [532, 539] width 498 height 25
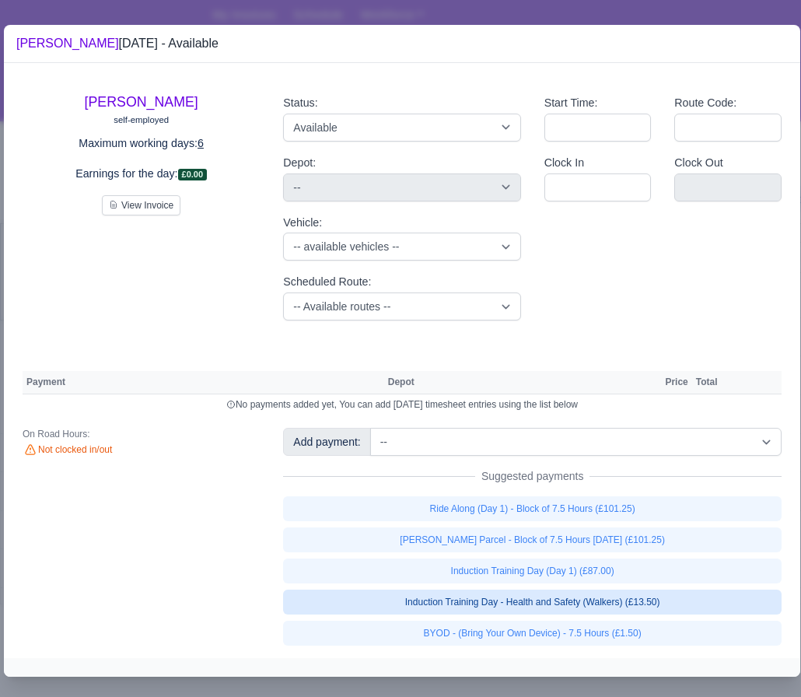
select select "5"
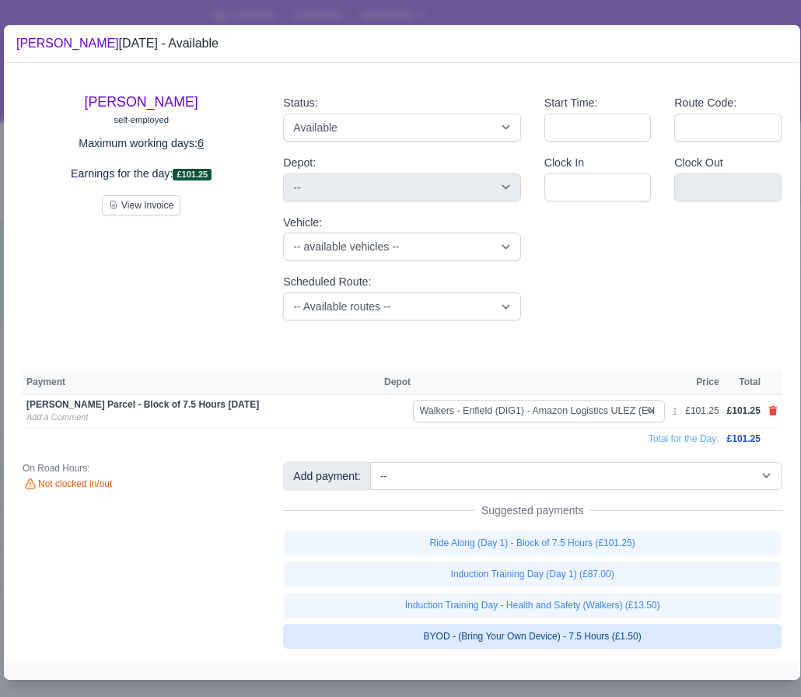
click at [435, 637] on link "BYOD - (Bring Your Own Device) - 7.5 Hours (£1.50)" at bounding box center [532, 636] width 498 height 25
select select "5"
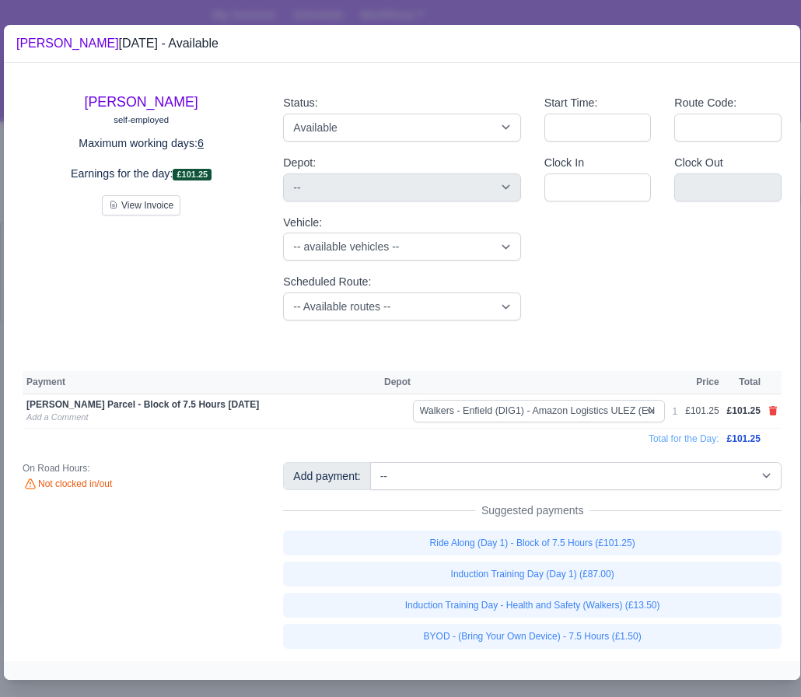
select select "5"
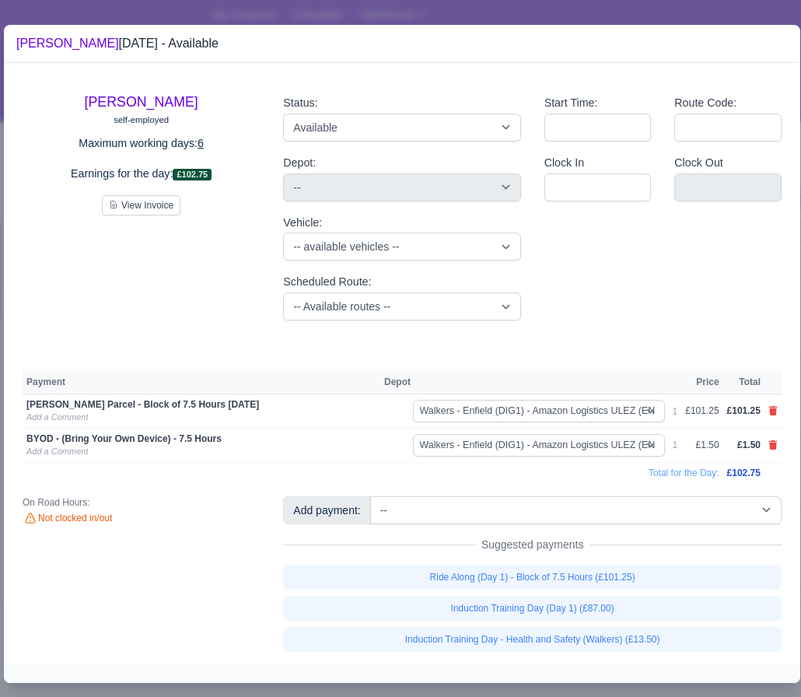
click at [451, 687] on div at bounding box center [400, 348] width 801 height 697
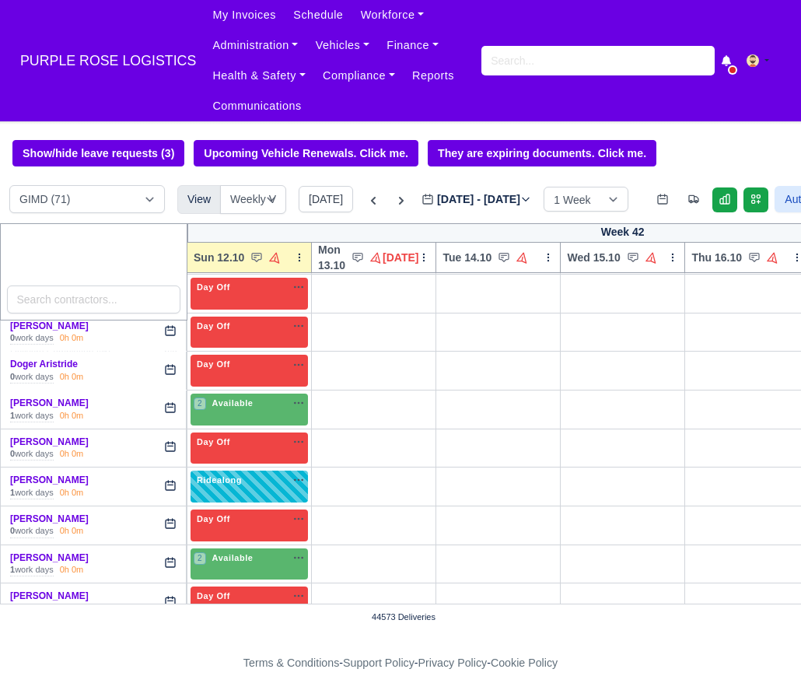
scroll to position [890, 0]
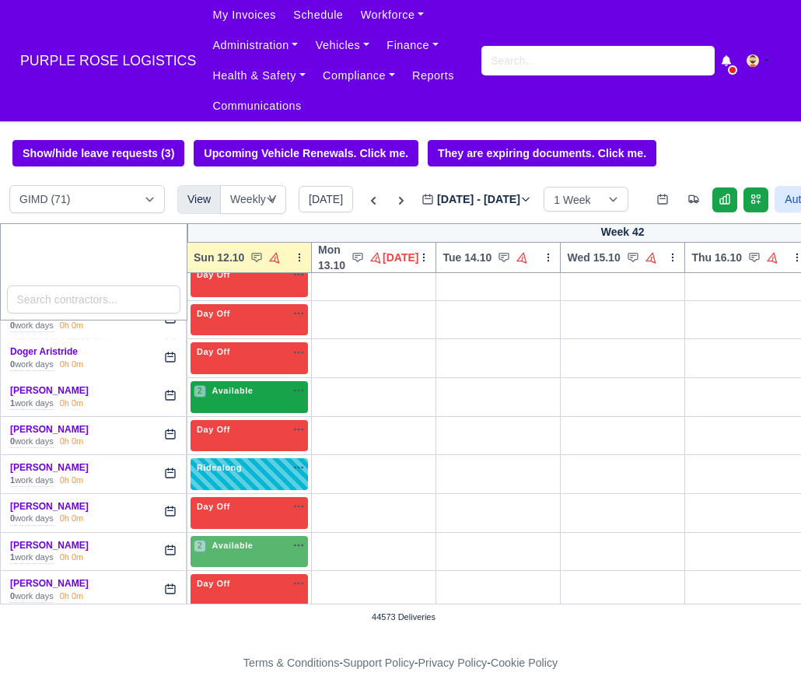
click at [244, 396] on span "Available" at bounding box center [232, 390] width 47 height 11
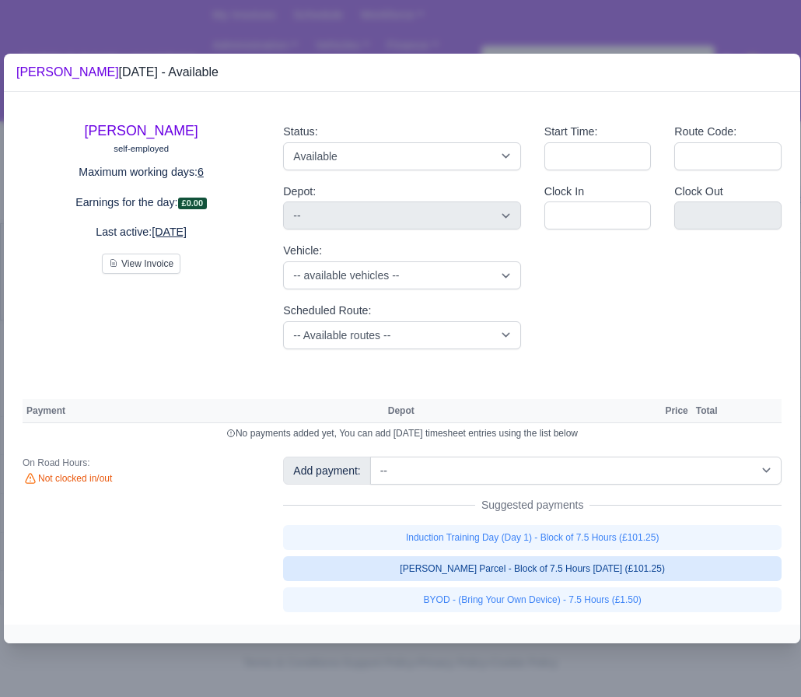
click at [495, 565] on link "[PERSON_NAME] Parcel - Block of 7.5 Hours [DATE] (£101.25)" at bounding box center [532, 568] width 498 height 25
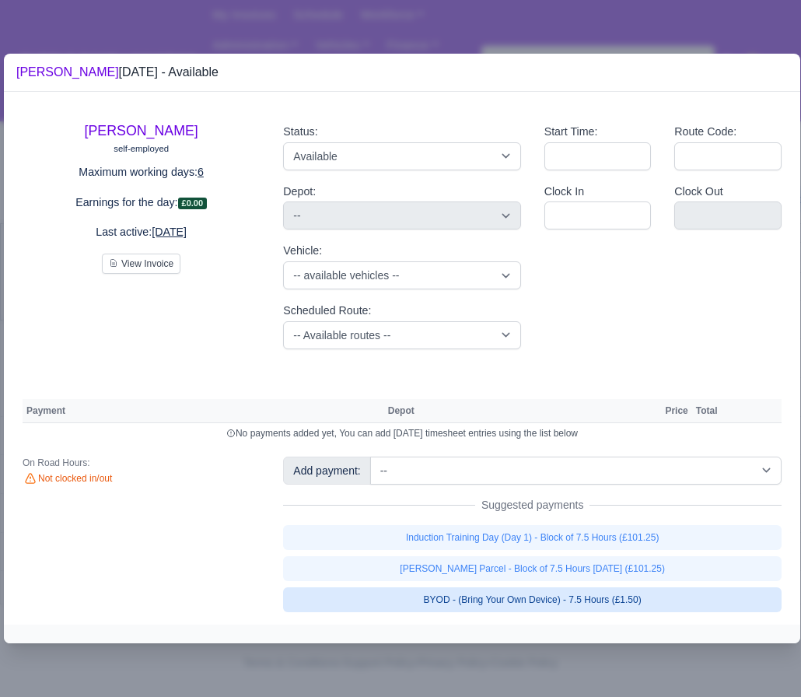
select select "5"
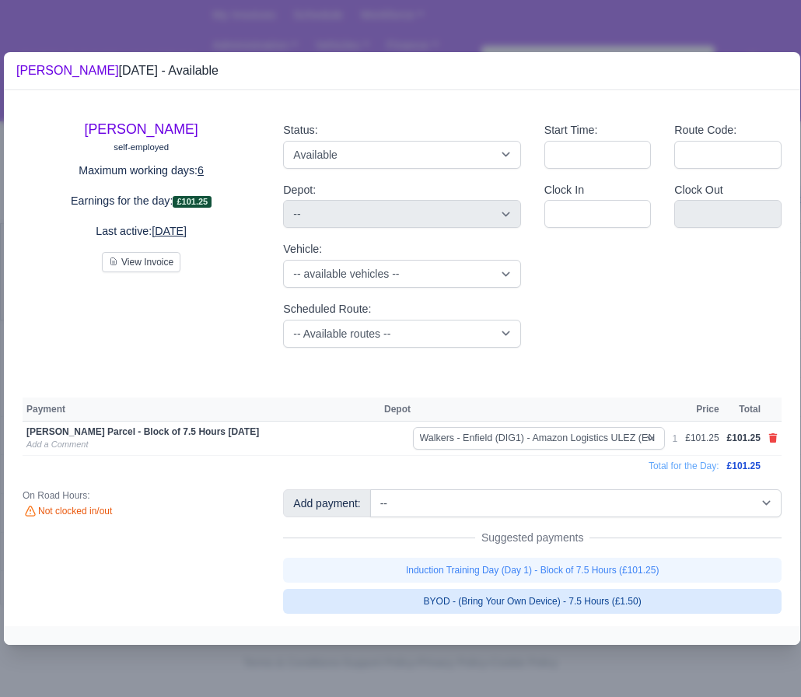
click at [463, 604] on link "BYOD - (Bring Your Own Device) - 7.5 Hours (£1.50)" at bounding box center [532, 601] width 498 height 25
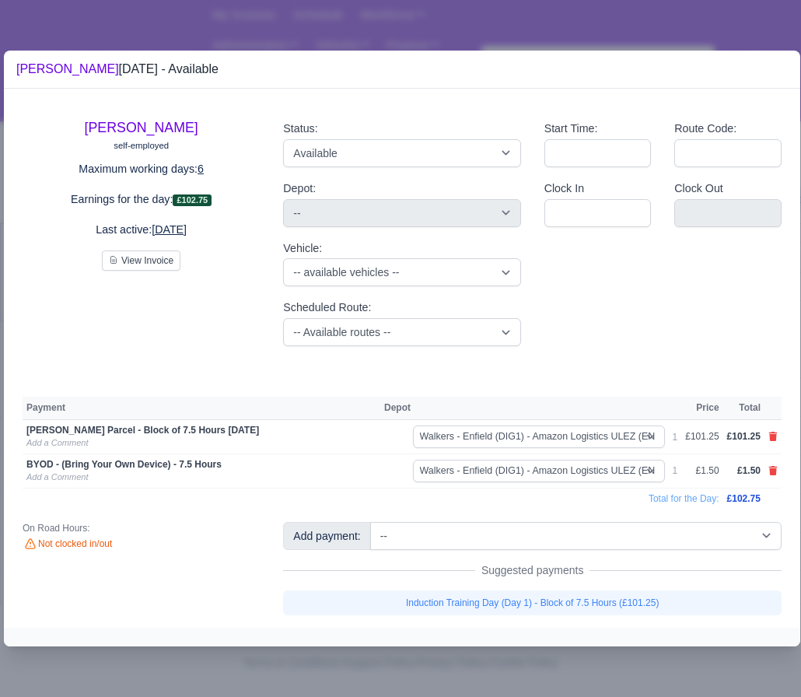
click at [461, 656] on div at bounding box center [400, 348] width 801 height 697
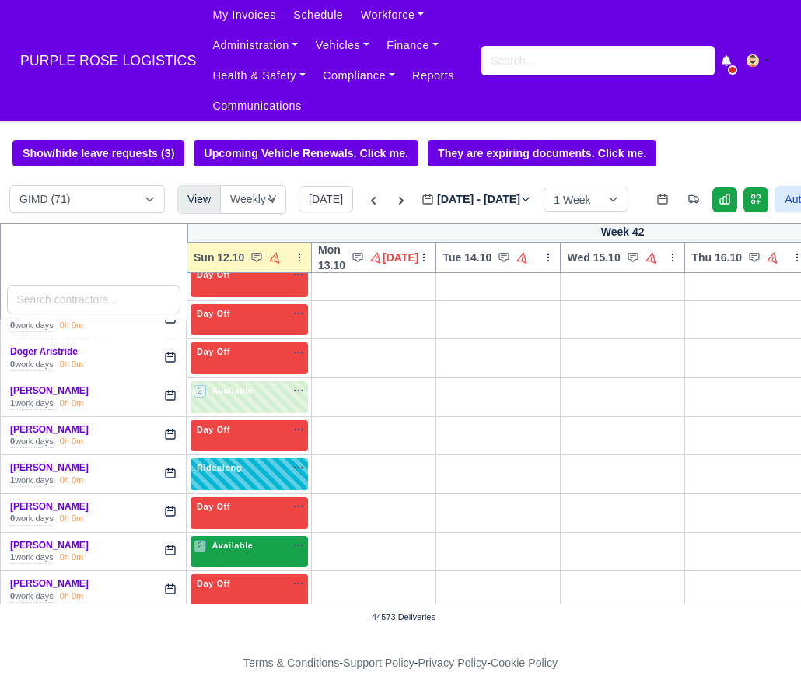
click at [238, 568] on div "2 Available" at bounding box center [248, 552] width 117 height 32
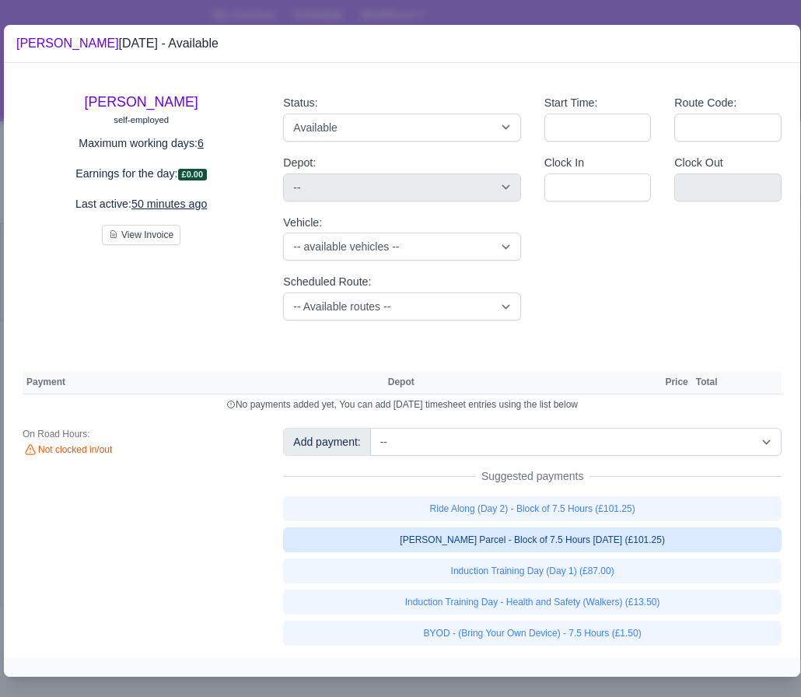
click at [464, 544] on link "[PERSON_NAME] Parcel - Block of 7.5 Hours [DATE] (£101.25)" at bounding box center [532, 539] width 498 height 25
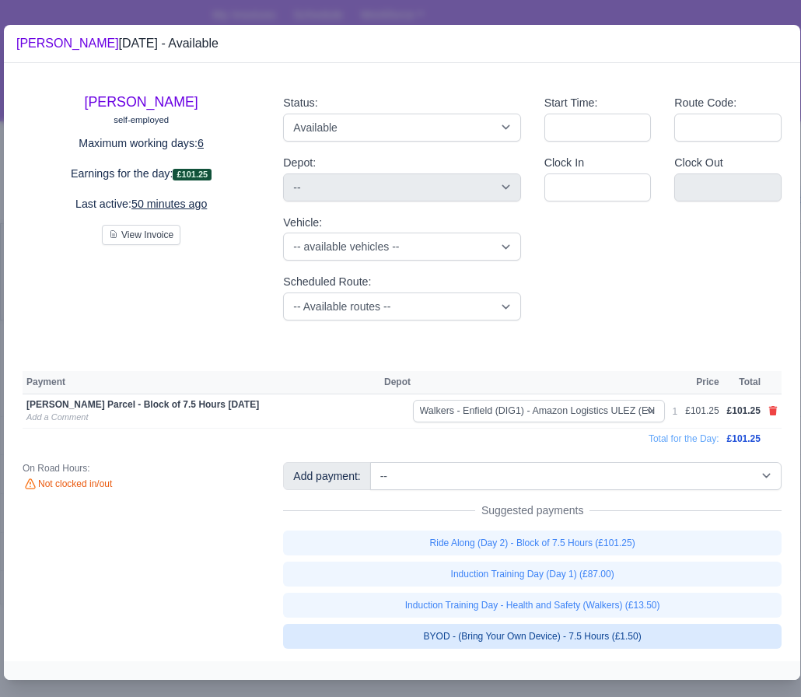
click at [439, 634] on link "BYOD - (Bring Your Own Device) - 7.5 Hours (£1.50)" at bounding box center [532, 636] width 498 height 25
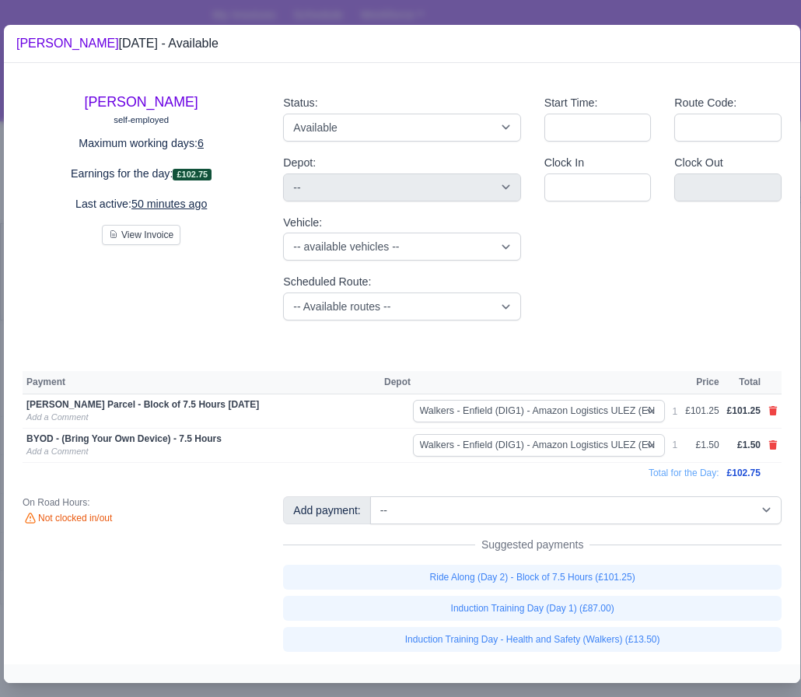
click at [439, 693] on div at bounding box center [400, 348] width 801 height 697
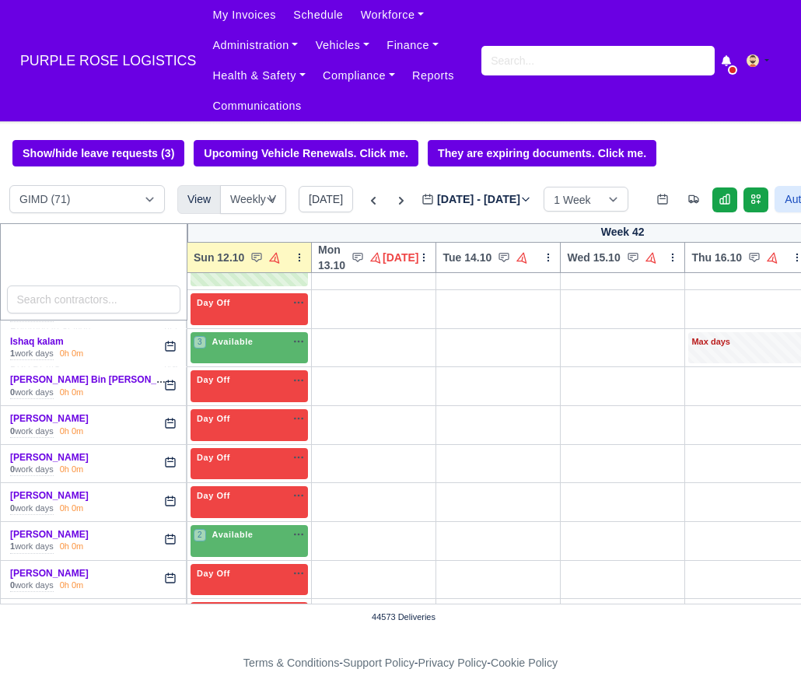
scroll to position [1172, 0]
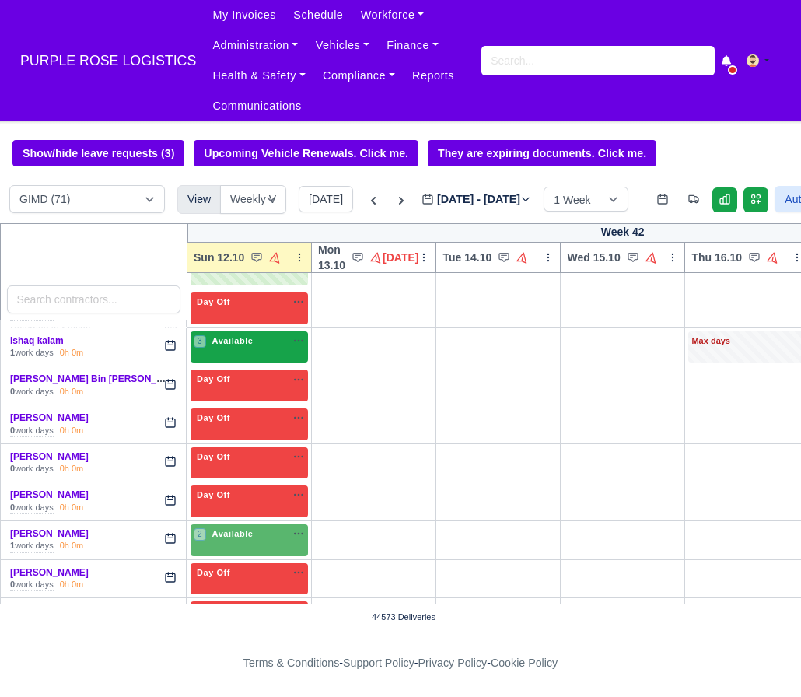
click at [239, 346] on span "Available" at bounding box center [232, 340] width 47 height 11
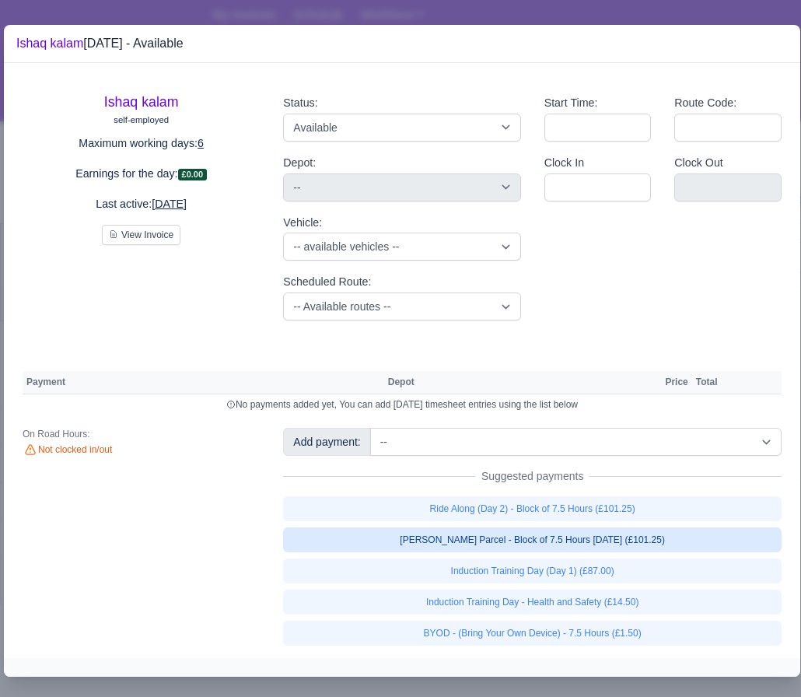
click at [513, 544] on link "[PERSON_NAME] Parcel - Block of 7.5 Hours [DATE] (£101.25)" at bounding box center [532, 539] width 498 height 25
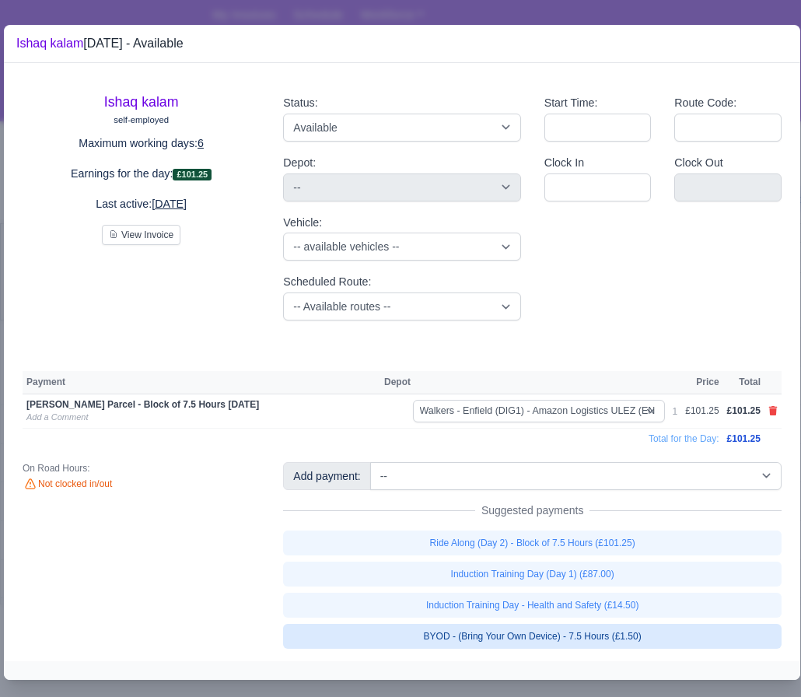
click at [513, 637] on link "BYOD - (Bring Your Own Device) - 7.5 Hours (£1.50)" at bounding box center [532, 636] width 498 height 25
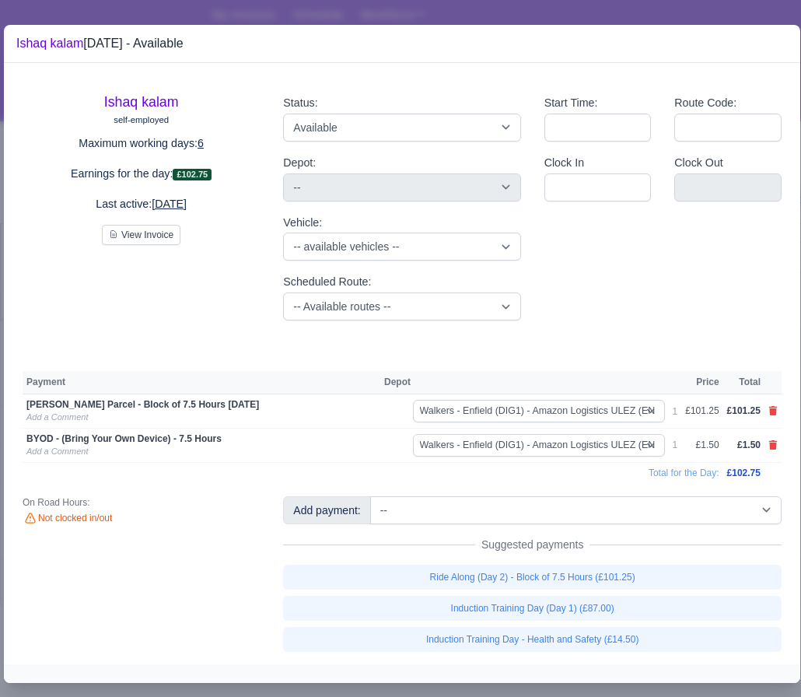
click at [645, 690] on div at bounding box center [400, 348] width 801 height 697
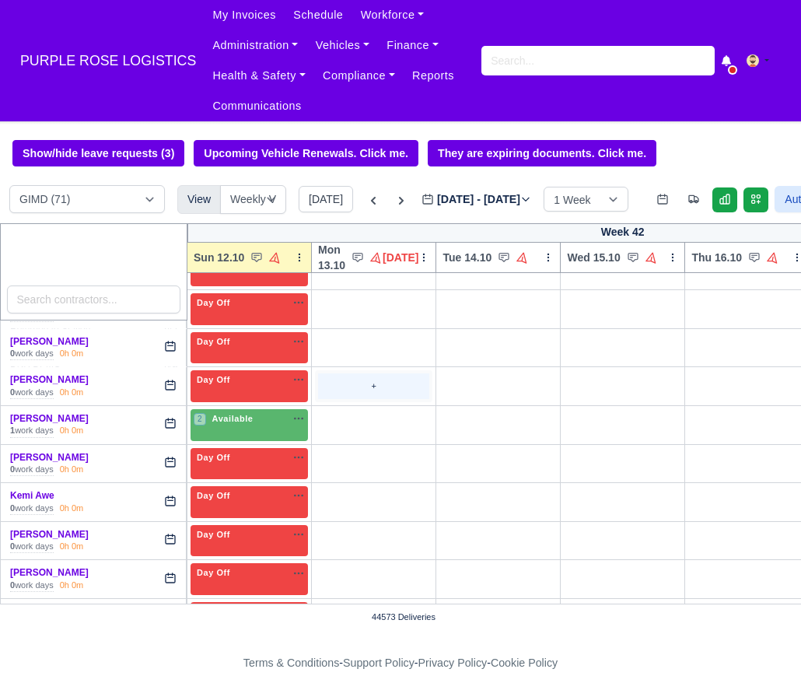
scroll to position [1288, 0]
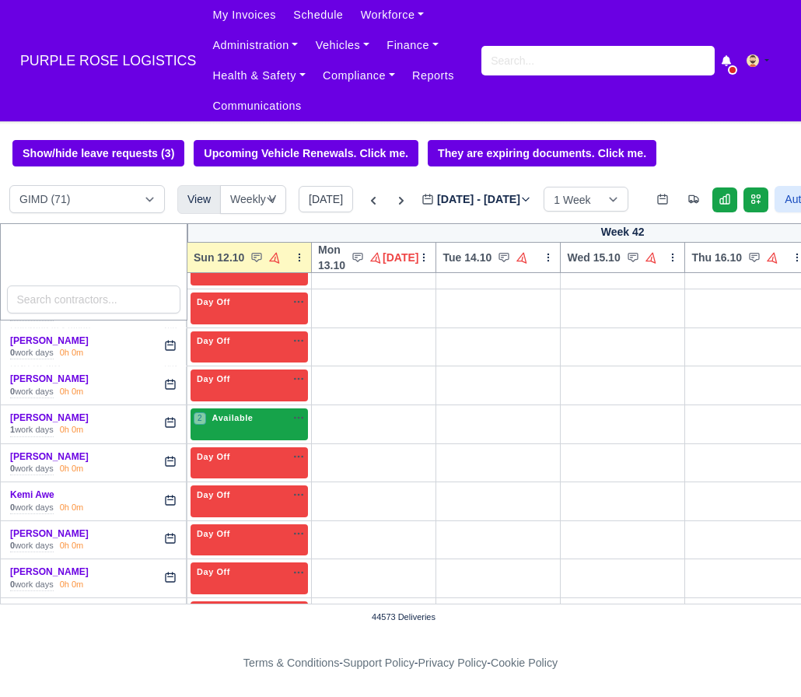
click at [250, 423] on span "Available" at bounding box center [232, 417] width 47 height 11
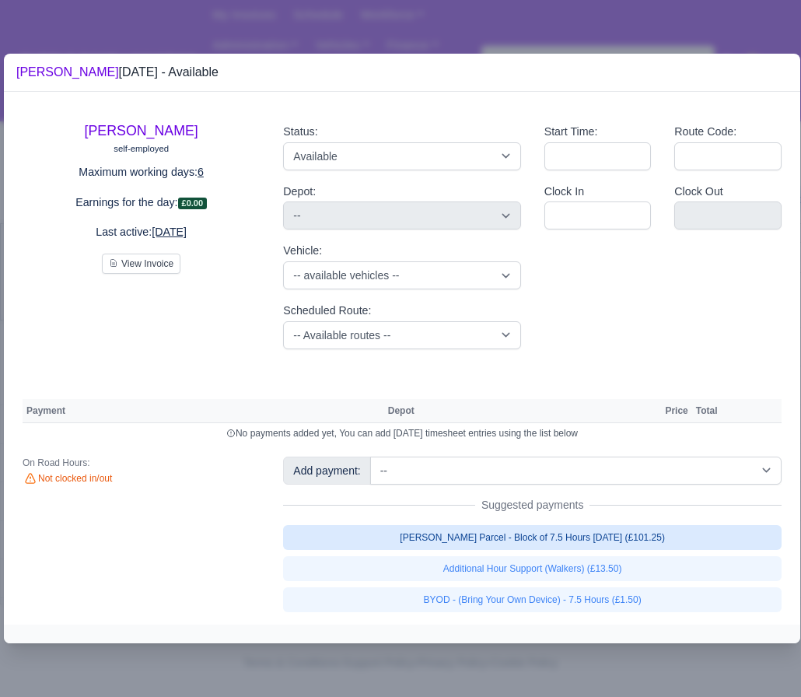
click at [446, 546] on link "[PERSON_NAME] Parcel - Block of 7.5 Hours [DATE] (£101.25)" at bounding box center [532, 537] width 498 height 25
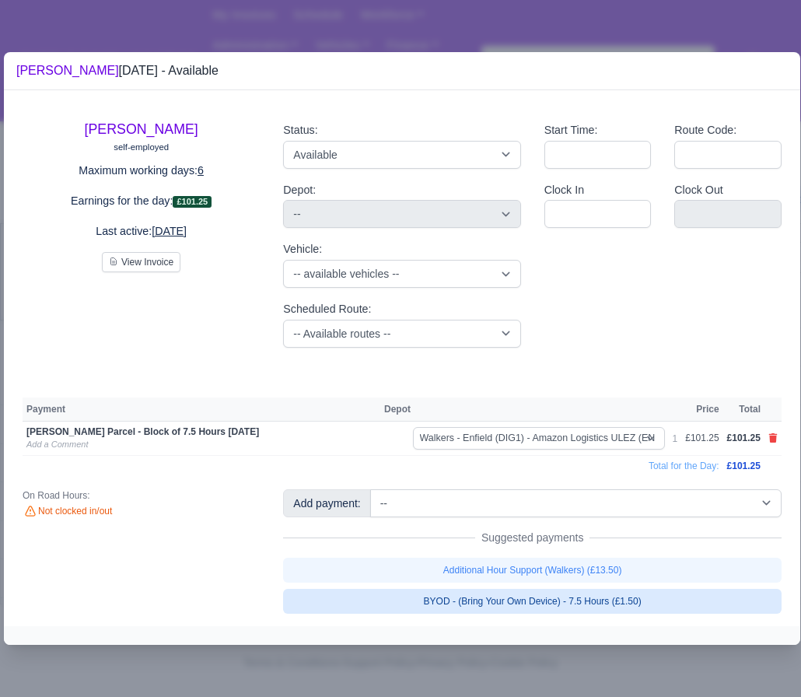
click at [441, 601] on link "BYOD - (Bring Your Own Device) - 7.5 Hours (£1.50)" at bounding box center [532, 601] width 498 height 25
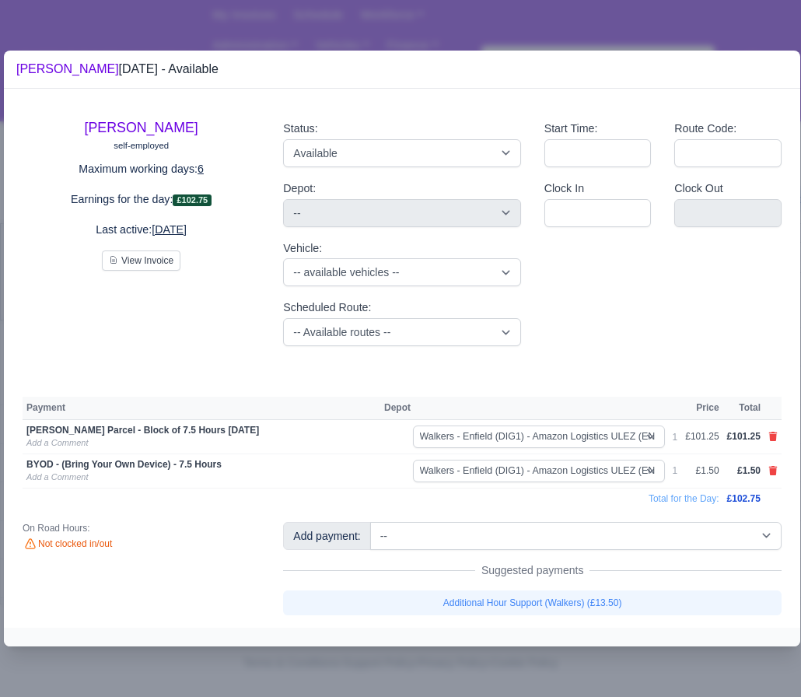
click at [506, 661] on div at bounding box center [400, 348] width 801 height 697
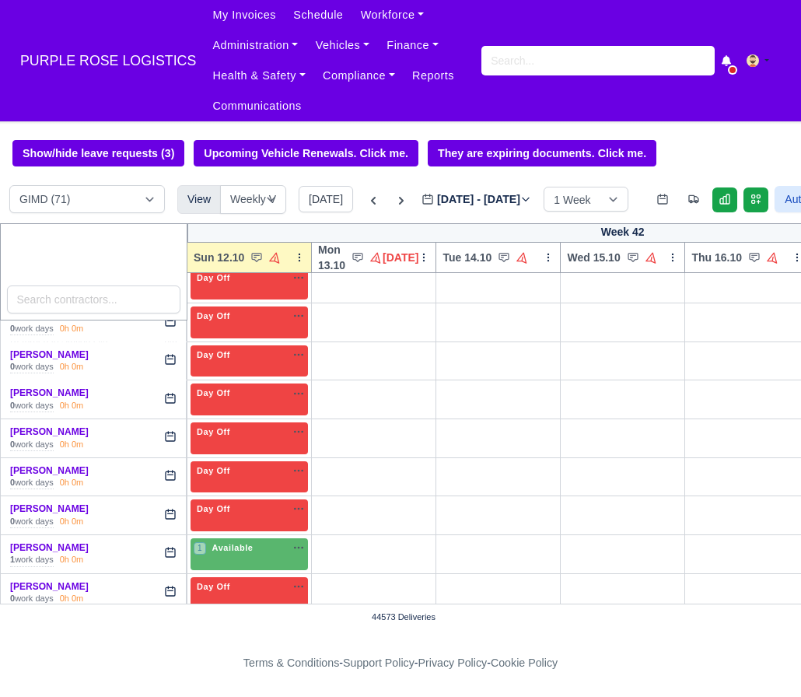
scroll to position [1529, 0]
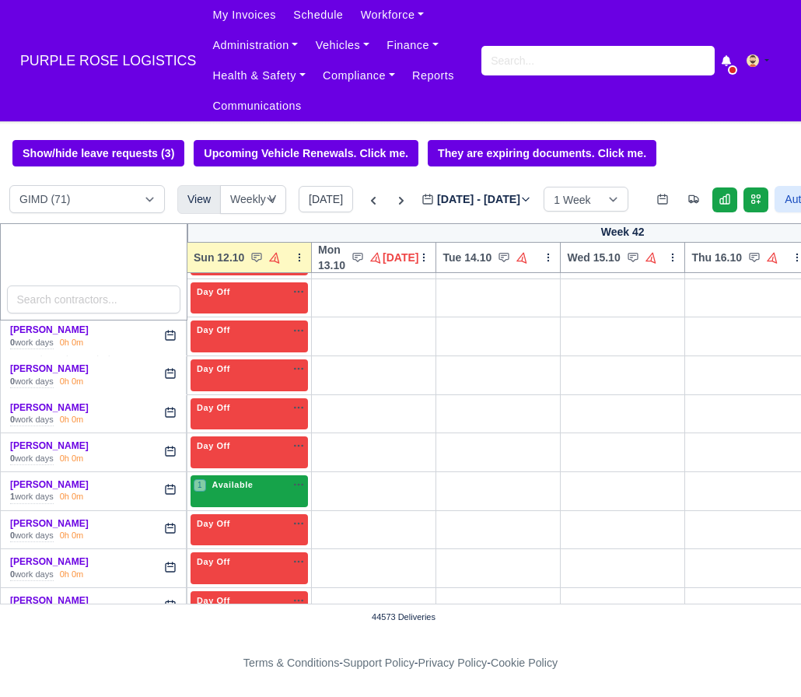
click at [239, 490] on span "Available" at bounding box center [232, 484] width 47 height 11
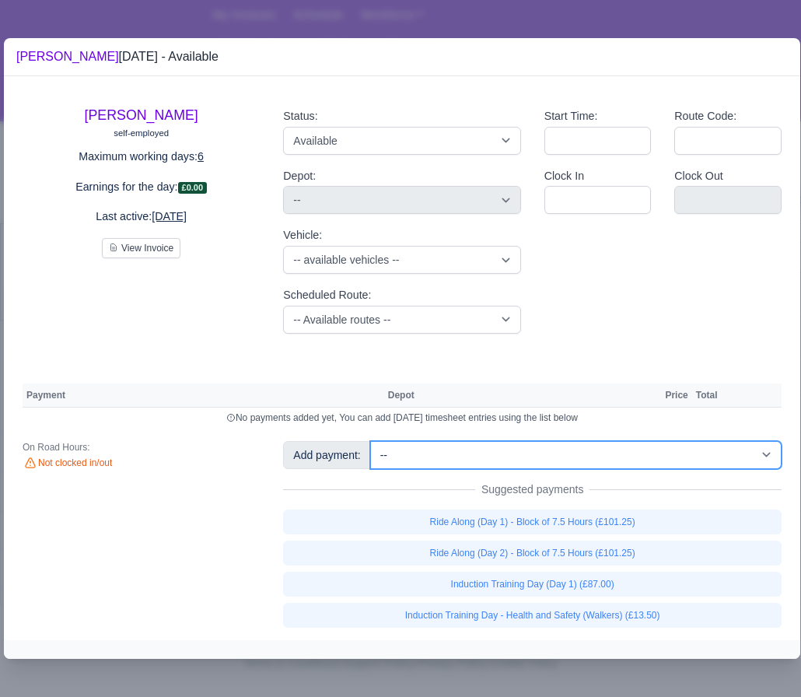
click at [578, 455] on select "-- Additional Hour Support (£14.50) Additional Hour Support (Walkers) (£13.50) …" at bounding box center [575, 455] width 411 height 28
click at [372, 441] on select "-- Additional Hour Support (£14.50) Additional Hour Support (Walkers) (£13.50) …" at bounding box center [575, 455] width 411 height 28
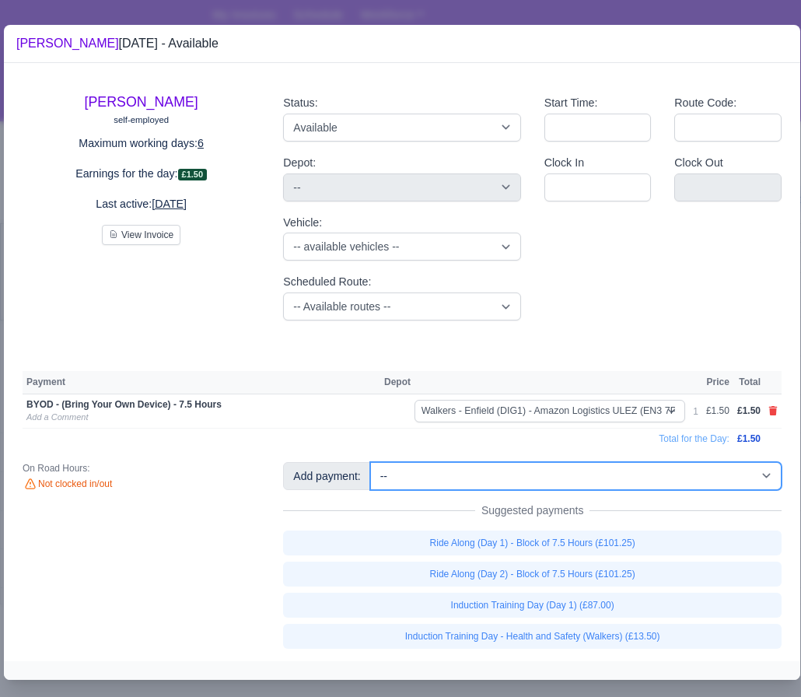
click at [488, 473] on select "-- Additional Hour Support (£14.50) Additional Hour Support (Walkers) (£13.50) …" at bounding box center [575, 476] width 411 height 28
click at [372, 462] on select "-- Additional Hour Support (£14.50) Additional Hour Support (Walkers) (£13.50) …" at bounding box center [575, 476] width 411 height 28
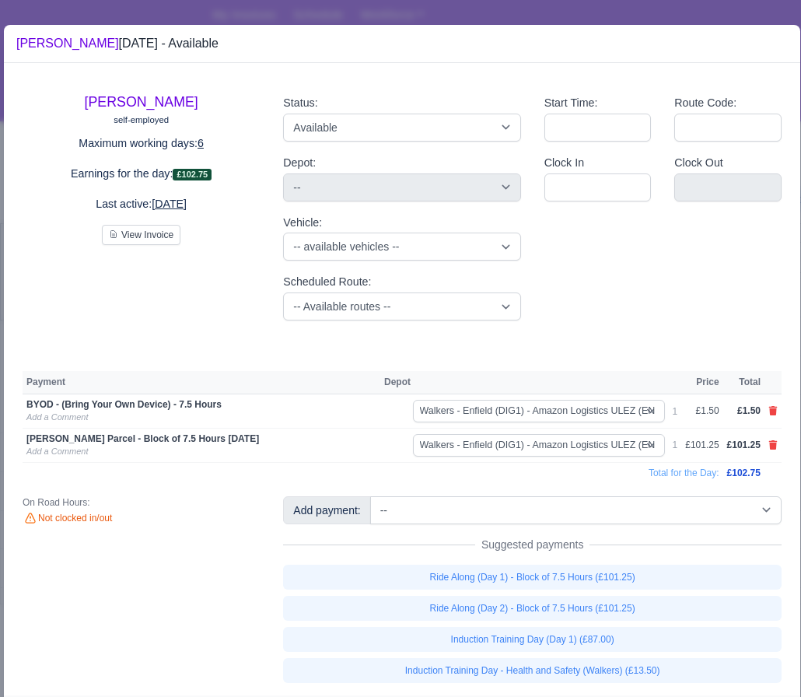
click at [539, 16] on div at bounding box center [400, 348] width 801 height 697
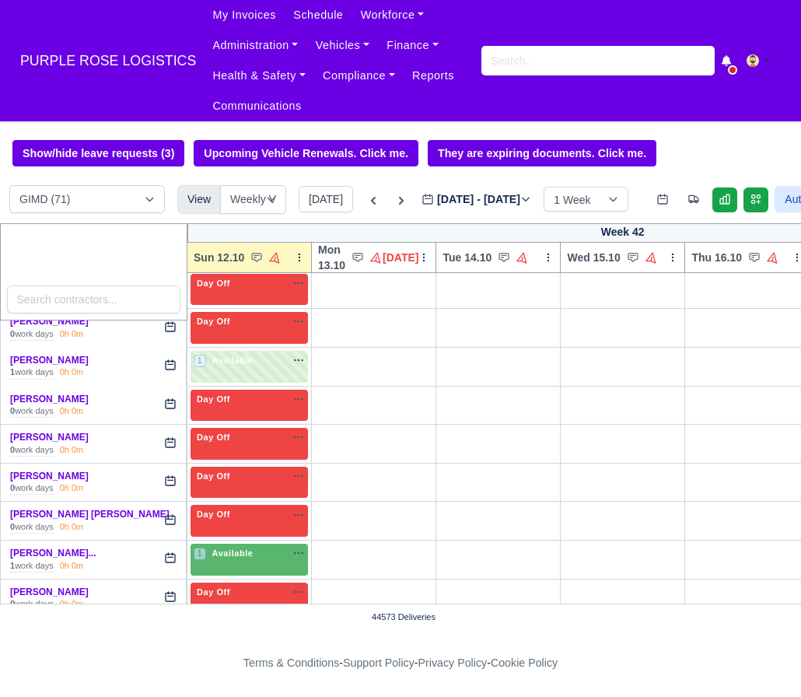
scroll to position [1673, 0]
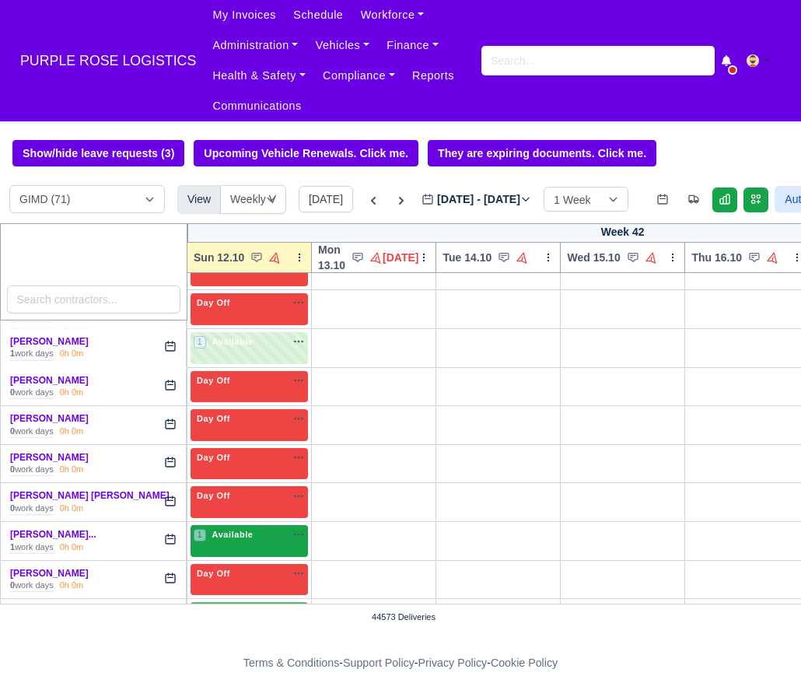
click at [266, 538] on div "1 Available" at bounding box center [248, 541] width 117 height 32
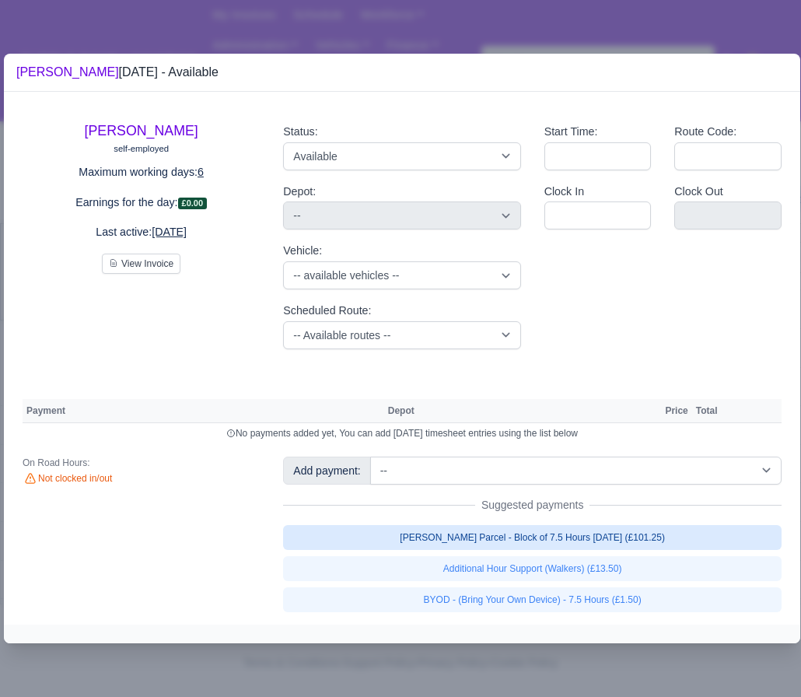
click at [472, 544] on link "[PERSON_NAME] Parcel - Block of 7.5 Hours [DATE] (£101.25)" at bounding box center [532, 537] width 498 height 25
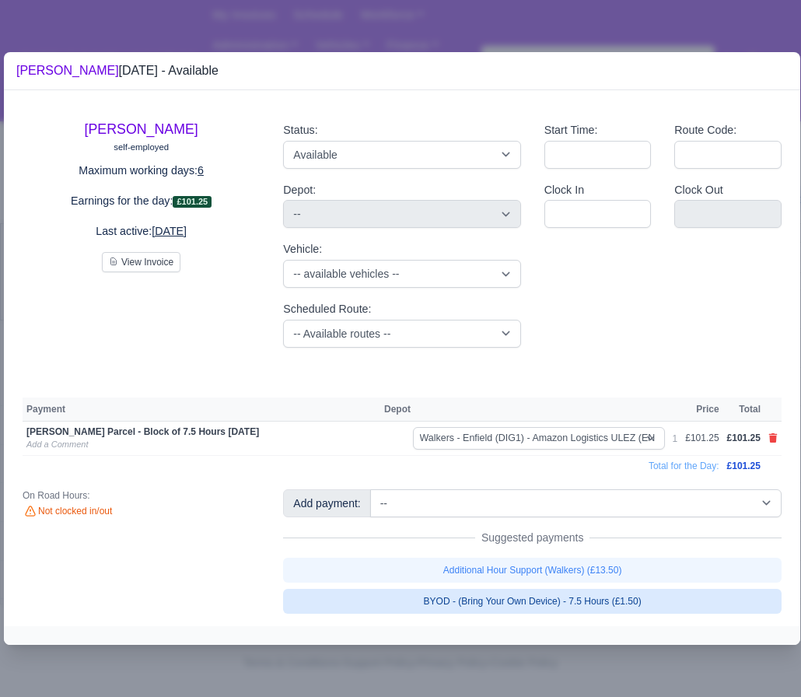
click at [470, 599] on link "BYOD - (Bring Your Own Device) - 7.5 Hours (£1.50)" at bounding box center [532, 601] width 498 height 25
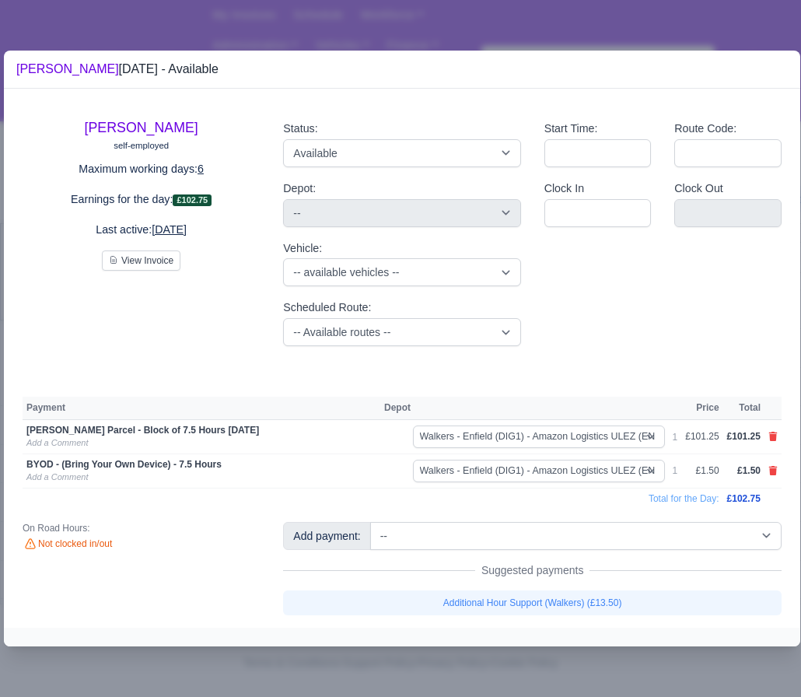
click at [462, 675] on div at bounding box center [400, 348] width 801 height 697
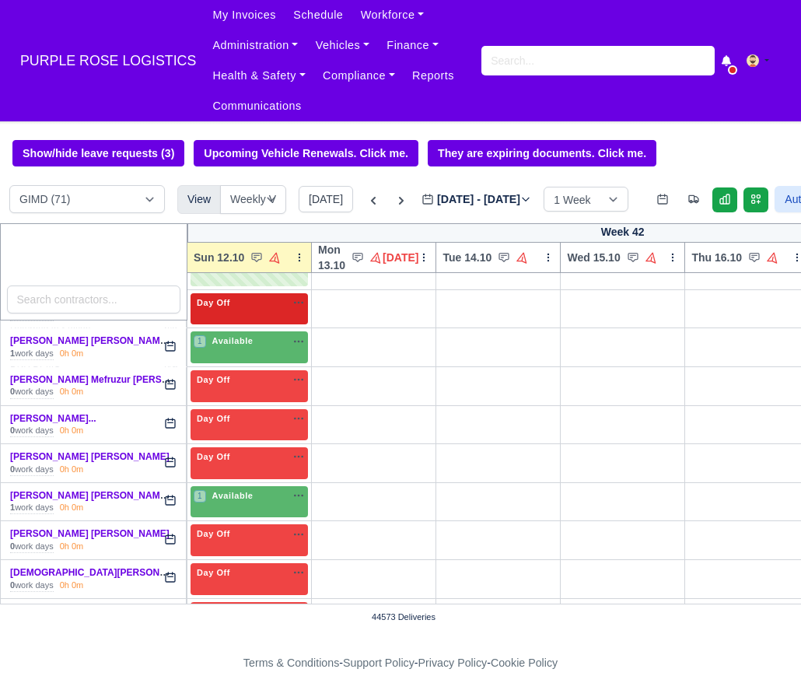
scroll to position [1977, 0]
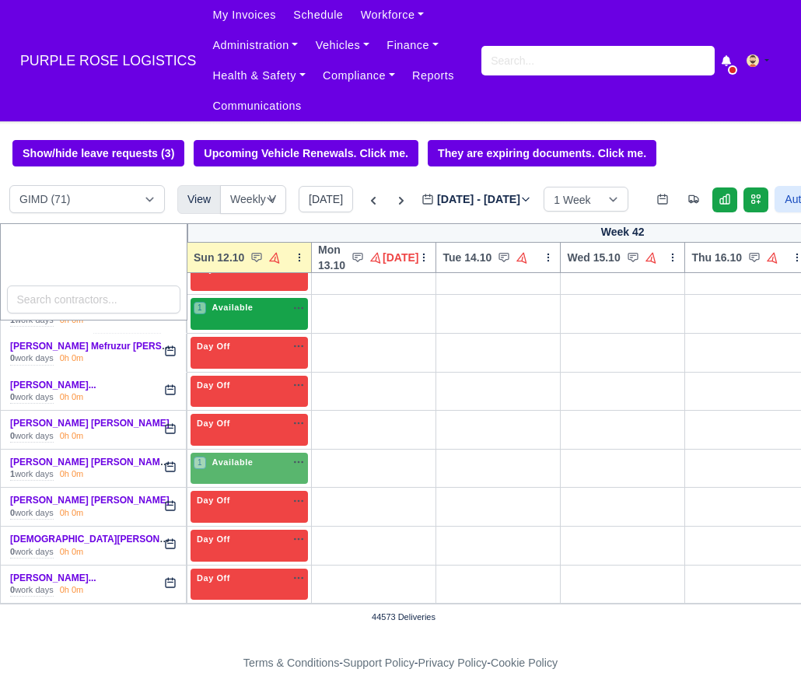
click at [211, 313] on span "Available" at bounding box center [232, 307] width 47 height 11
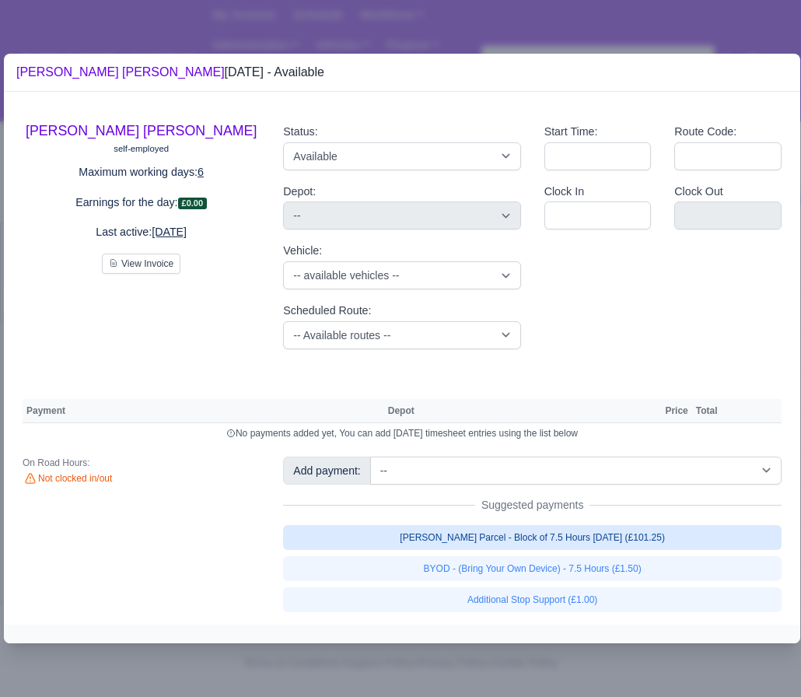
click at [548, 540] on link "[PERSON_NAME] Parcel - Block of 7.5 Hours [DATE] (£101.25)" at bounding box center [532, 537] width 498 height 25
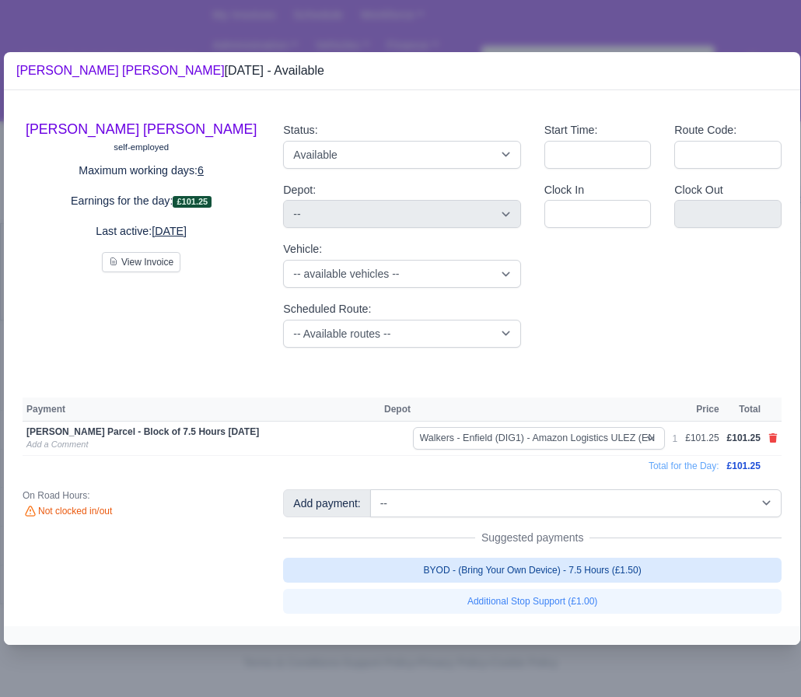
click at [522, 568] on link "BYOD - (Bring Your Own Device) - 7.5 Hours (£1.50)" at bounding box center [532, 570] width 498 height 25
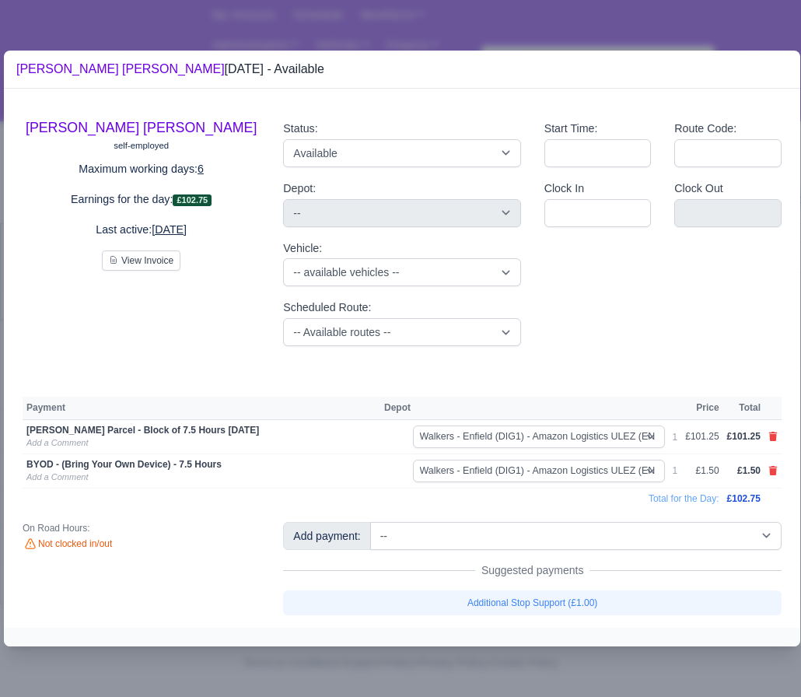
click at [515, 670] on div at bounding box center [400, 348] width 801 height 697
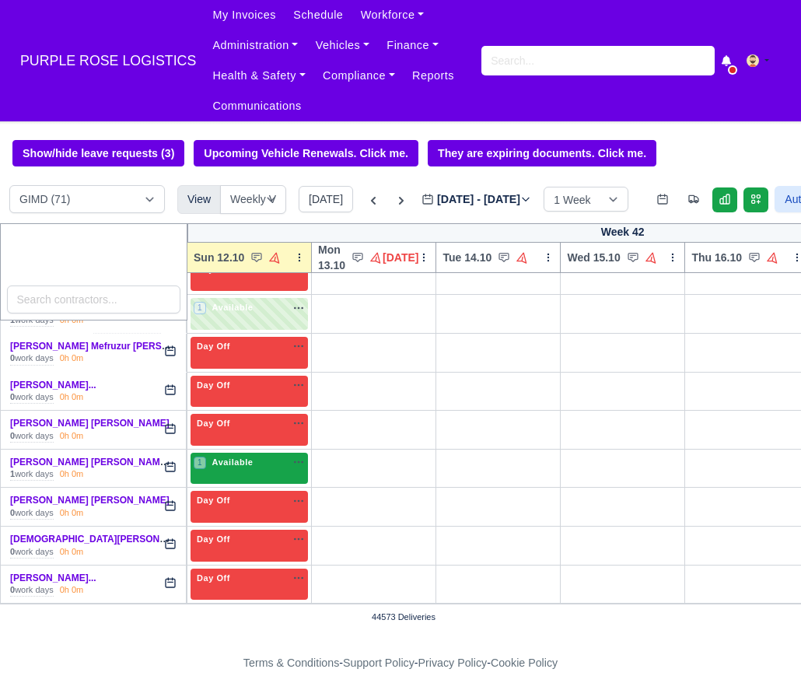
click at [255, 467] on span "Available" at bounding box center [232, 461] width 47 height 11
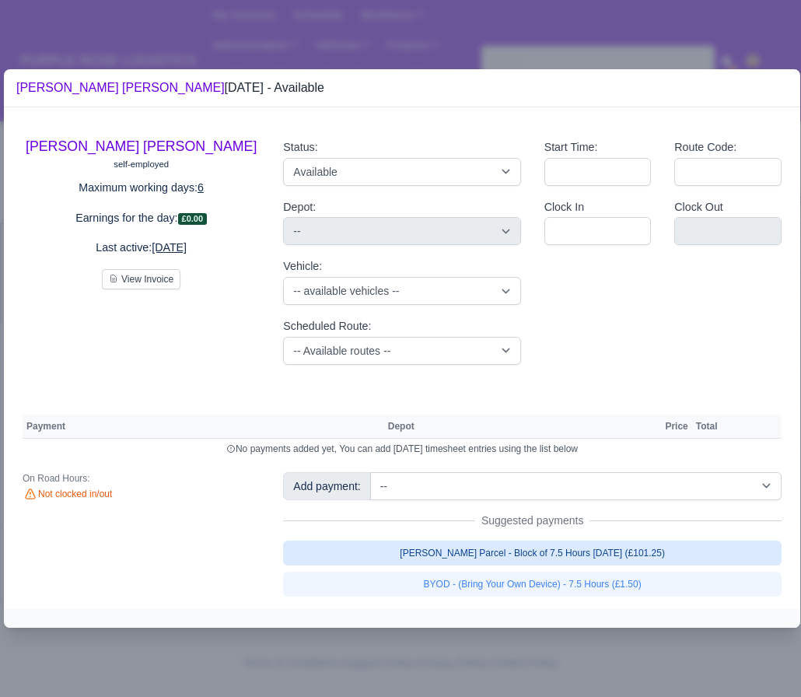
click at [529, 551] on link "[PERSON_NAME] Parcel - Block of 7.5 Hours [DATE] (£101.25)" at bounding box center [532, 552] width 498 height 25
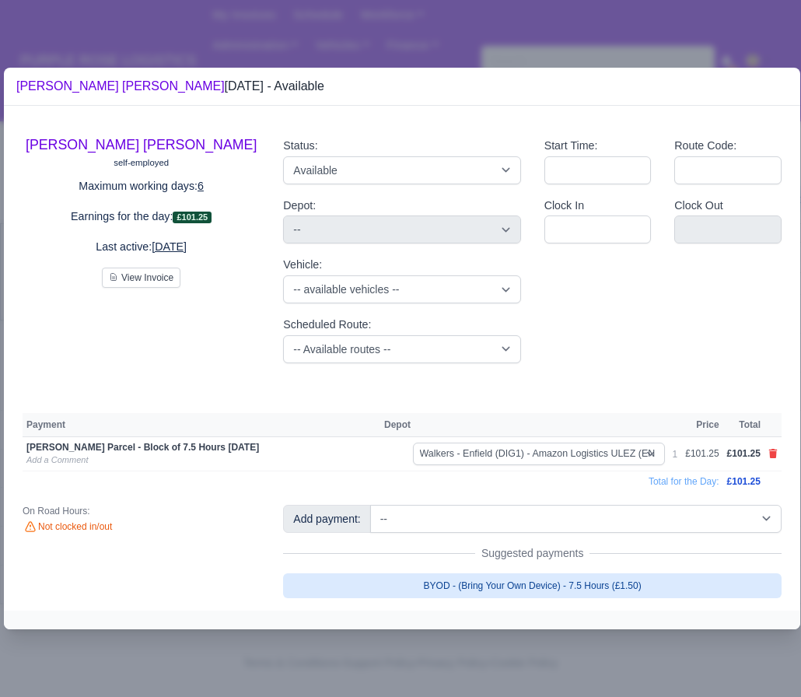
click at [517, 583] on link "BYOD - (Bring Your Own Device) - 7.5 Hours (£1.50)" at bounding box center [532, 585] width 498 height 25
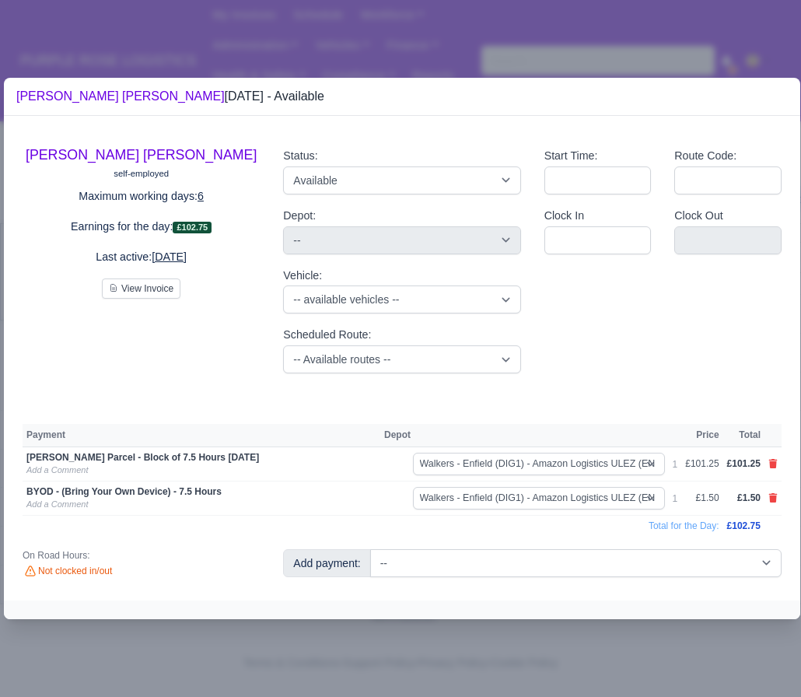
click at [505, 662] on div at bounding box center [400, 348] width 801 height 697
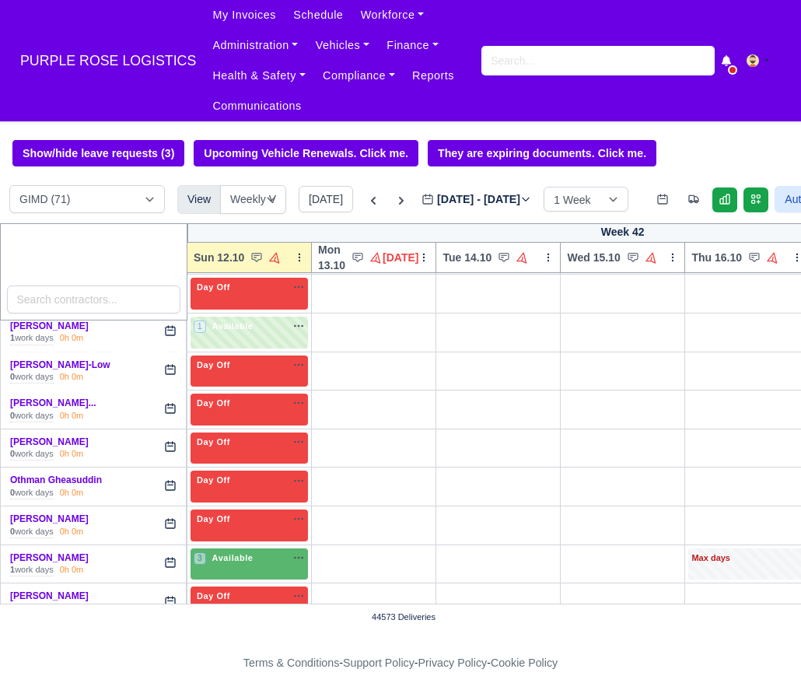
scroll to position [2344, 0]
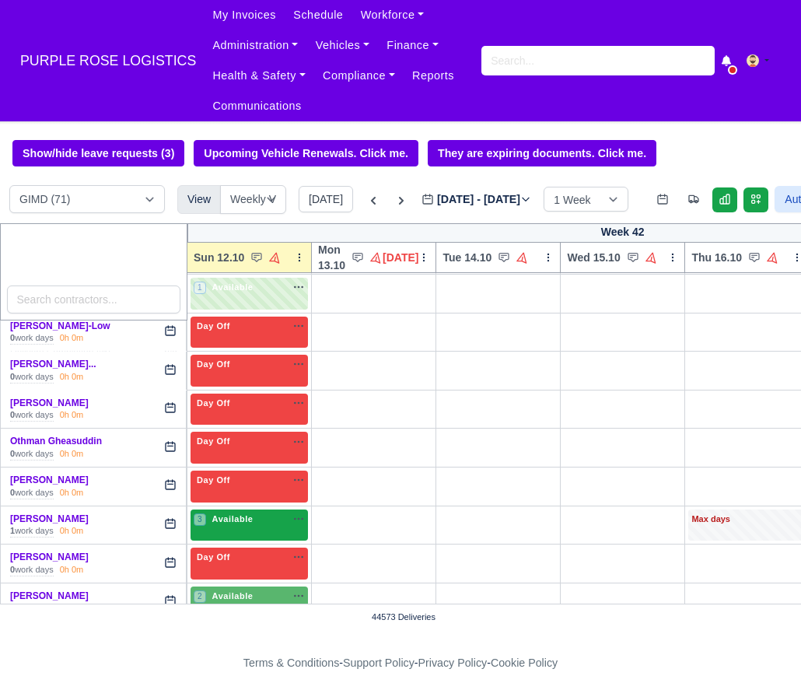
click at [234, 541] on div "3 Available" at bounding box center [248, 525] width 117 height 32
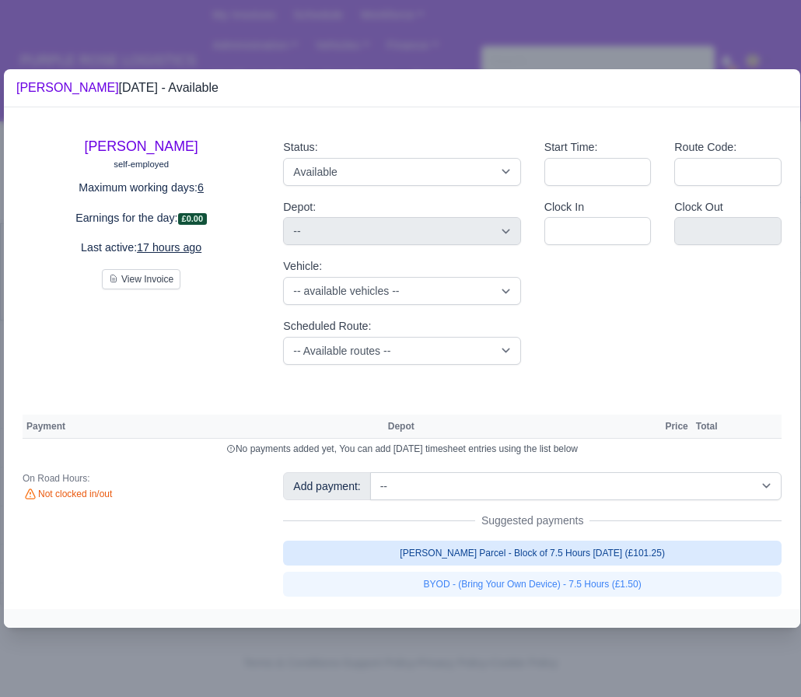
click at [505, 555] on link "[PERSON_NAME] Parcel - Block of 7.5 Hours [DATE] (£101.25)" at bounding box center [532, 552] width 498 height 25
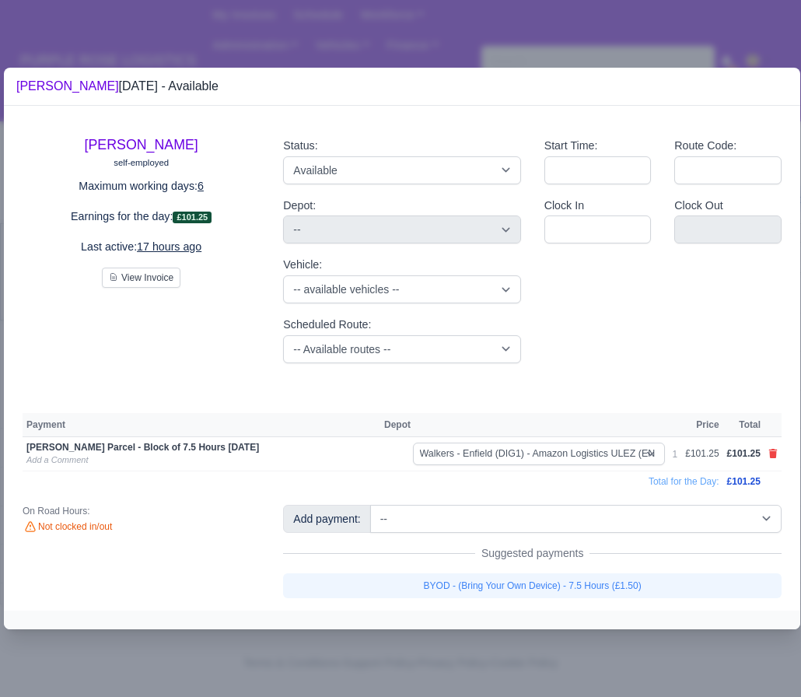
click at [460, 571] on div "Add payment: -- Additional Hour Support (£14.50) Additional Hour Support (Walke…" at bounding box center [532, 551] width 522 height 93
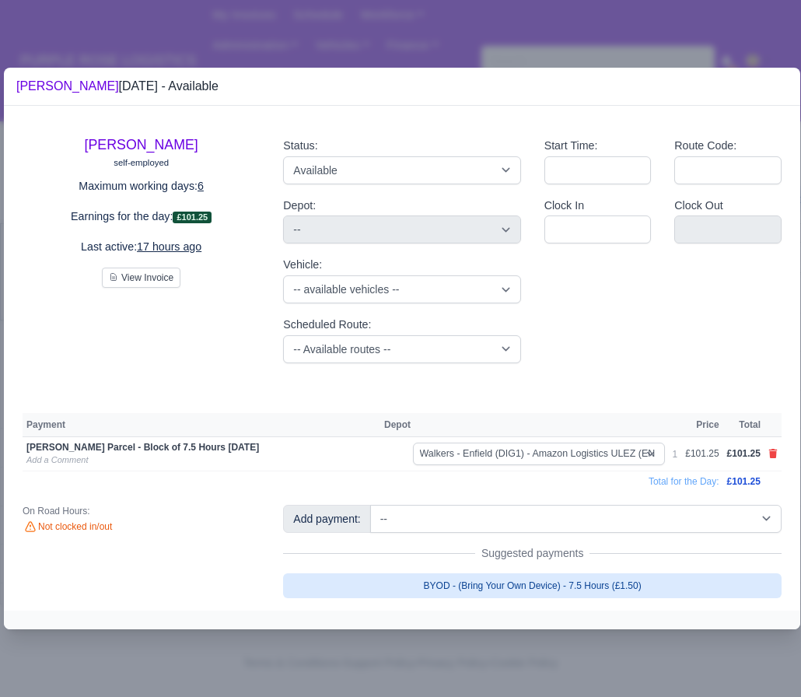
click at [460, 582] on link "BYOD - (Bring Your Own Device) - 7.5 Hours (£1.50)" at bounding box center [532, 585] width 498 height 25
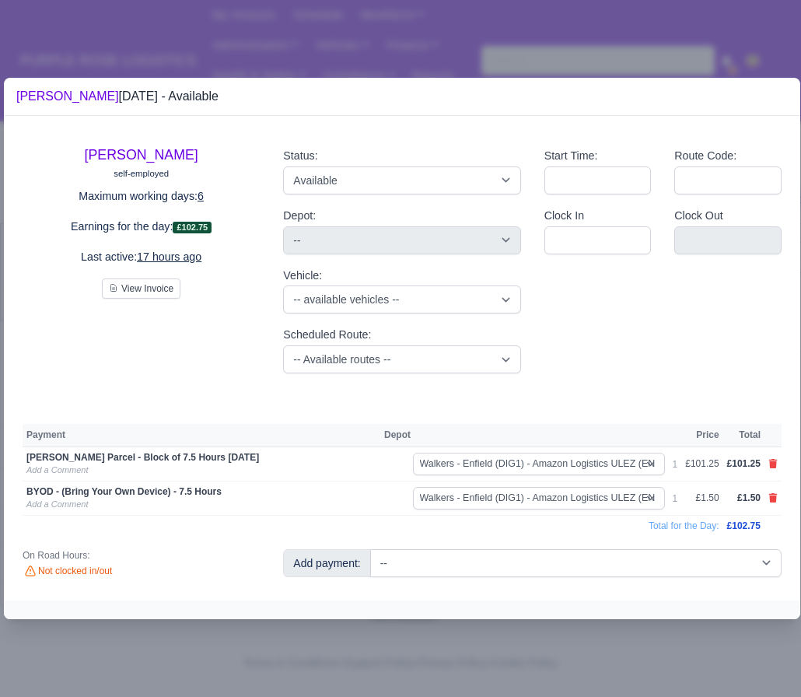
click at [472, 636] on div at bounding box center [400, 348] width 801 height 697
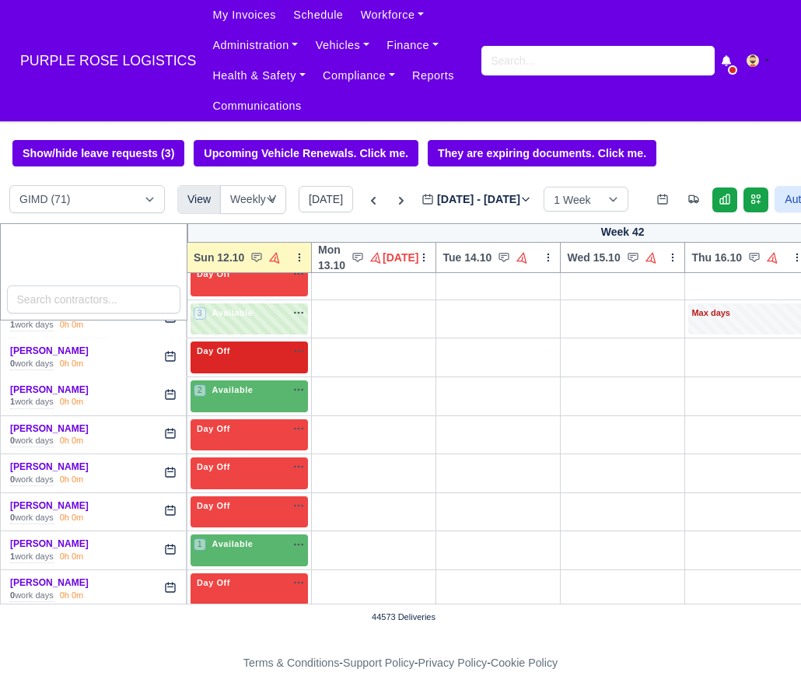
scroll to position [2560, 0]
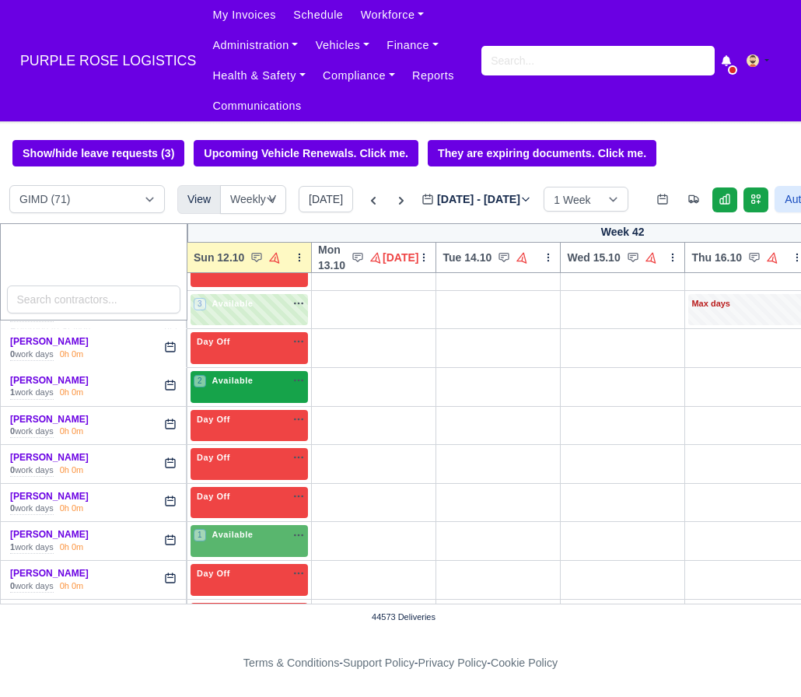
click at [223, 403] on div "2 Available" at bounding box center [248, 387] width 117 height 32
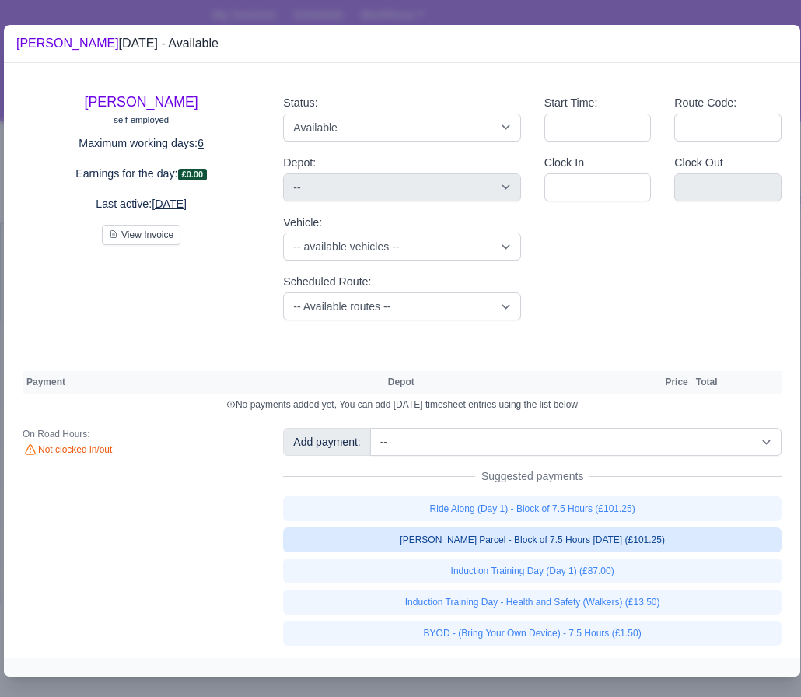
click at [465, 547] on link "[PERSON_NAME] Parcel - Block of 7.5 Hours [DATE] (£101.25)" at bounding box center [532, 539] width 498 height 25
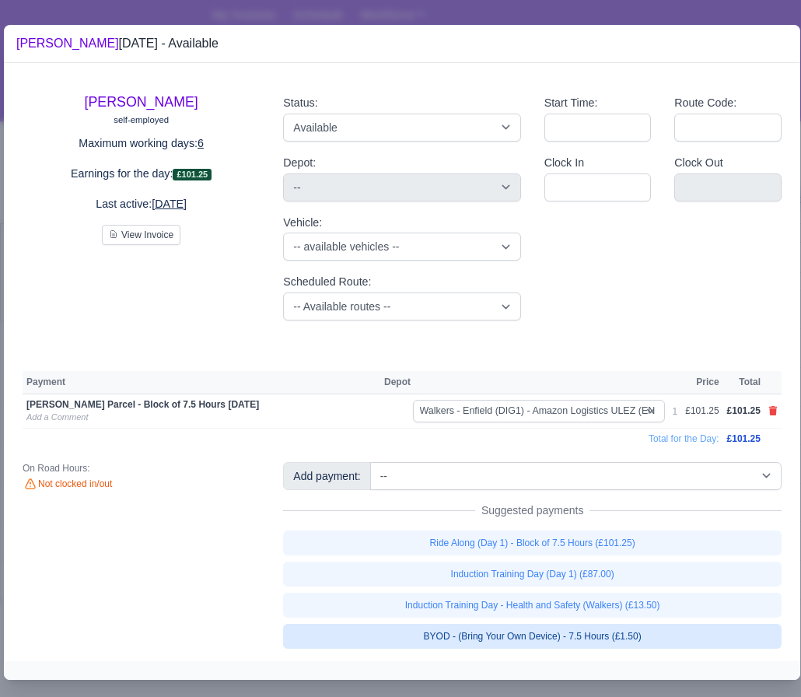
click at [430, 631] on link "BYOD - (Bring Your Own Device) - 7.5 Hours (£1.50)" at bounding box center [532, 636] width 498 height 25
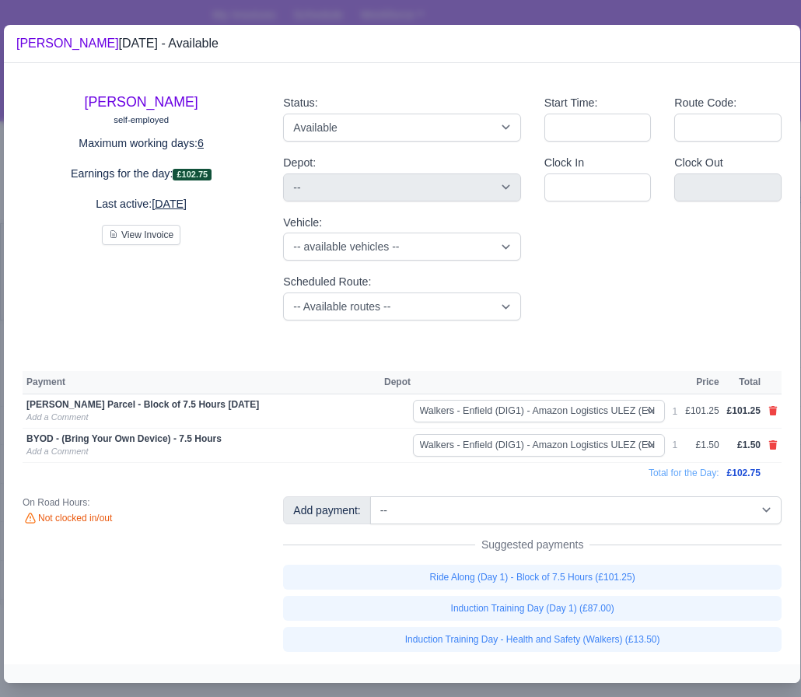
click at [426, 689] on div at bounding box center [400, 348] width 801 height 697
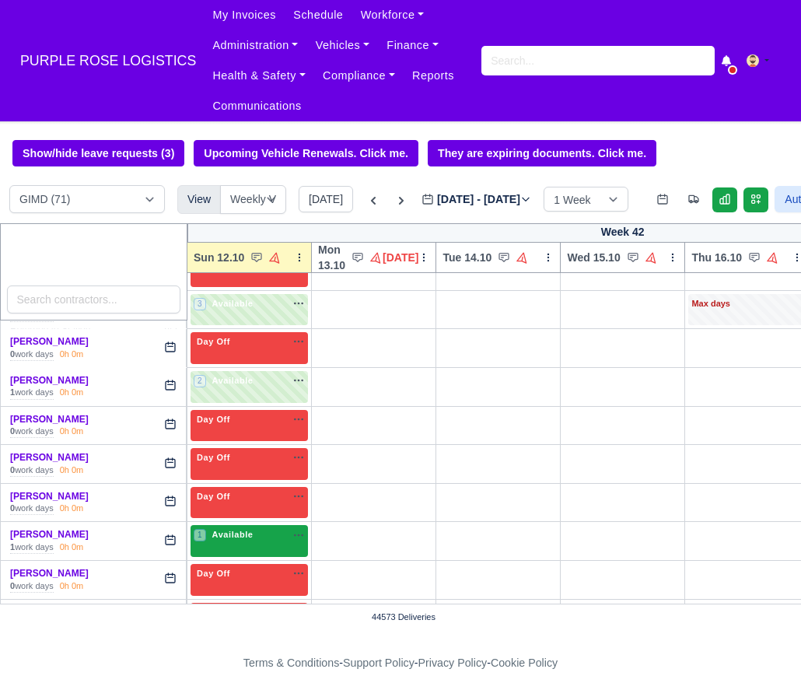
click at [249, 544] on div "1 Available na" at bounding box center [249, 536] width 111 height 16
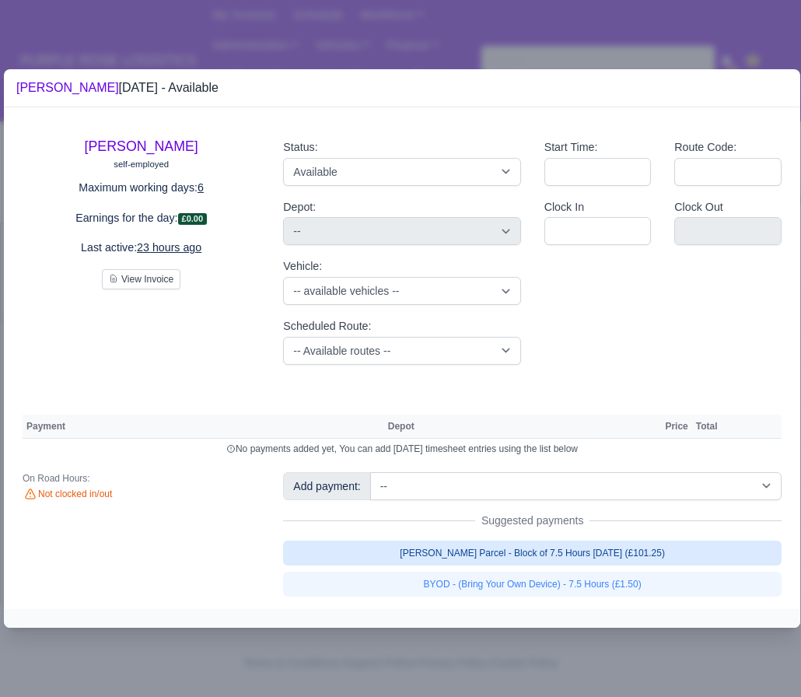
click at [538, 547] on link "[PERSON_NAME] Parcel - Block of 7.5 Hours [DATE] (£101.25)" at bounding box center [532, 552] width 498 height 25
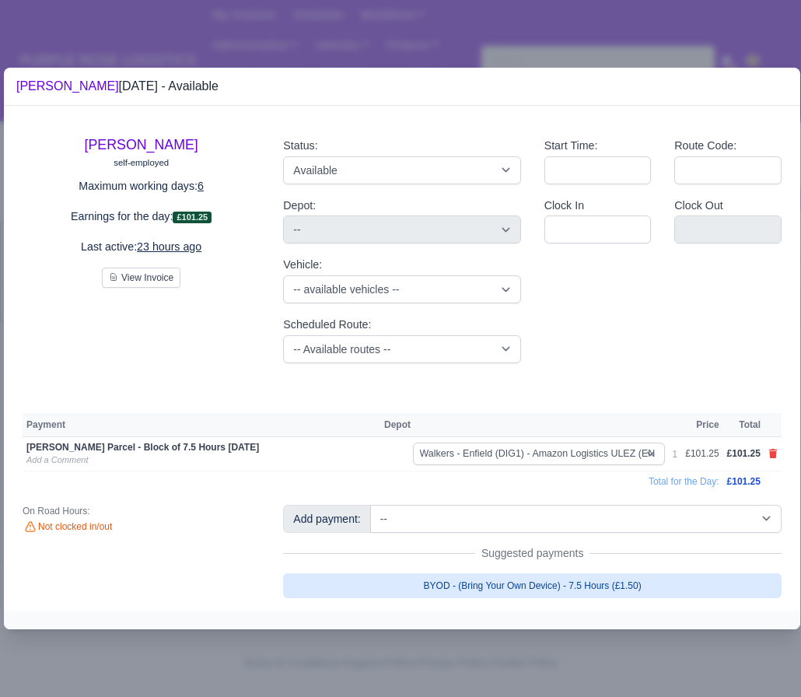
click at [514, 578] on link "BYOD - (Bring Your Own Device) - 7.5 Hours (£1.50)" at bounding box center [532, 585] width 498 height 25
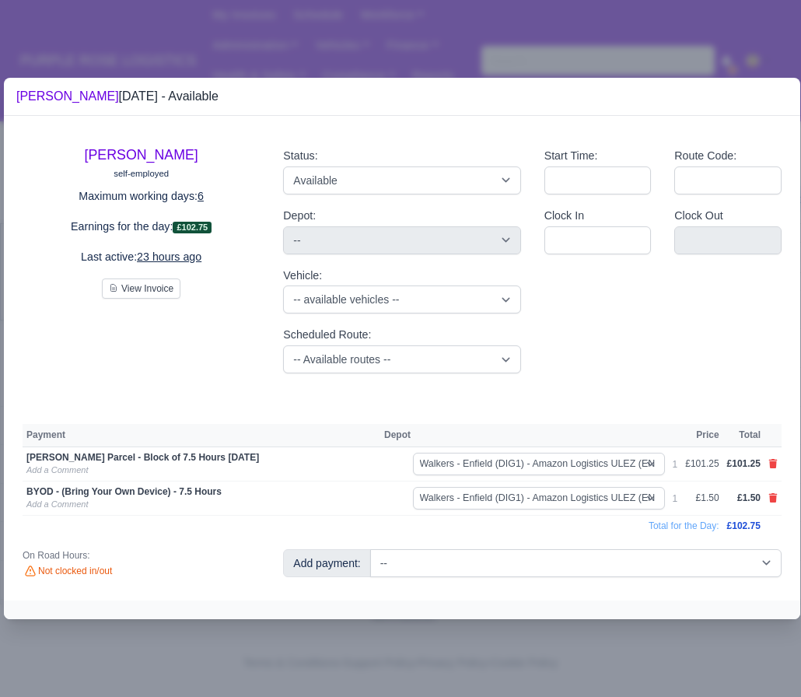
click at [495, 635] on div at bounding box center [400, 348] width 801 height 697
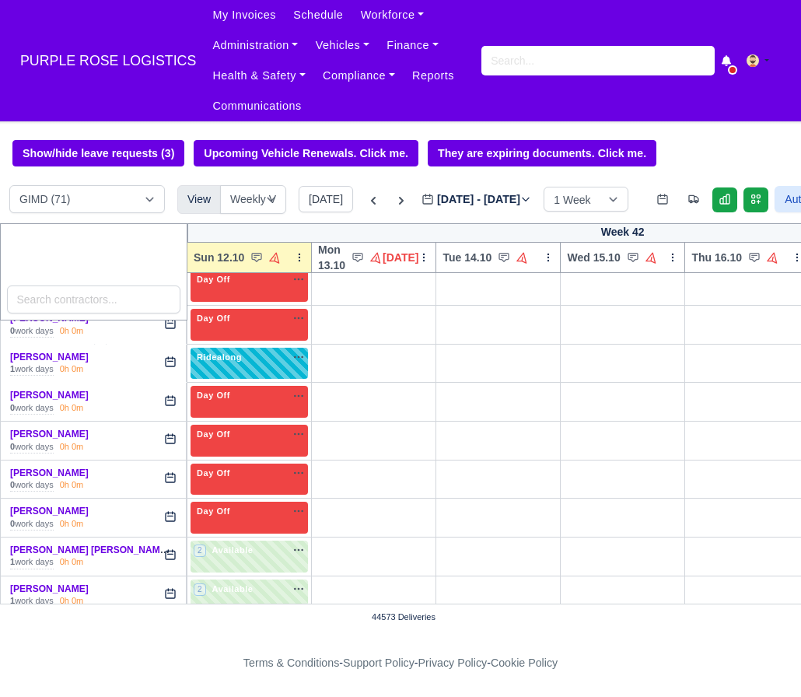
scroll to position [0, 0]
